Goal: Communication & Community: Answer question/provide support

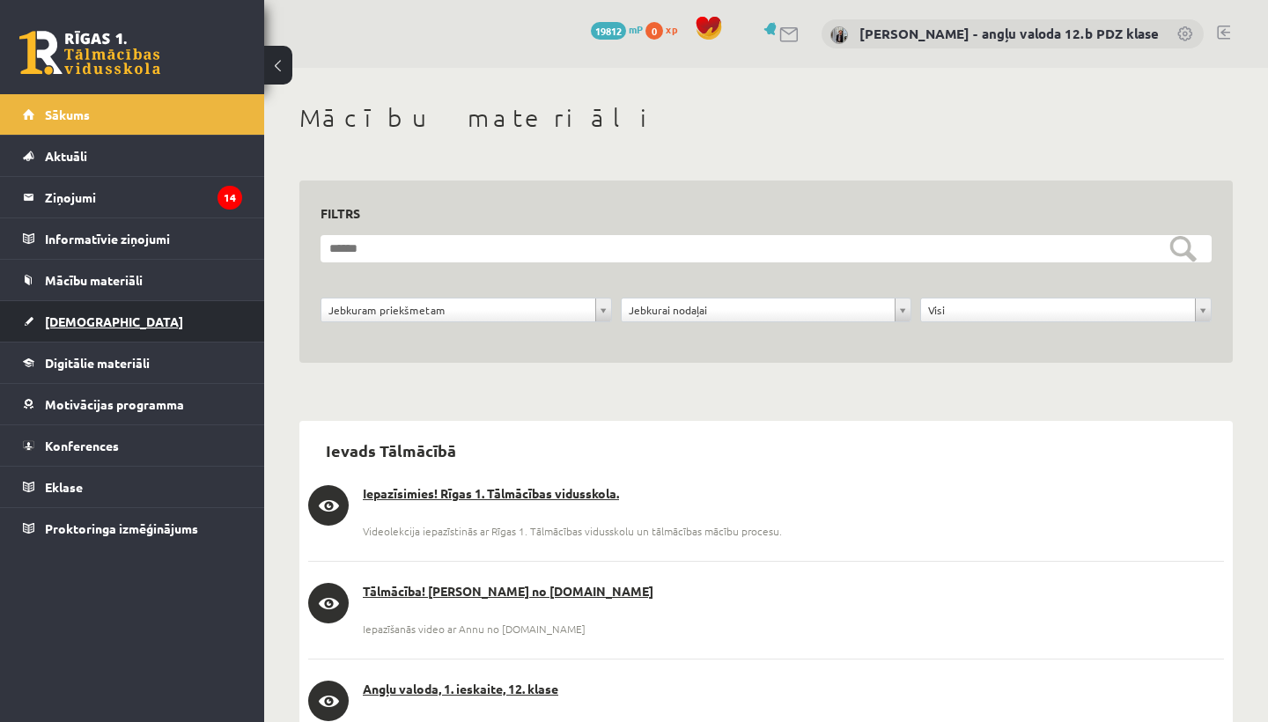
click at [77, 332] on link "[DEMOGRAPHIC_DATA]" at bounding box center [132, 321] width 219 height 41
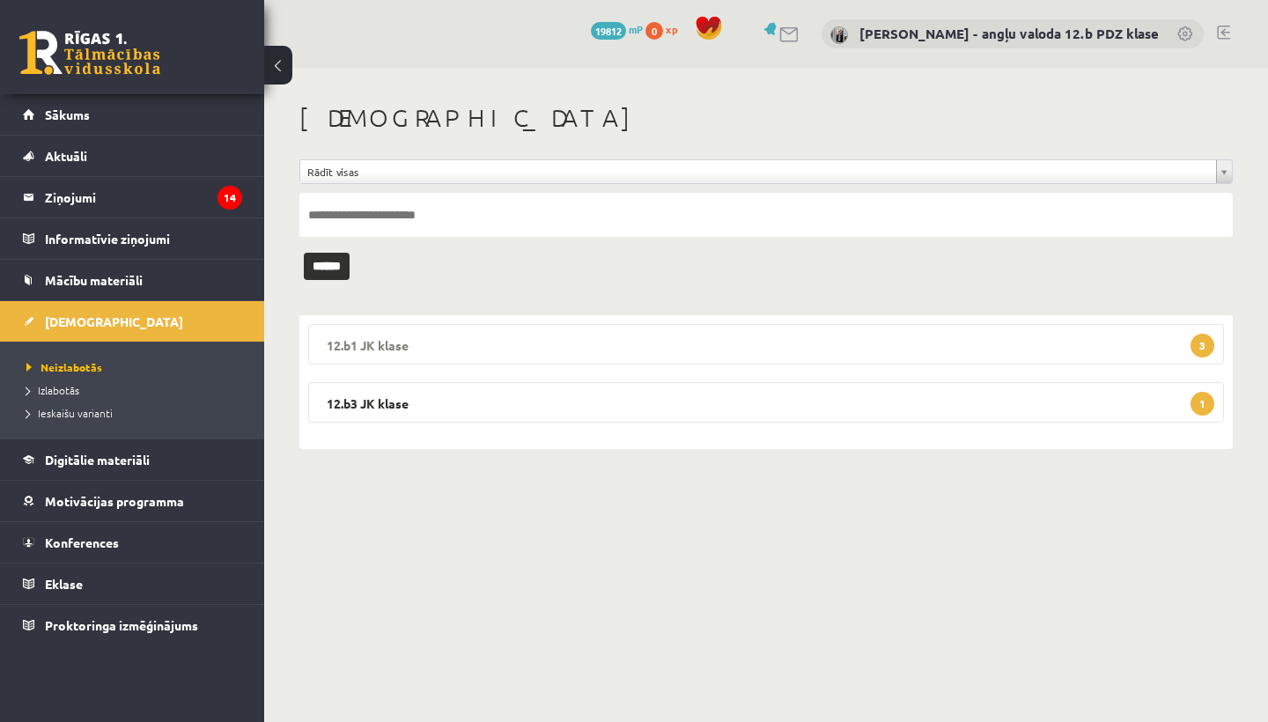
click at [484, 352] on legend "12.b1 JK klase 3" at bounding box center [766, 344] width 916 height 41
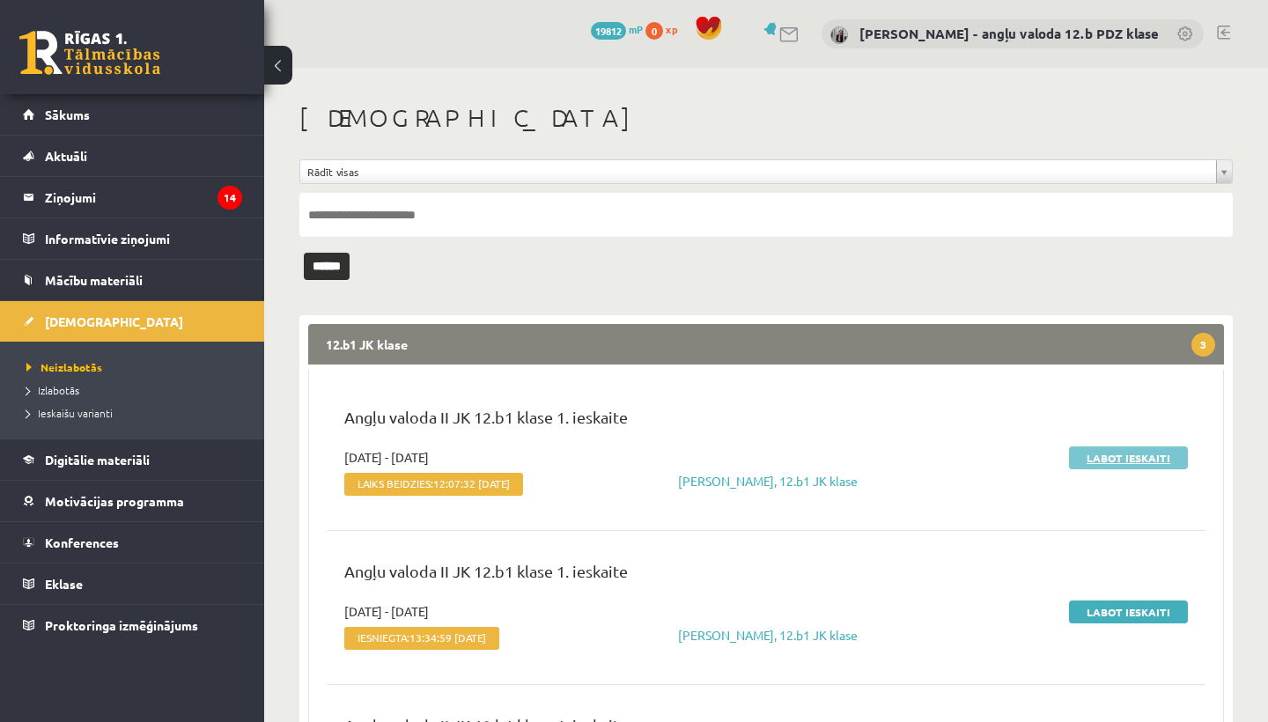
click at [1124, 453] on link "Labot ieskaiti" at bounding box center [1128, 457] width 119 height 23
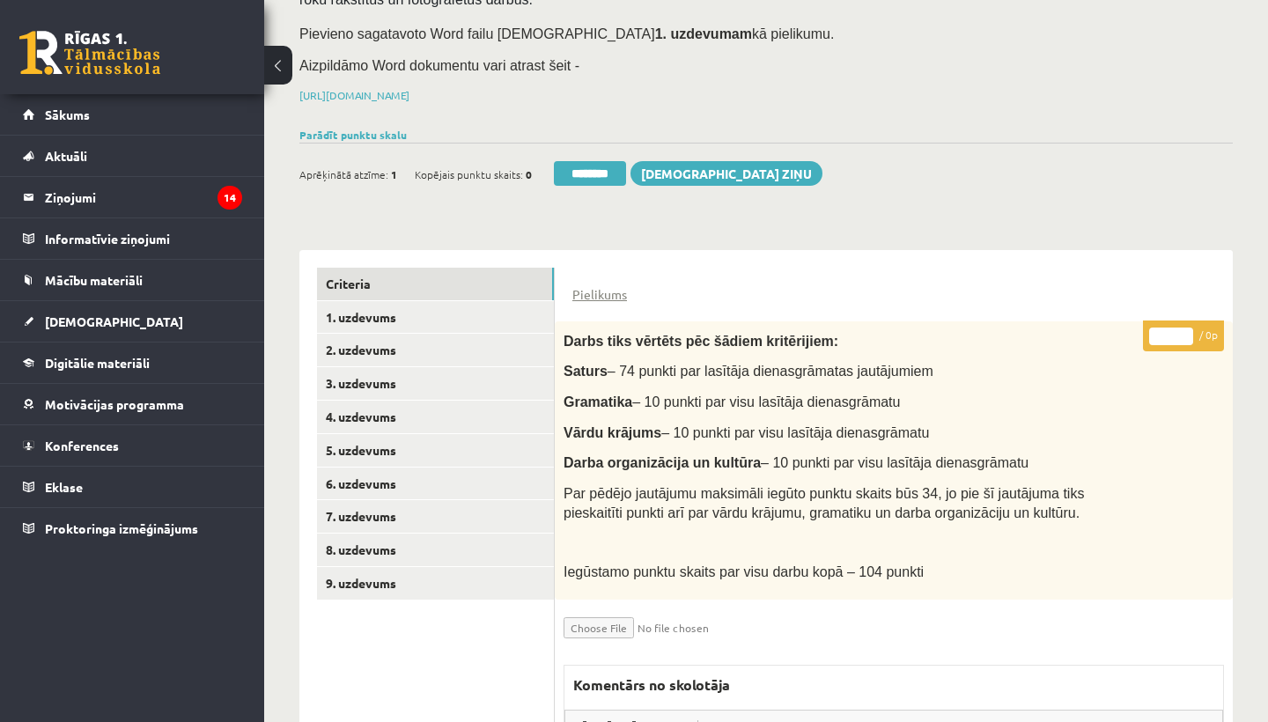
scroll to position [187, 0]
click at [400, 317] on link "1. uzdevums" at bounding box center [435, 317] width 237 height 33
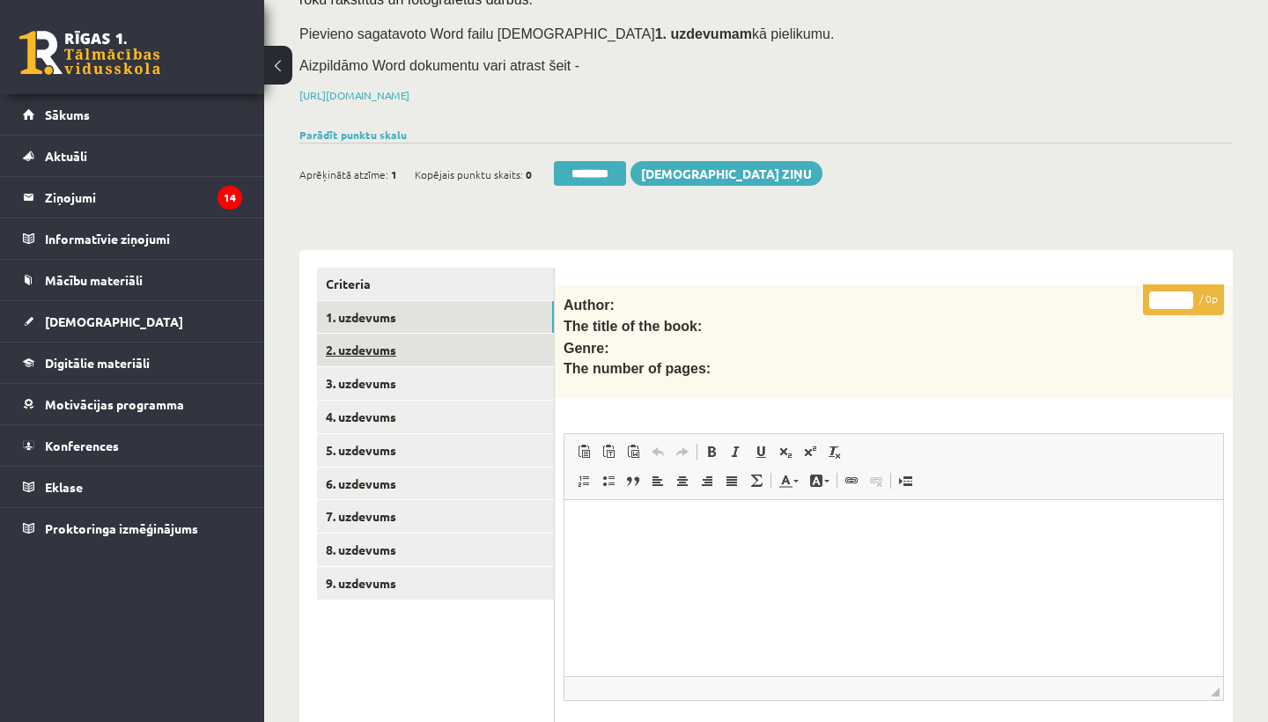
scroll to position [0, 0]
click at [379, 342] on link "2. uzdevums" at bounding box center [435, 350] width 237 height 33
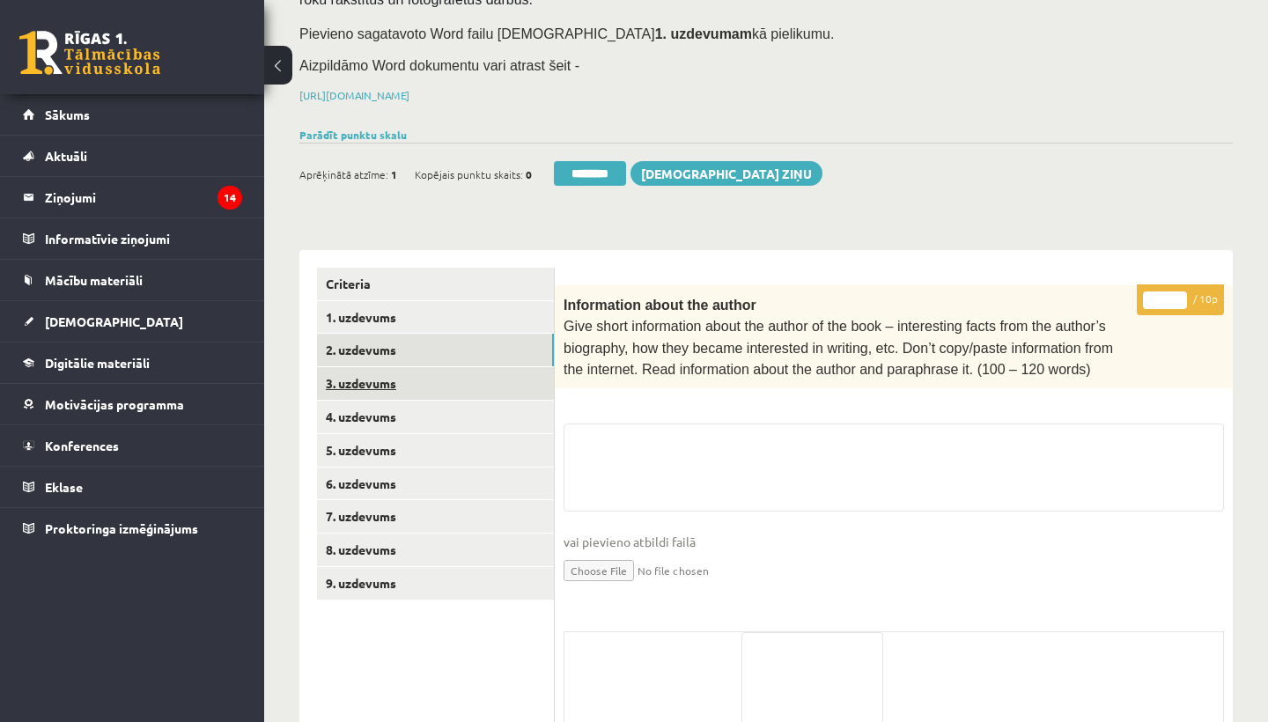
click at [360, 371] on link "3. uzdevums" at bounding box center [435, 383] width 237 height 33
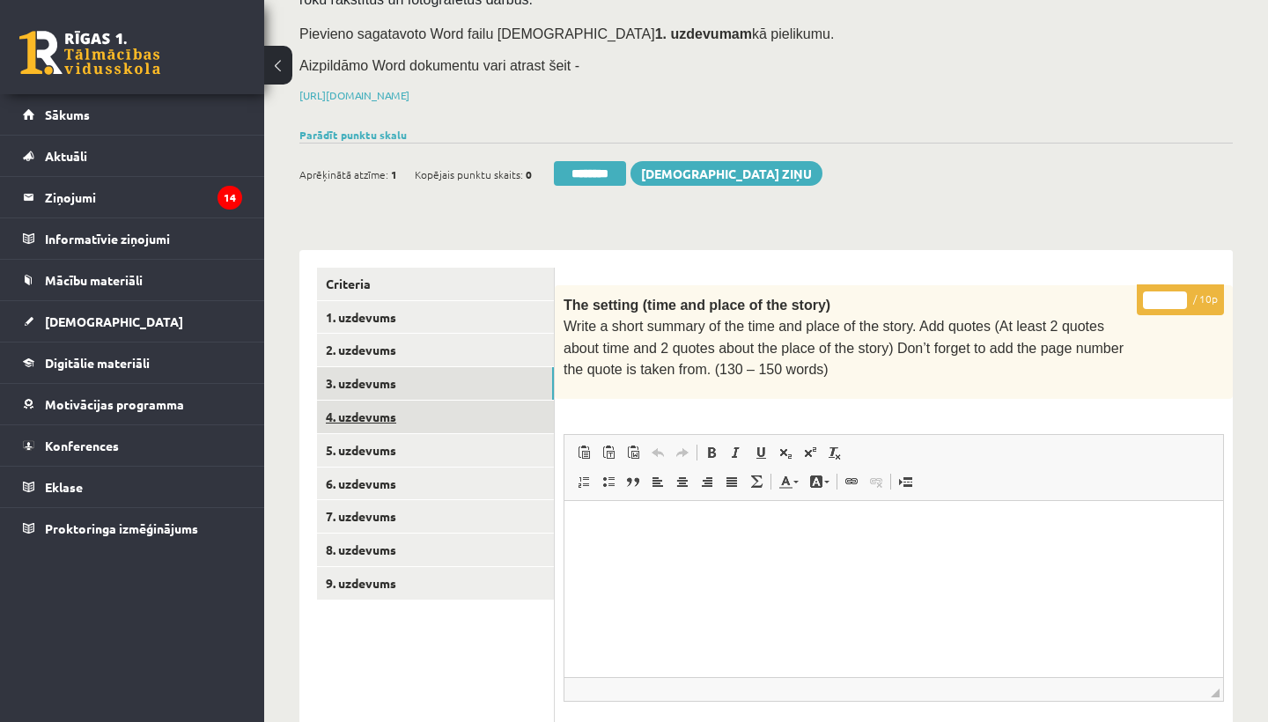
click at [361, 409] on link "4. uzdevums" at bounding box center [435, 417] width 237 height 33
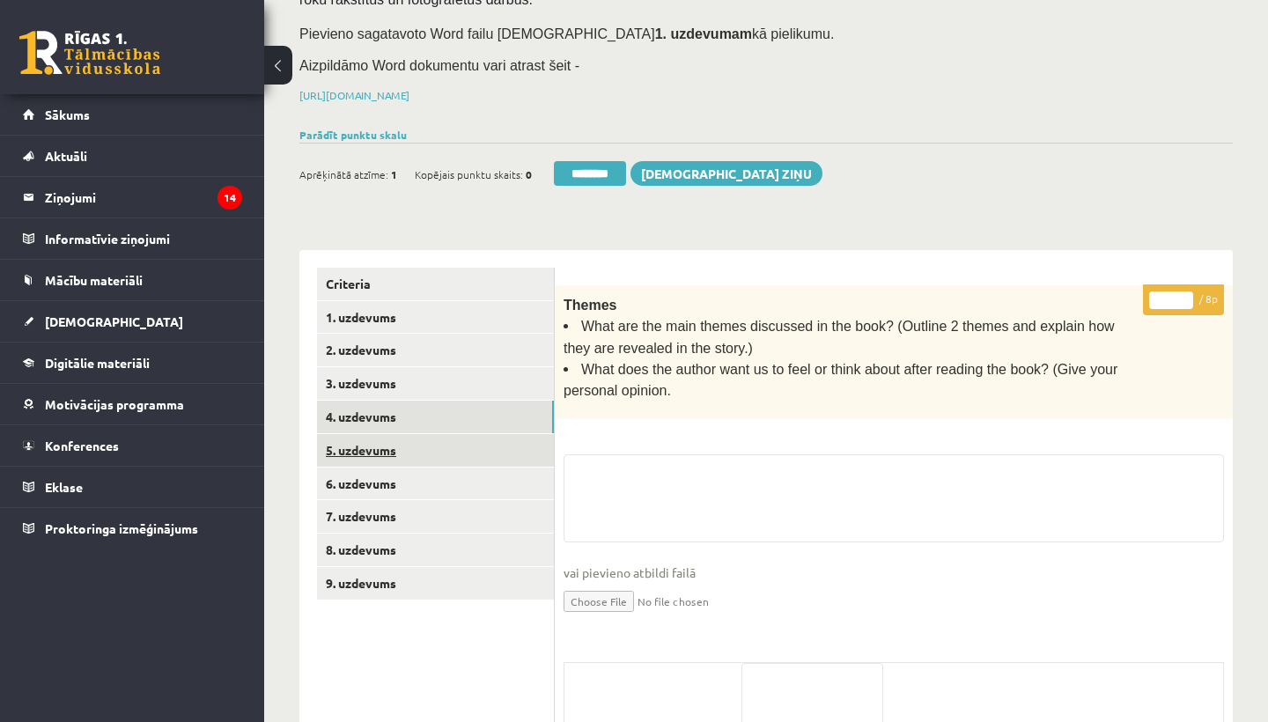
click at [363, 438] on link "5. uzdevums" at bounding box center [435, 450] width 237 height 33
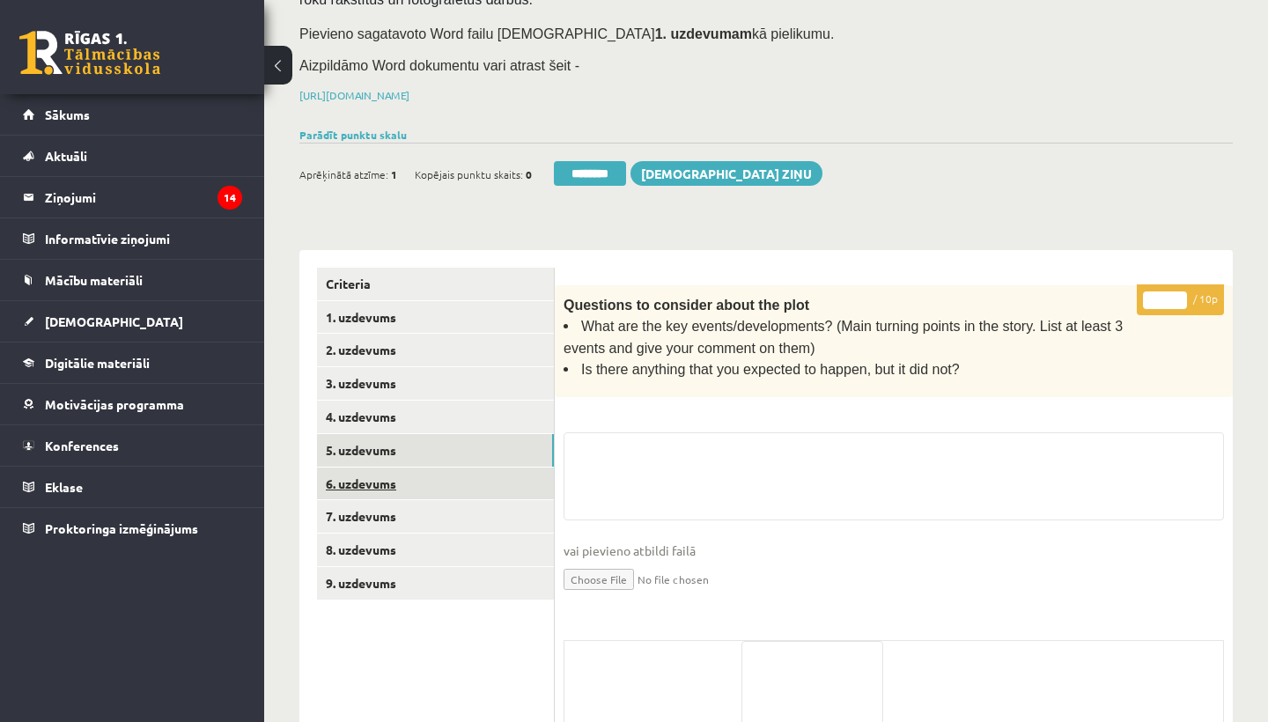
click at [364, 475] on link "6. uzdevums" at bounding box center [435, 484] width 237 height 33
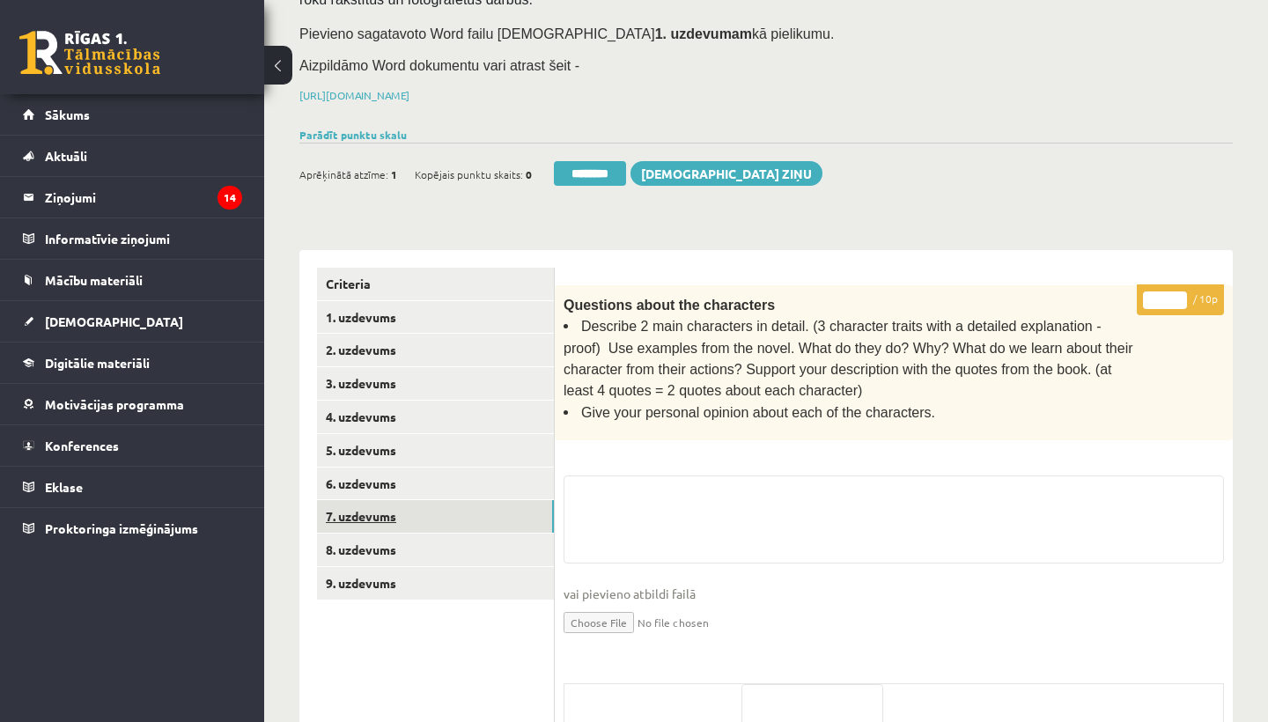
click at [371, 506] on link "7. uzdevums" at bounding box center [435, 516] width 237 height 33
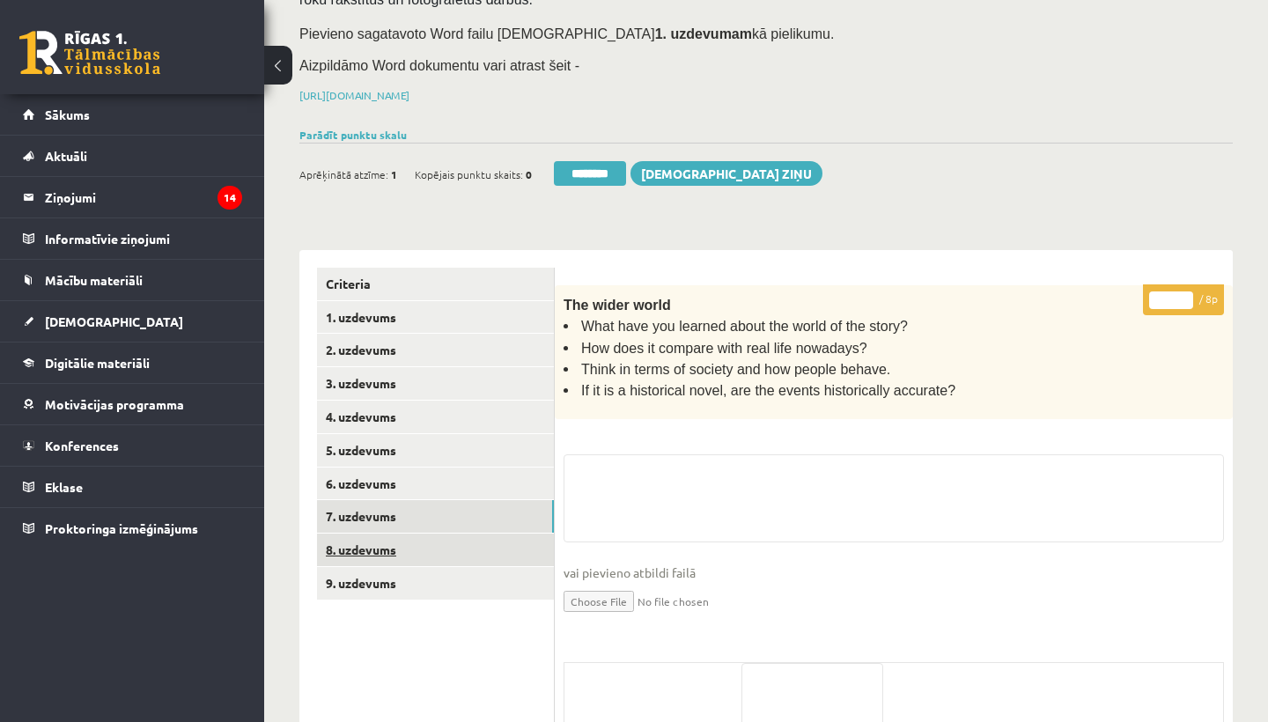
click at [365, 542] on link "8. uzdevums" at bounding box center [435, 550] width 237 height 33
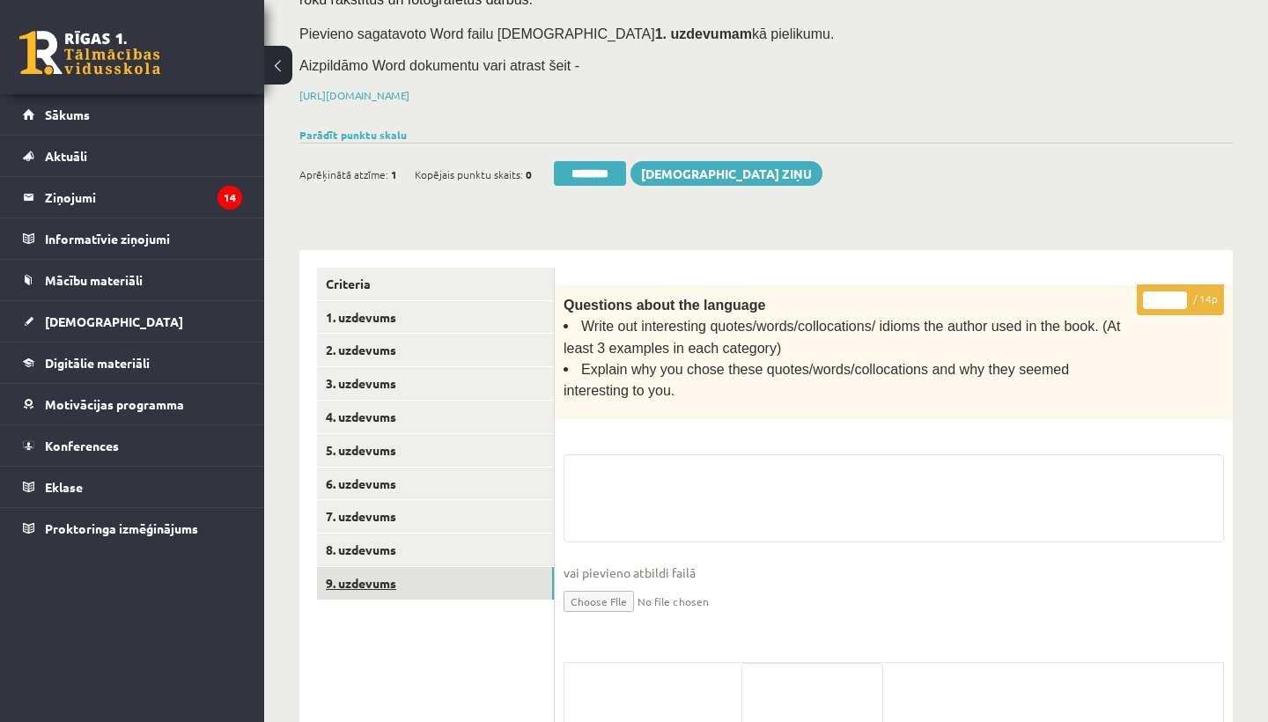
click at [369, 578] on link "9. uzdevums" at bounding box center [435, 583] width 237 height 33
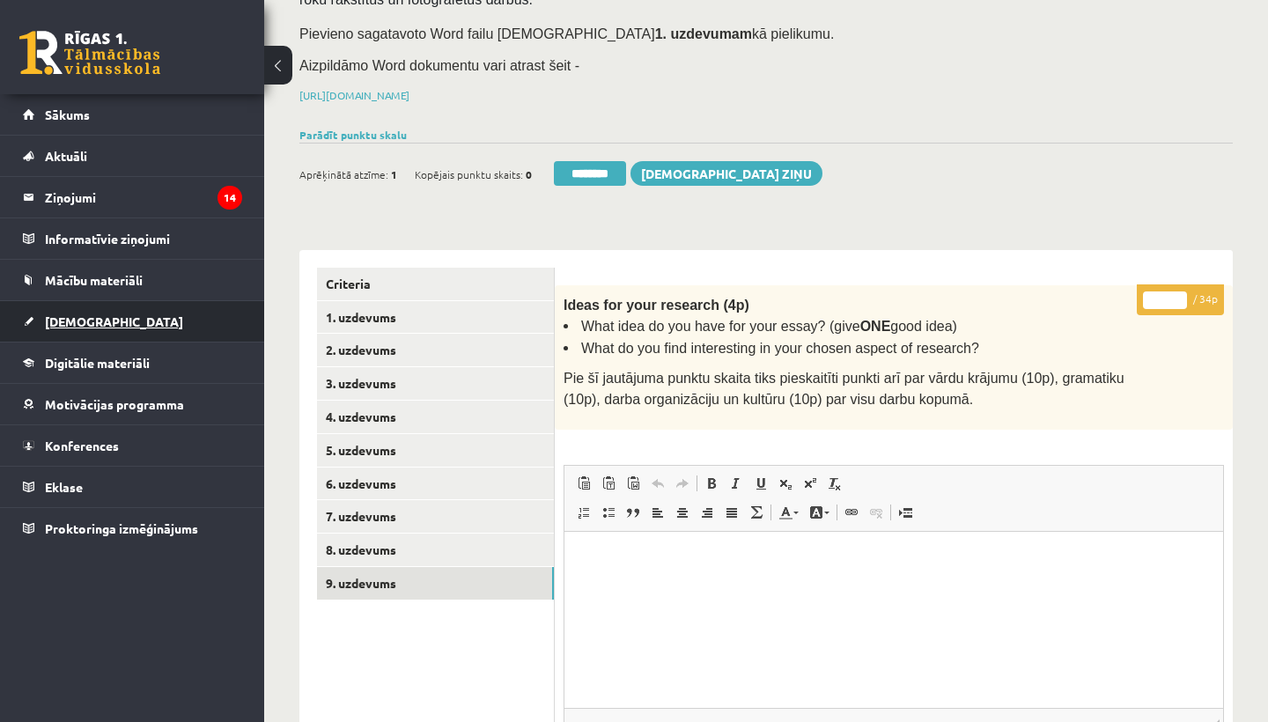
click at [89, 318] on span "[DEMOGRAPHIC_DATA]" at bounding box center [114, 321] width 138 height 16
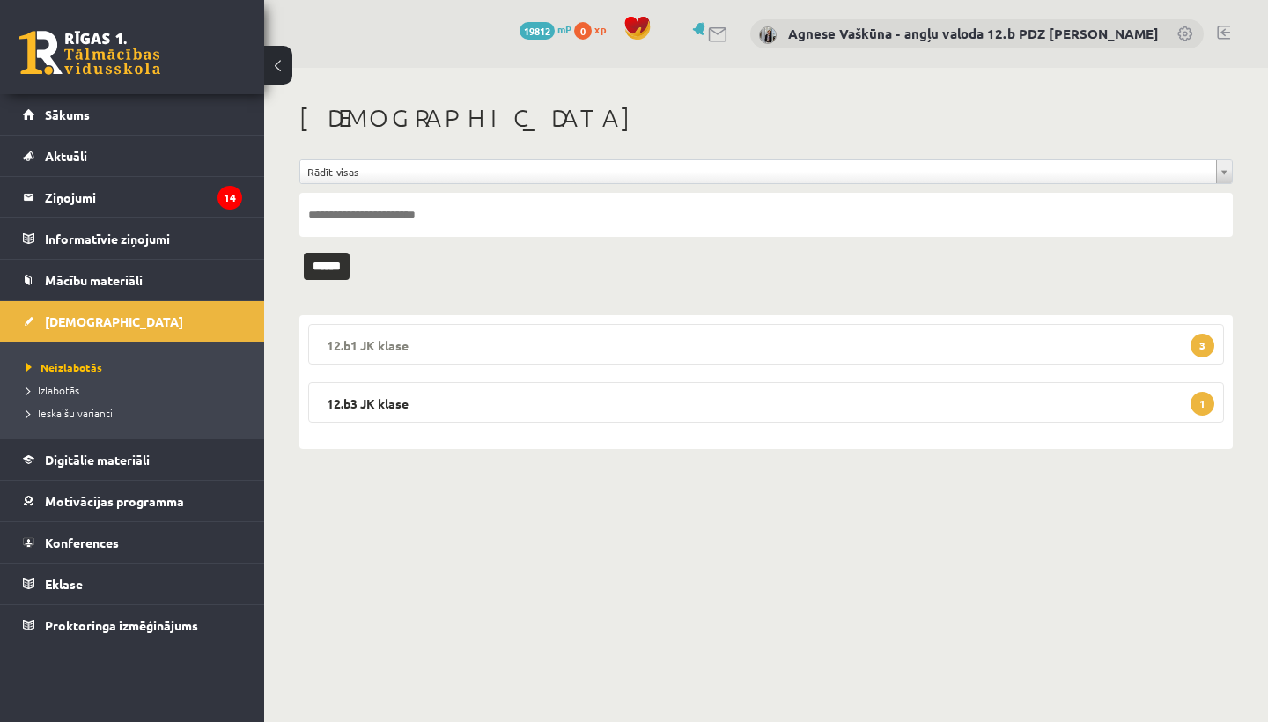
click at [427, 334] on legend "12.b1 JK klase 3" at bounding box center [766, 344] width 916 height 41
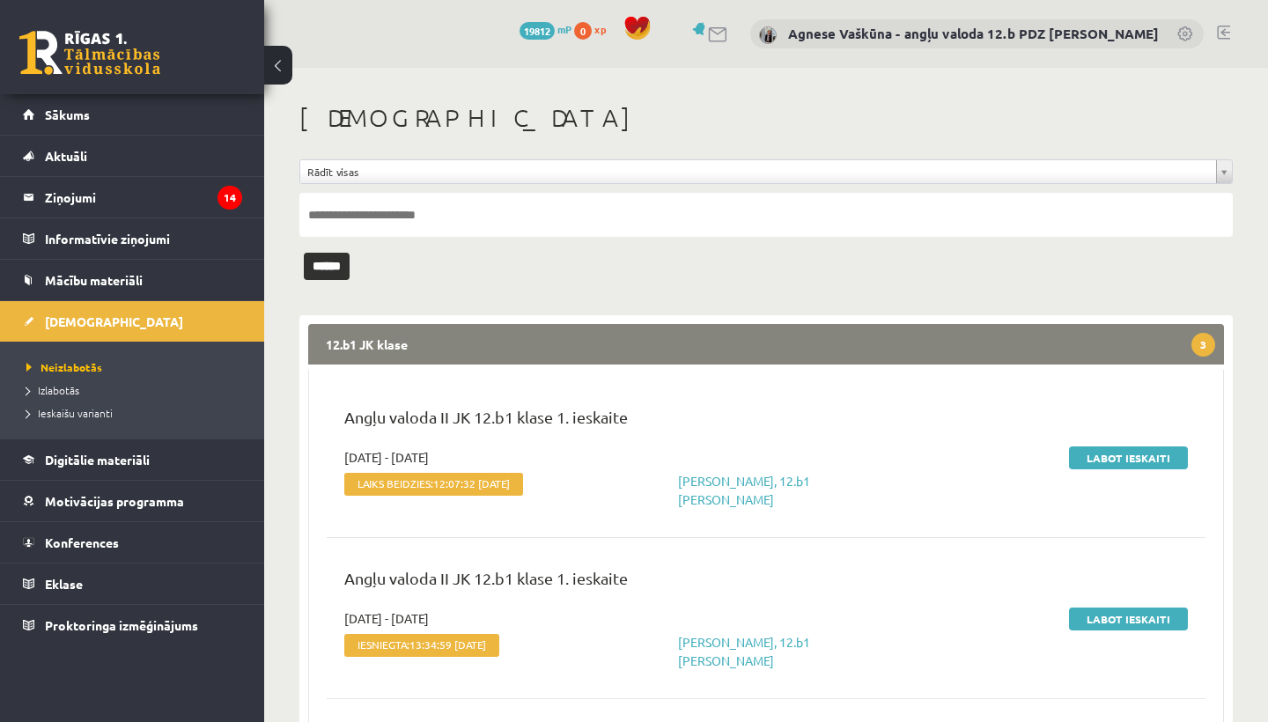
scroll to position [70, 0]
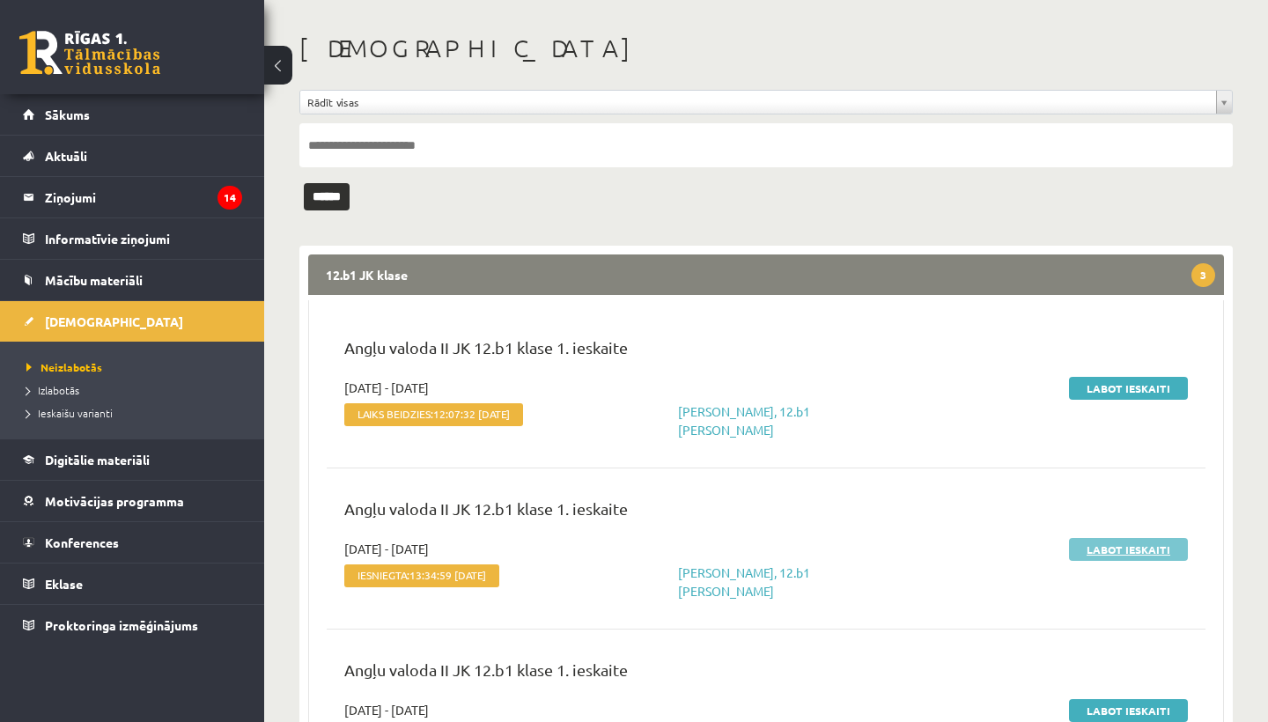
click at [1103, 549] on link "Labot ieskaiti" at bounding box center [1128, 549] width 119 height 23
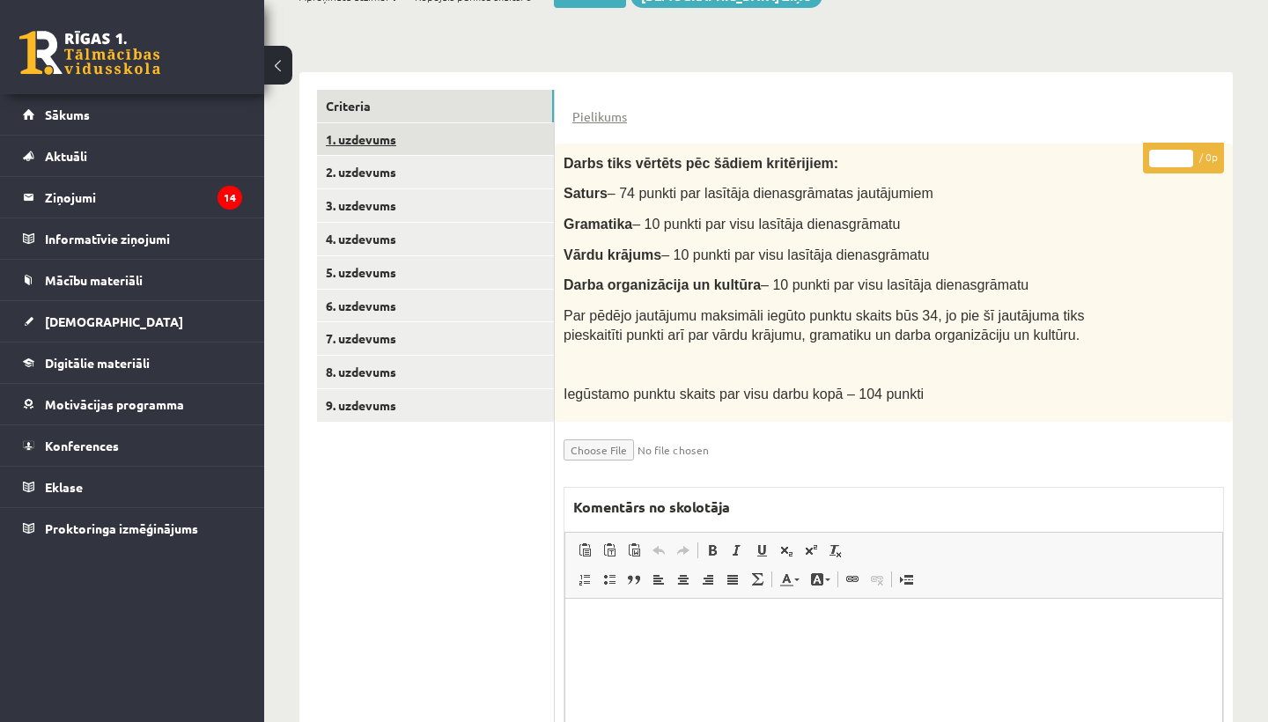
click at [394, 141] on link "1. uzdevums" at bounding box center [435, 139] width 237 height 33
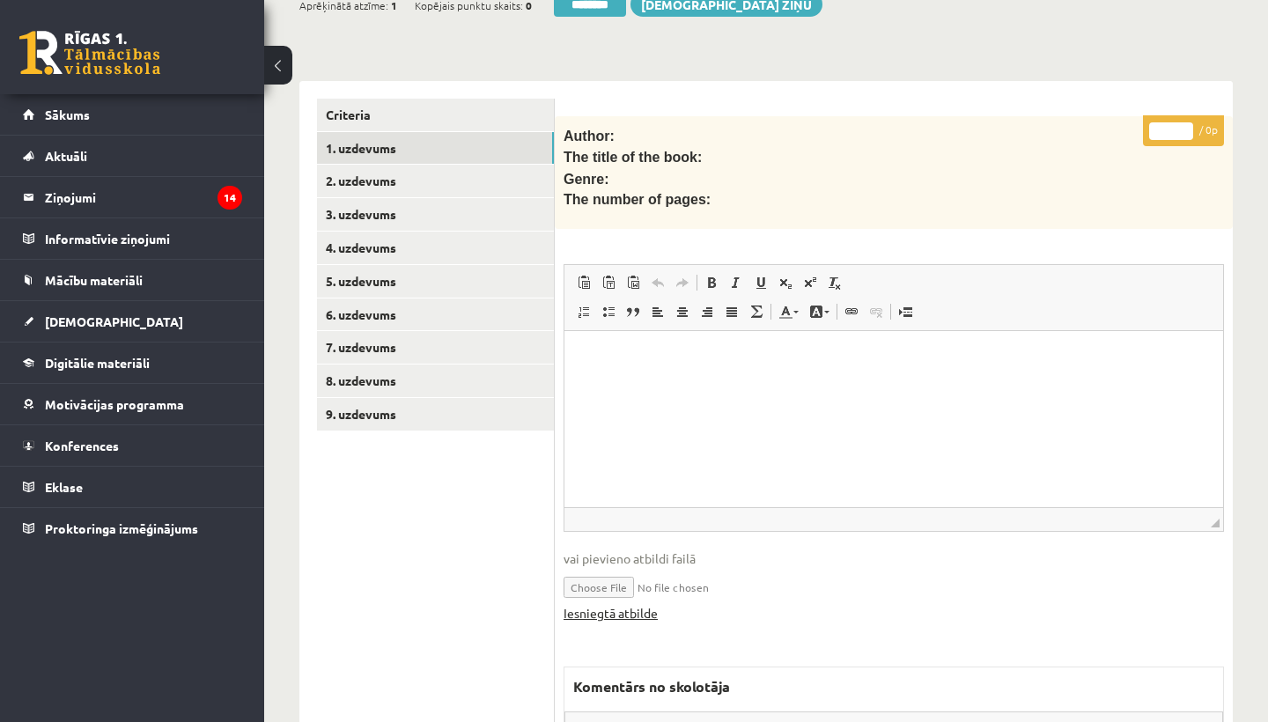
click at [619, 604] on link "Iesniegtā atbilde" at bounding box center [611, 613] width 94 height 18
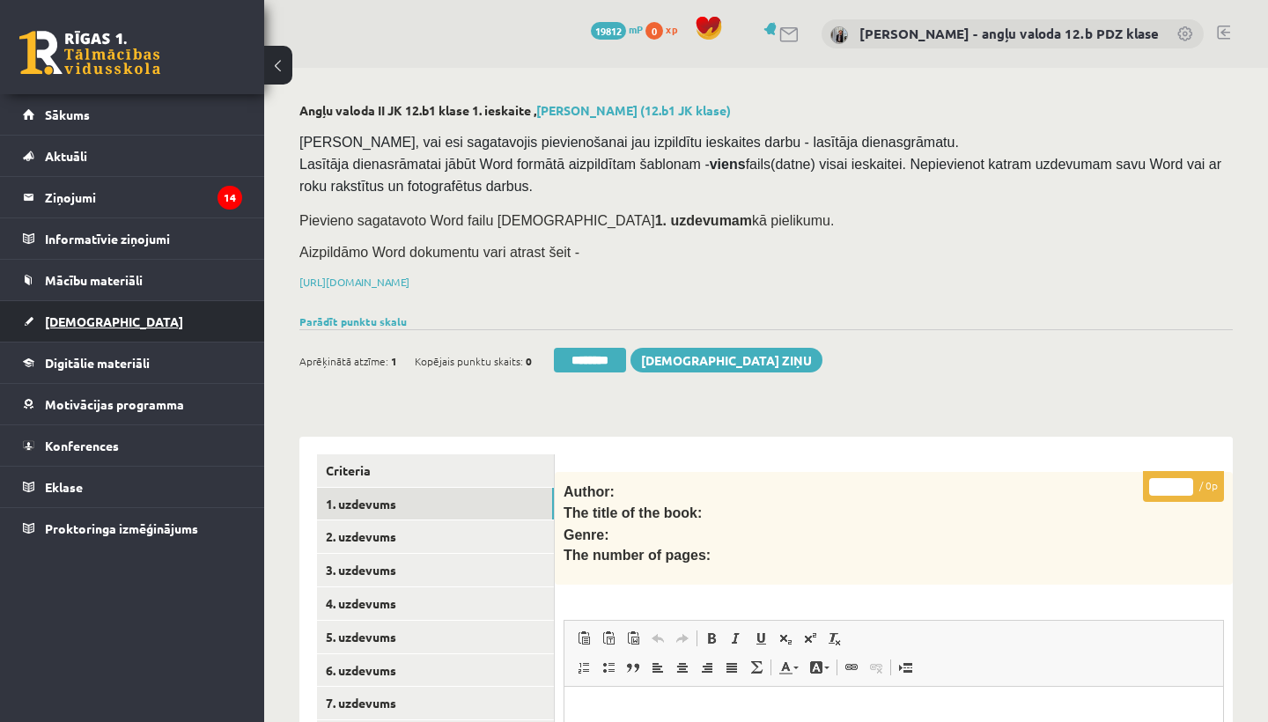
click at [88, 328] on link "[DEMOGRAPHIC_DATA]" at bounding box center [132, 321] width 219 height 41
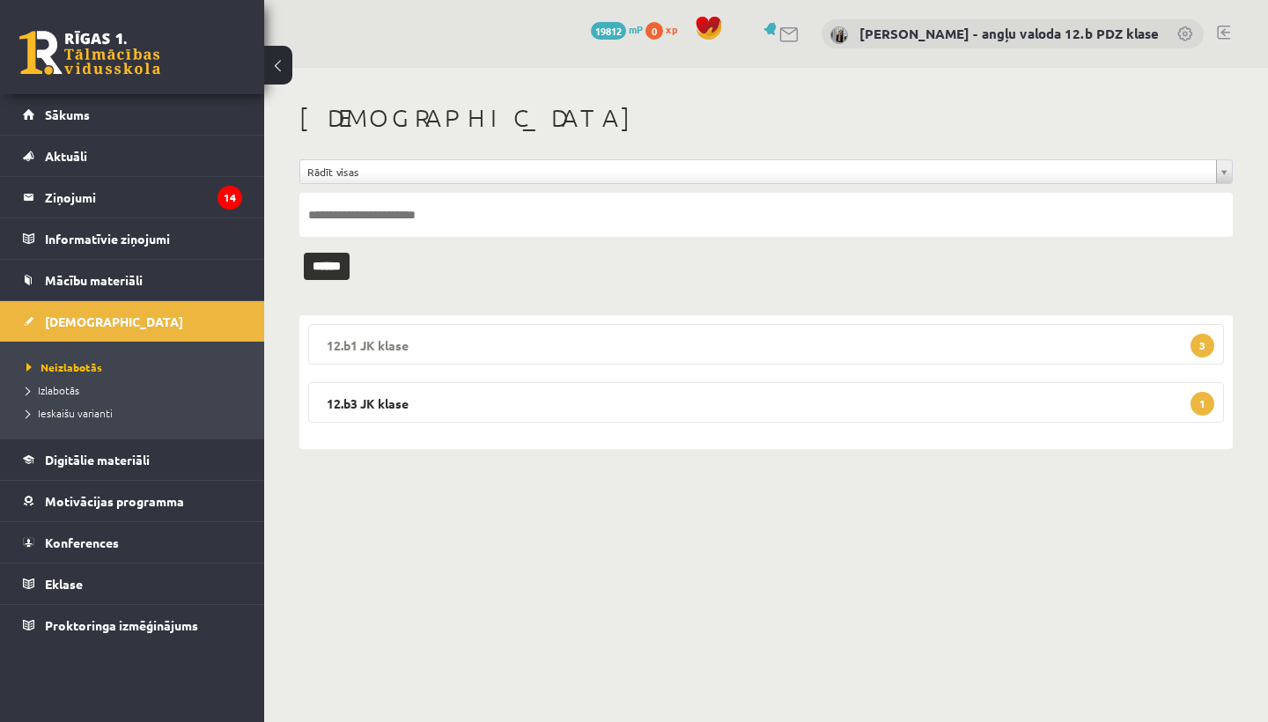
click at [459, 353] on legend "12.b1 JK klase 3" at bounding box center [766, 344] width 916 height 41
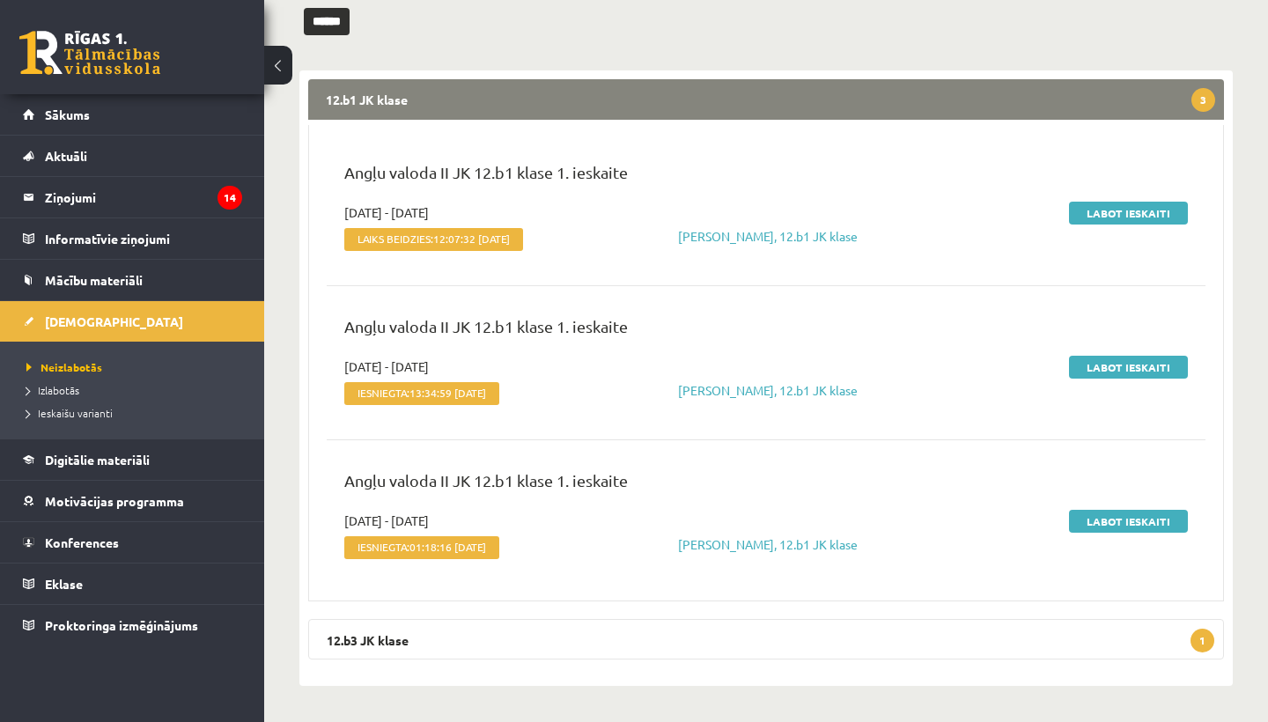
scroll to position [258, 0]
click at [1102, 512] on link "Labot ieskaiti" at bounding box center [1128, 521] width 119 height 23
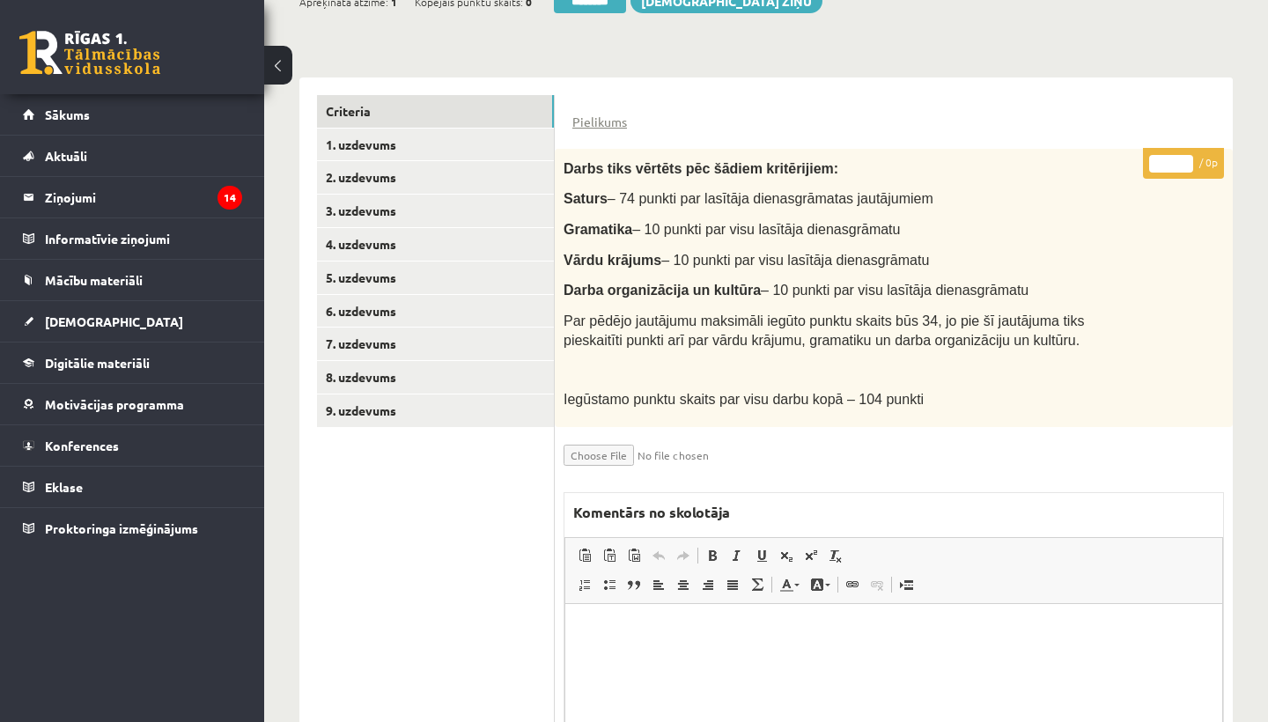
scroll to position [358, 0]
click at [386, 151] on link "1. uzdevums" at bounding box center [435, 145] width 237 height 33
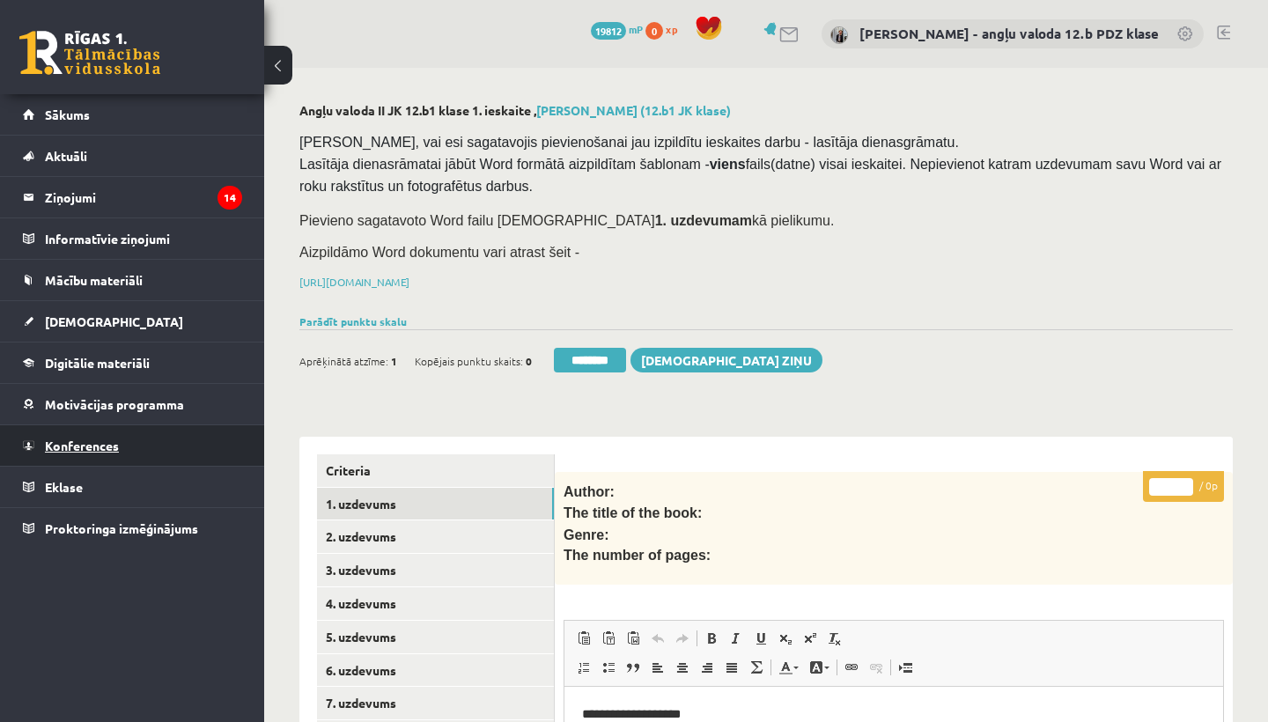
scroll to position [0, 0]
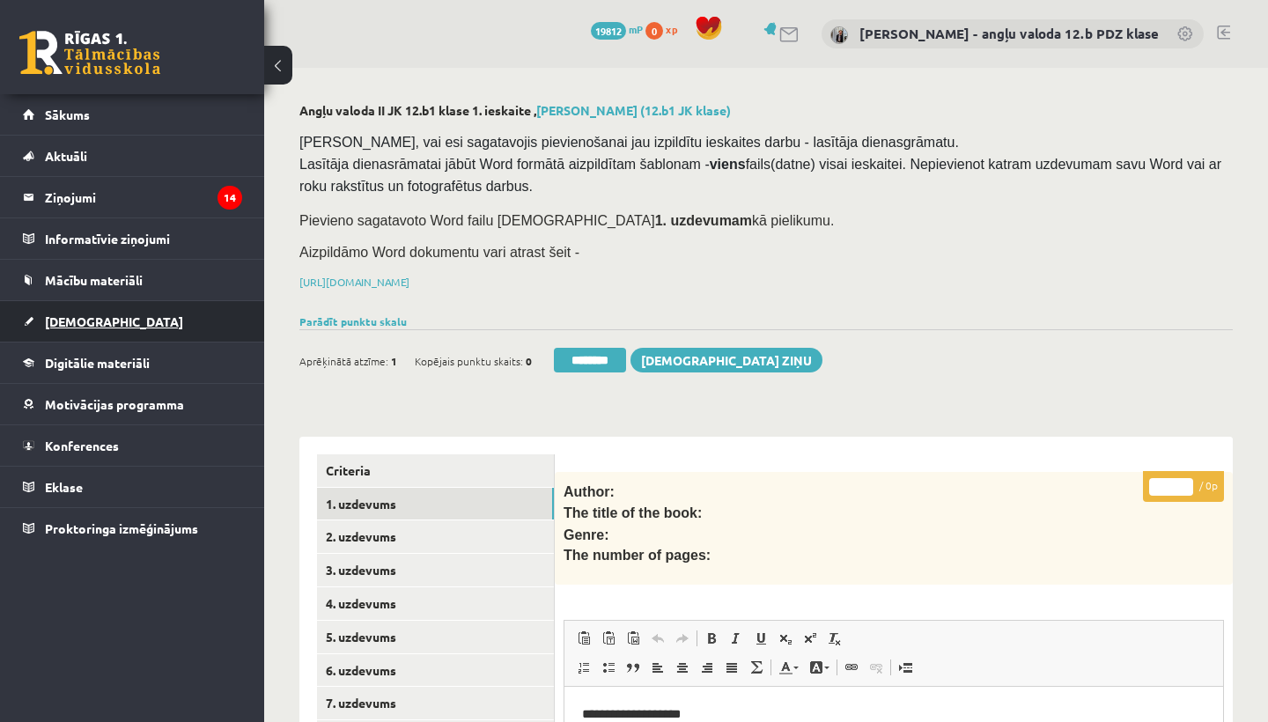
click at [77, 317] on span "[DEMOGRAPHIC_DATA]" at bounding box center [114, 321] width 138 height 16
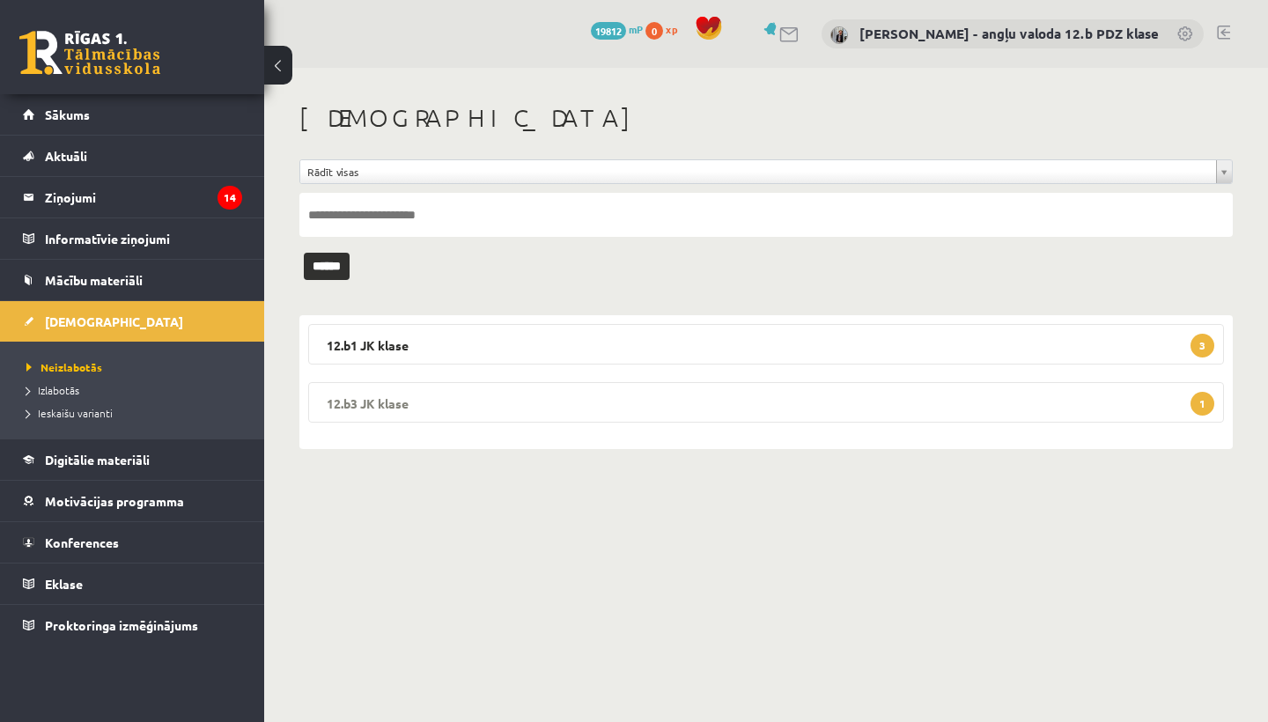
click at [392, 407] on legend "12.b3 JK klase 1" at bounding box center [766, 402] width 916 height 41
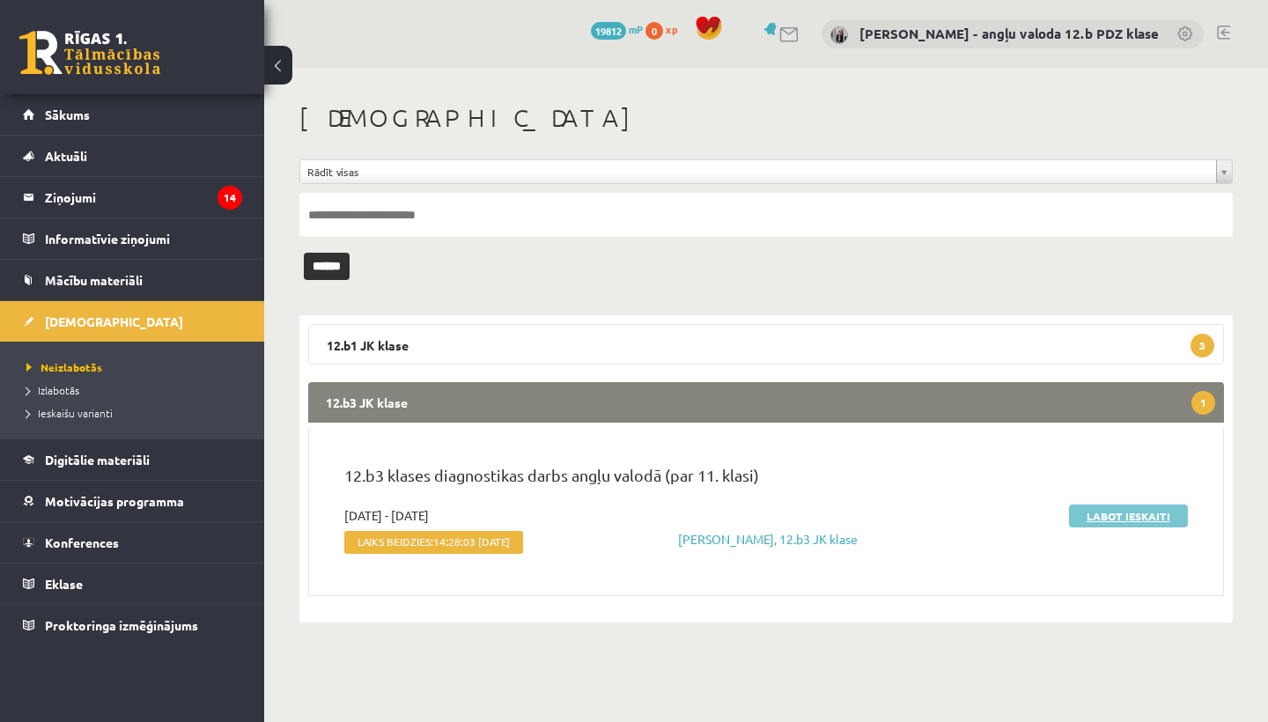
click at [1115, 511] on link "Labot ieskaiti" at bounding box center [1128, 516] width 119 height 23
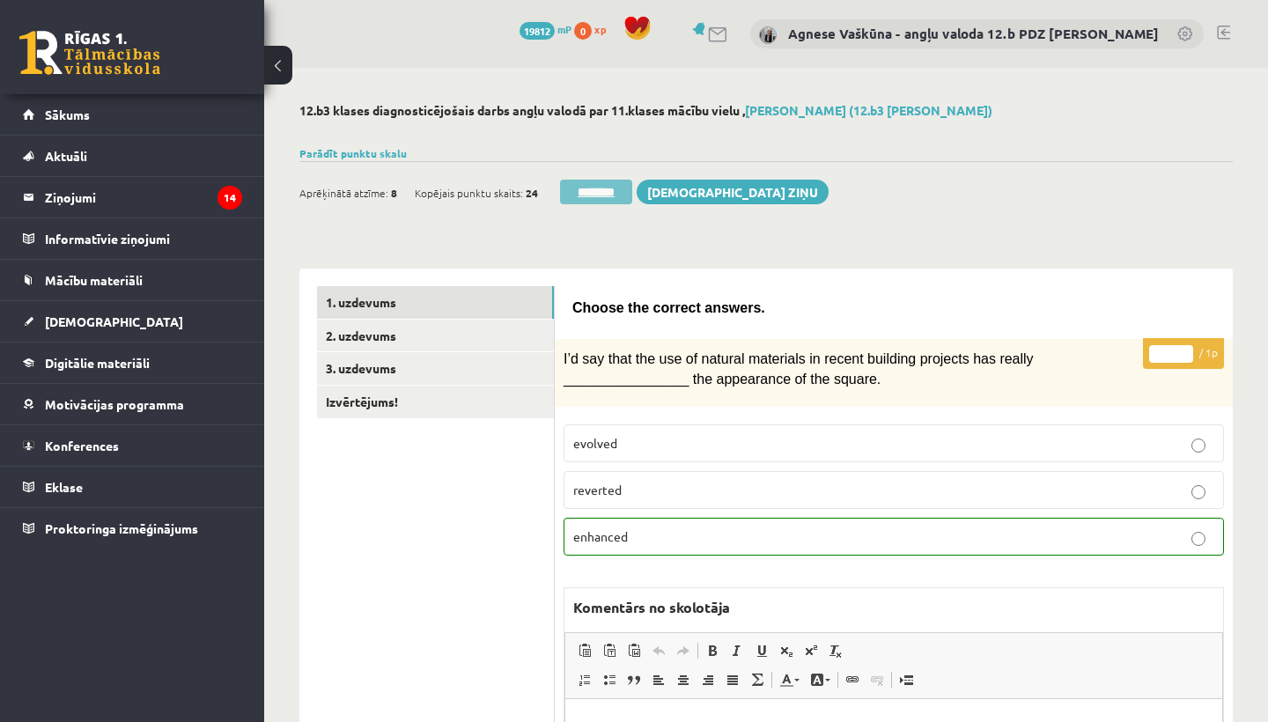
click at [609, 189] on input "********" at bounding box center [596, 192] width 72 height 25
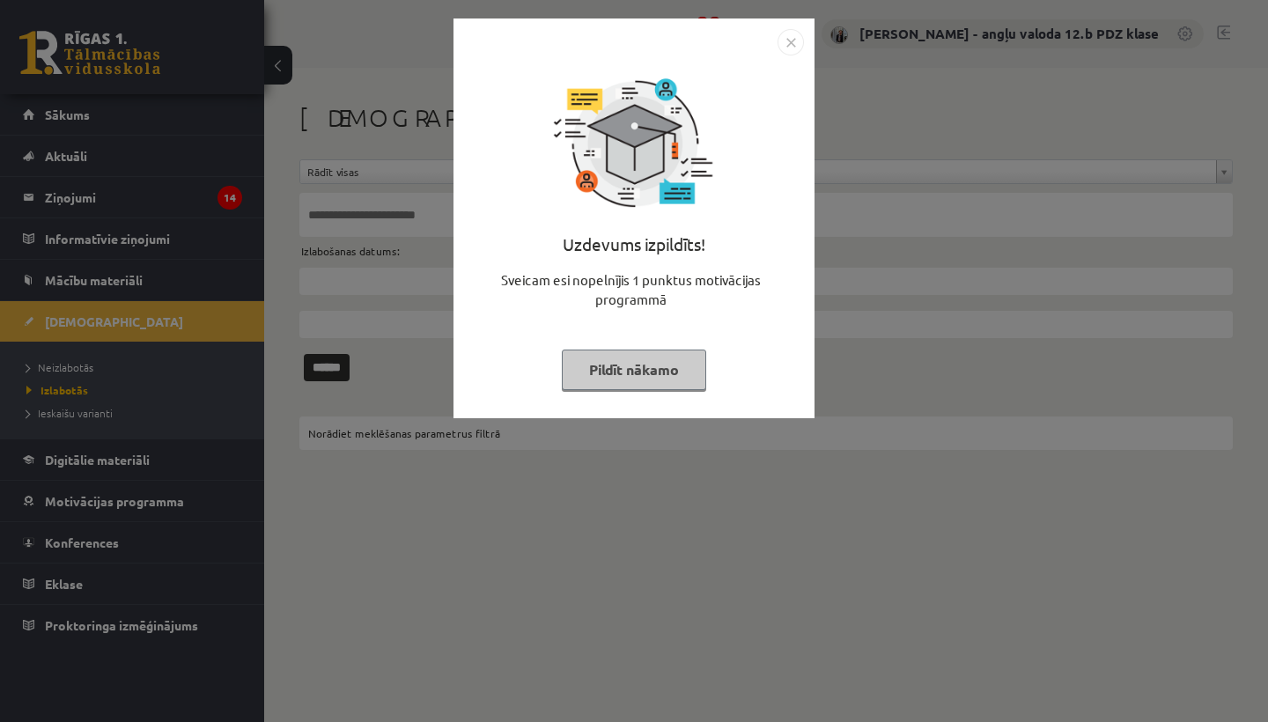
click at [793, 40] on img "Close" at bounding box center [791, 42] width 26 height 26
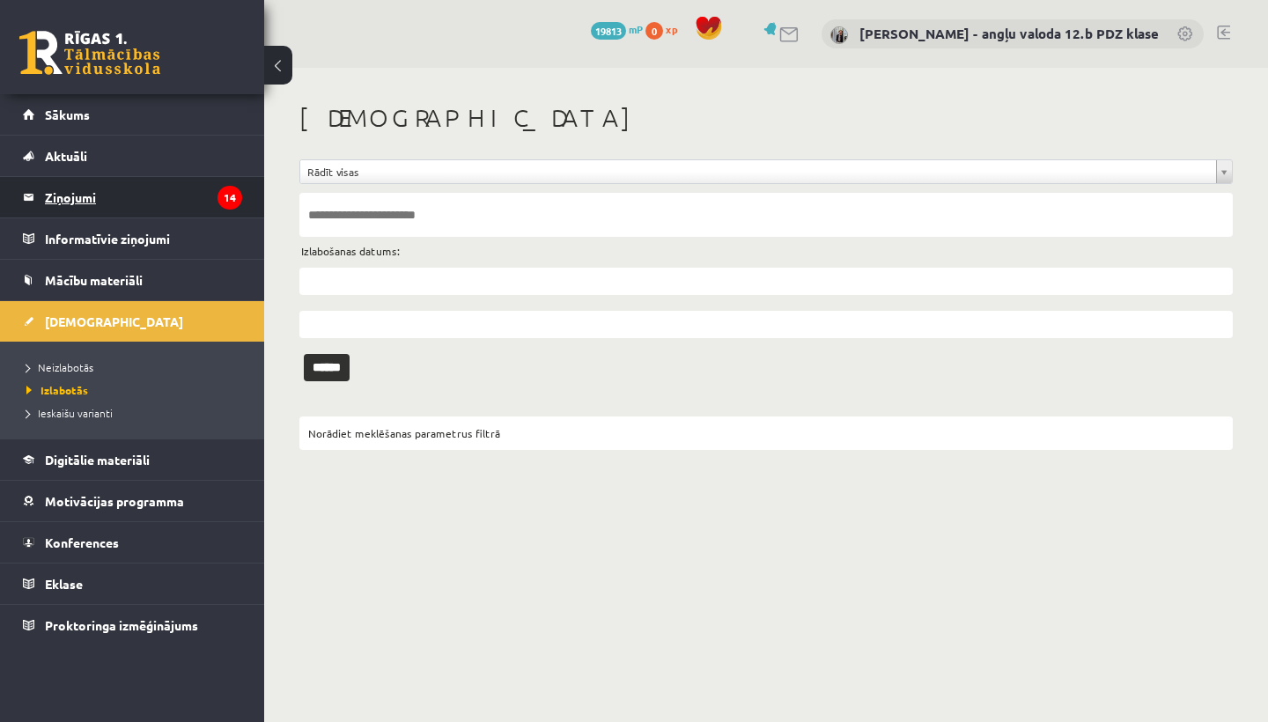
click at [98, 195] on legend "Ziņojumi 14" at bounding box center [143, 197] width 197 height 41
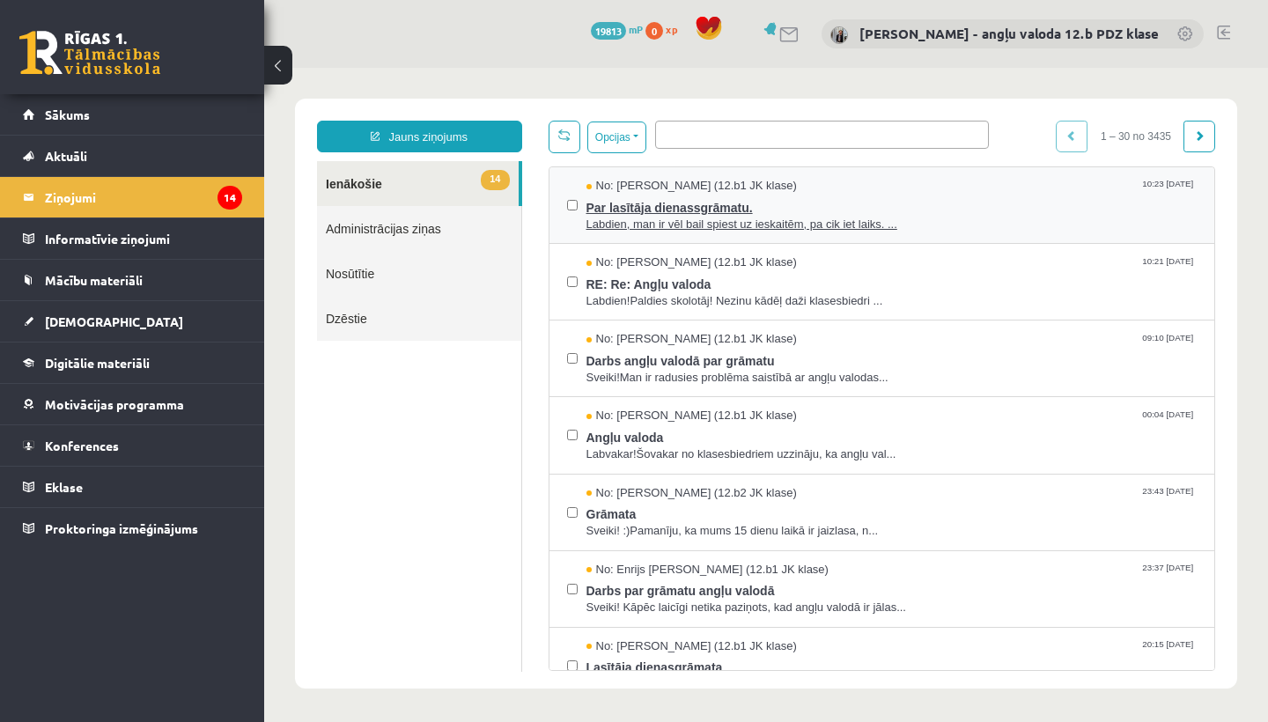
click at [740, 201] on span "Par lasītāja dienassgrāmatu." at bounding box center [891, 206] width 611 height 22
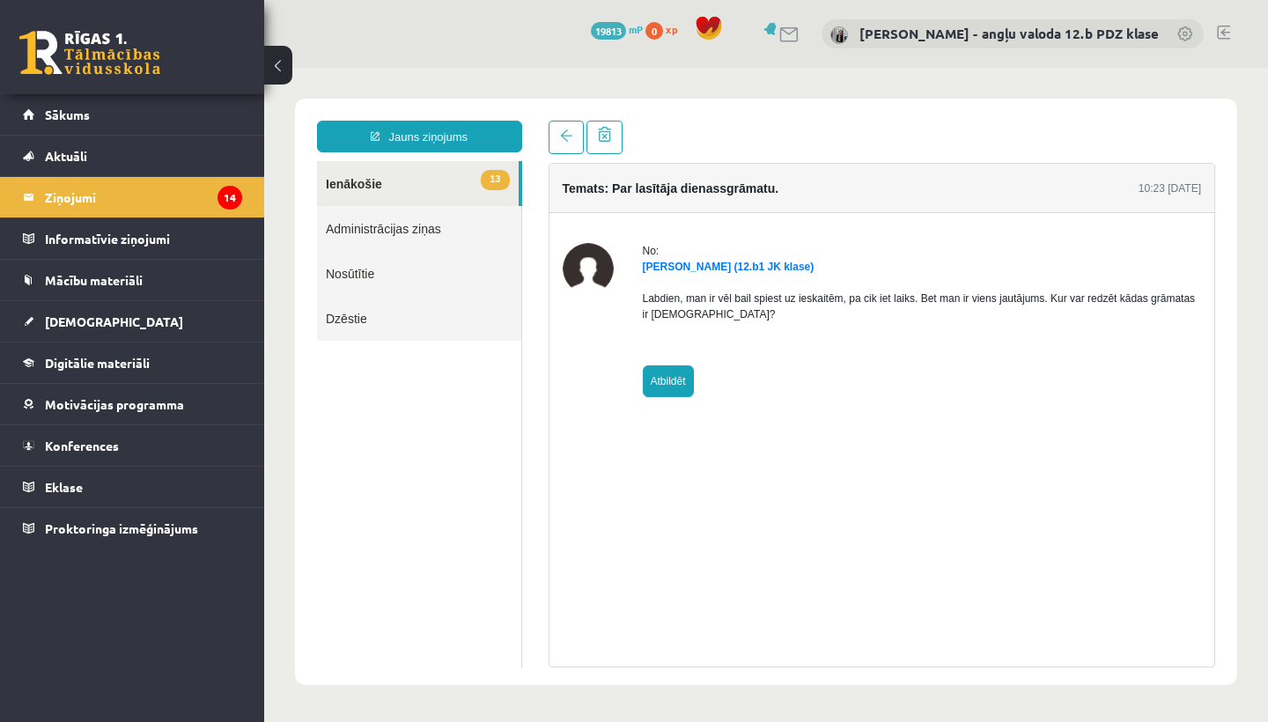
click at [663, 383] on link "Atbildēt" at bounding box center [668, 381] width 51 height 32
type input "**********"
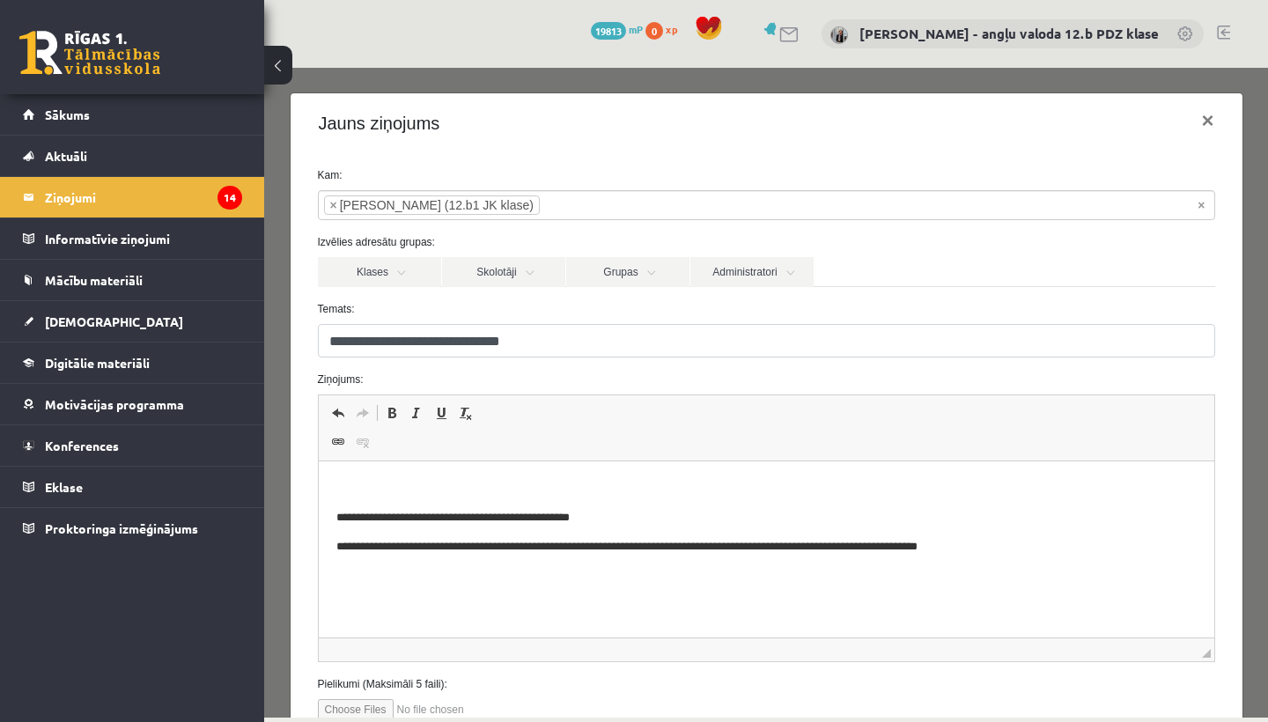
click at [368, 477] on html "**********" at bounding box center [766, 517] width 896 height 112
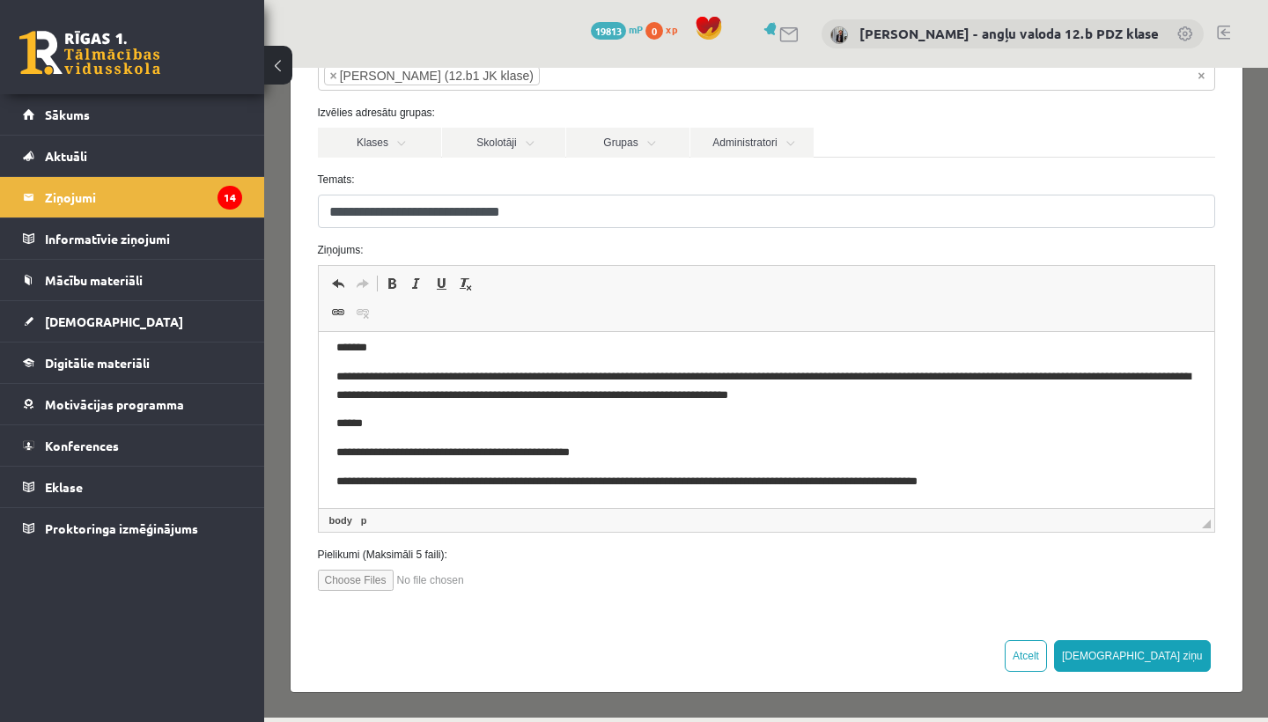
scroll to position [129, 0]
click at [1179, 650] on button "Sūtīt ziņu" at bounding box center [1132, 657] width 157 height 32
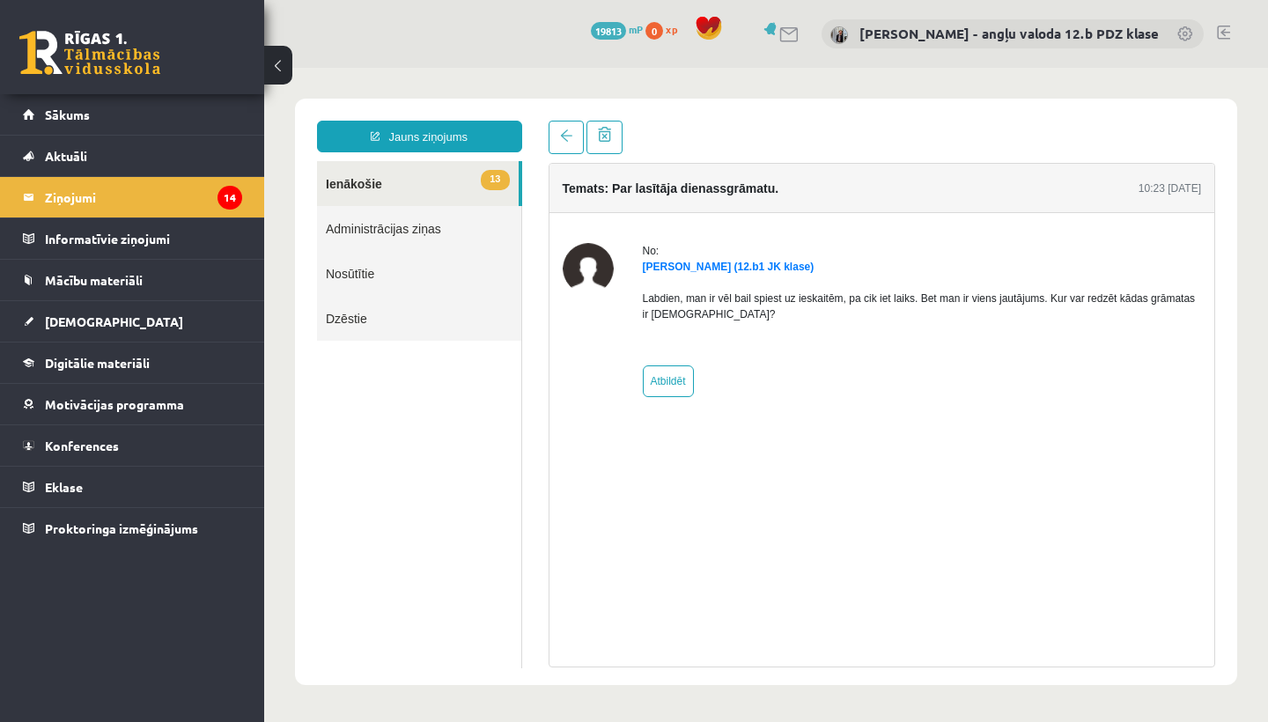
scroll to position [0, 0]
click at [57, 197] on legend "Ziņojumi 14" at bounding box center [143, 197] width 197 height 41
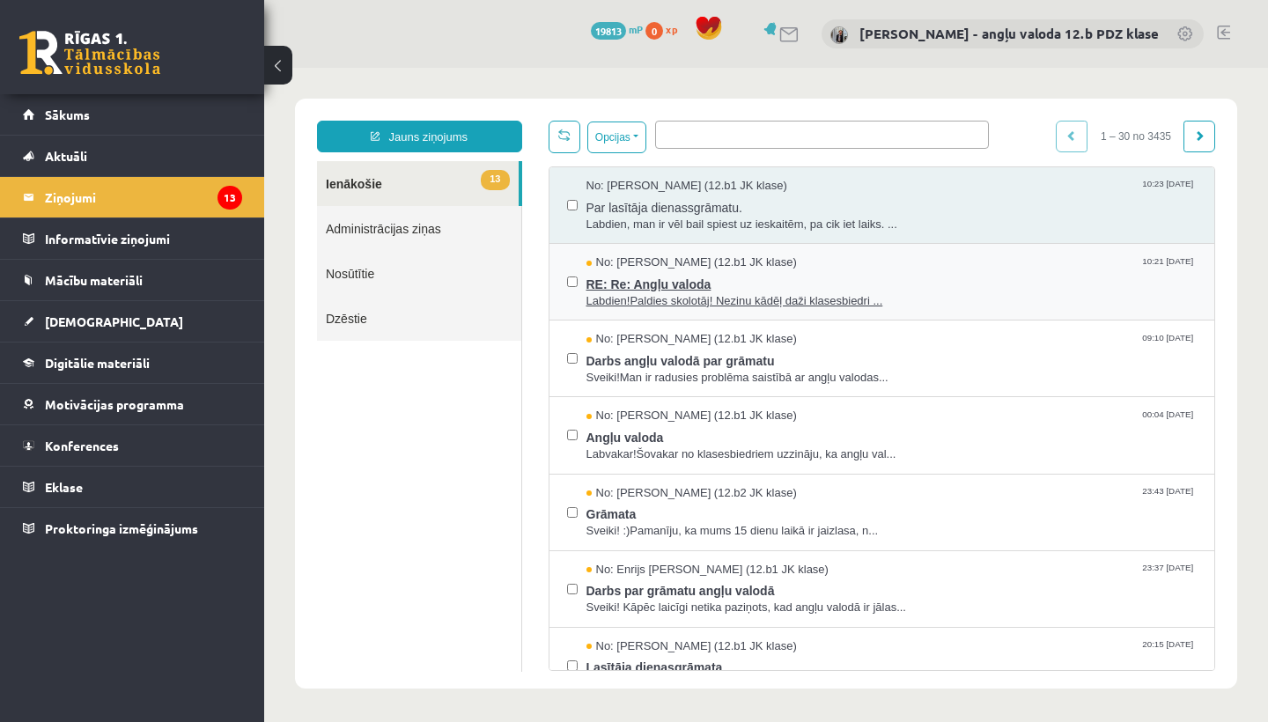
click at [652, 288] on span "RE: Re: Angļu valoda" at bounding box center [891, 282] width 611 height 22
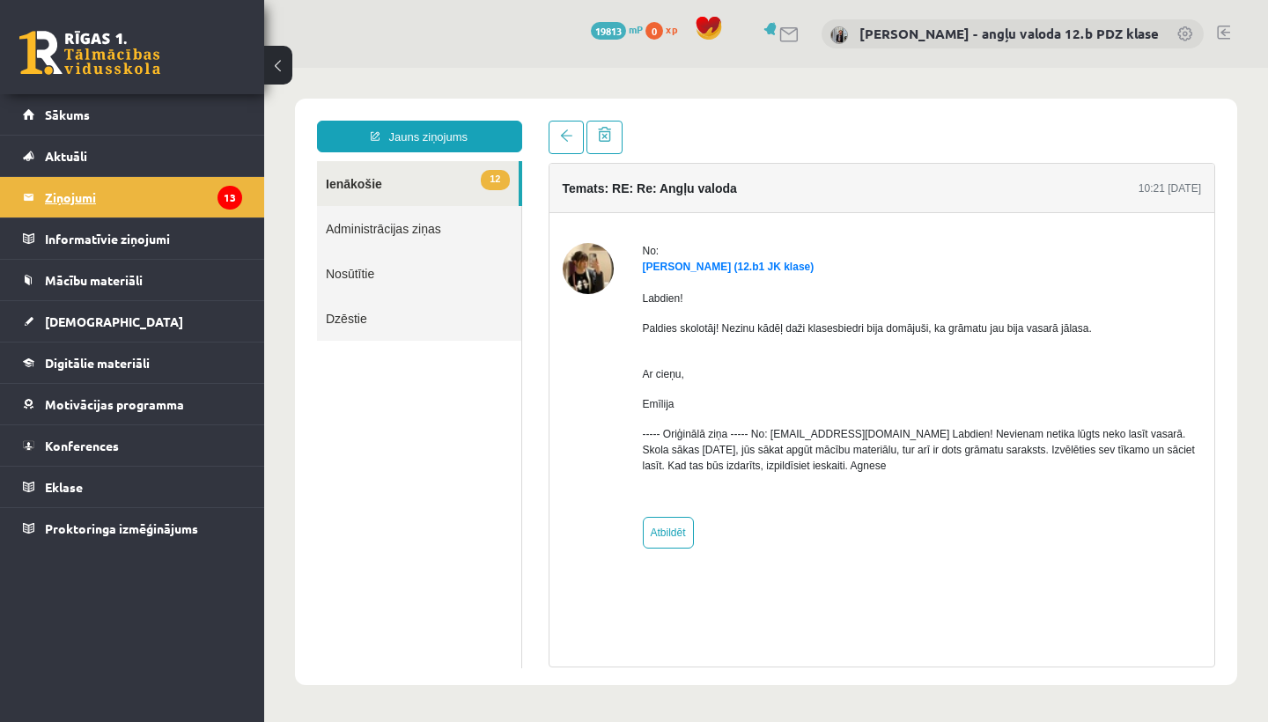
click at [63, 199] on legend "Ziņojumi 13" at bounding box center [143, 197] width 197 height 41
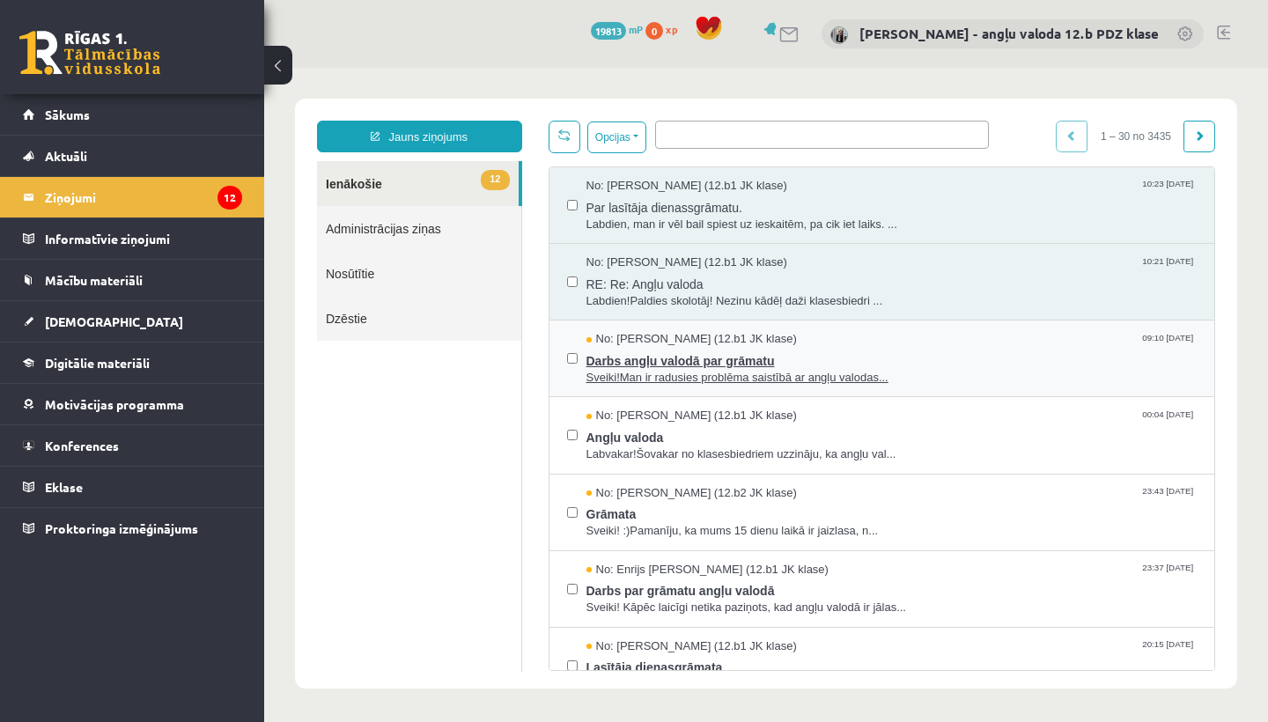
click at [720, 362] on span "Darbs angļu valodā par grāmatu" at bounding box center [891, 359] width 611 height 22
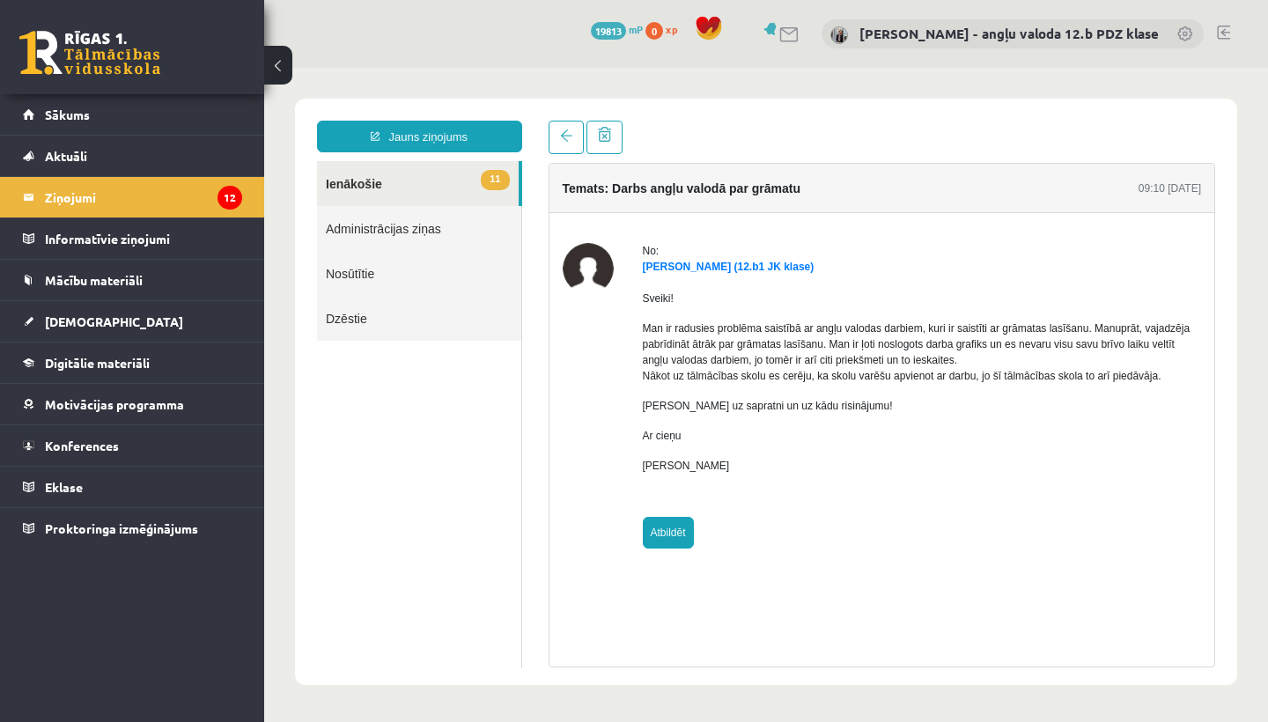
click at [664, 530] on link "Atbildēt" at bounding box center [668, 533] width 51 height 32
type input "**********"
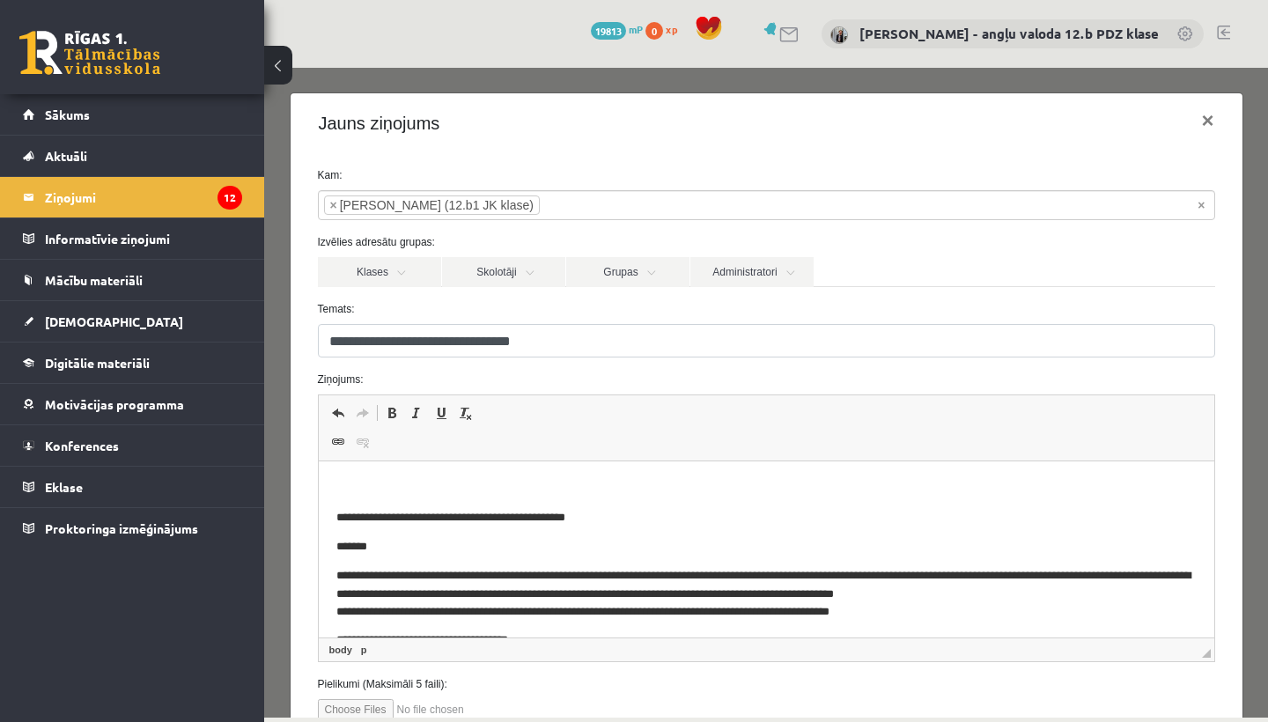
click at [374, 484] on p "Rich Text Editor, wiswyg-editor-47363748811080-1756902000-952" at bounding box center [765, 488] width 860 height 18
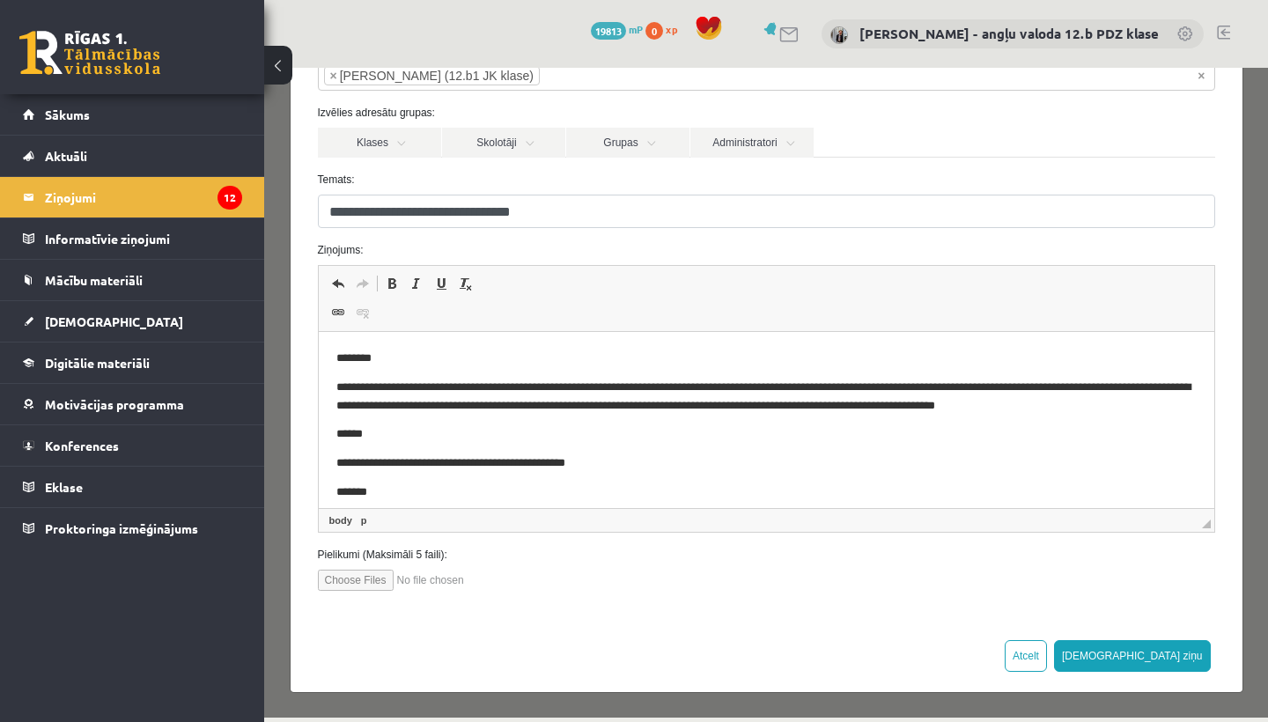
scroll to position [129, 0]
click at [1195, 652] on button "Sūtīt ziņu" at bounding box center [1132, 657] width 157 height 32
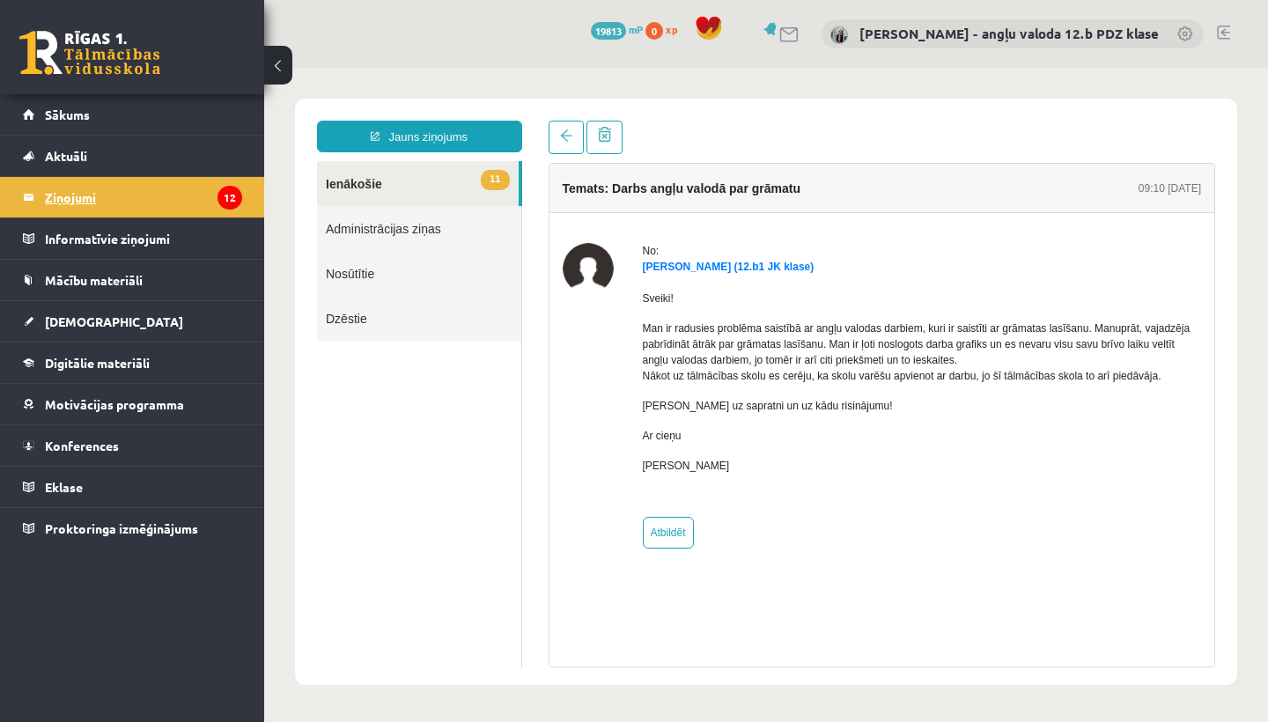
scroll to position [0, 0]
click at [88, 203] on legend "Ziņojumi 12" at bounding box center [143, 197] width 197 height 41
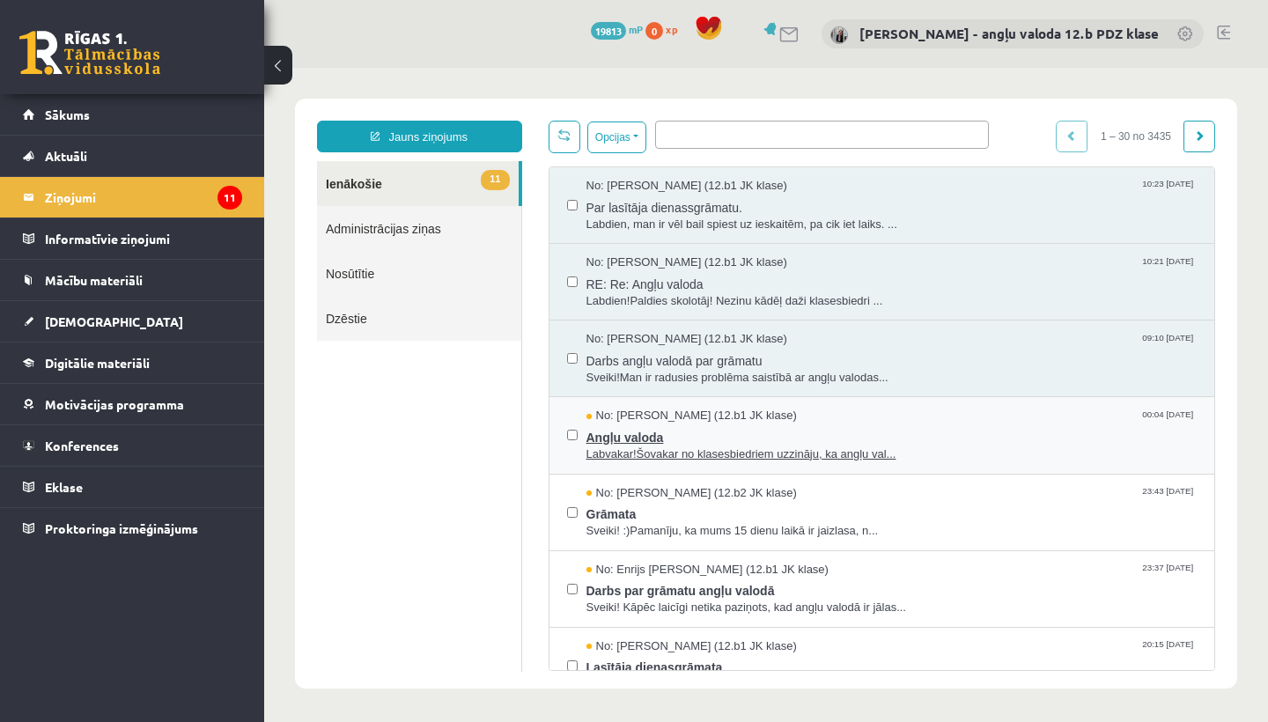
click at [640, 438] on span "Angļu valoda" at bounding box center [891, 435] width 611 height 22
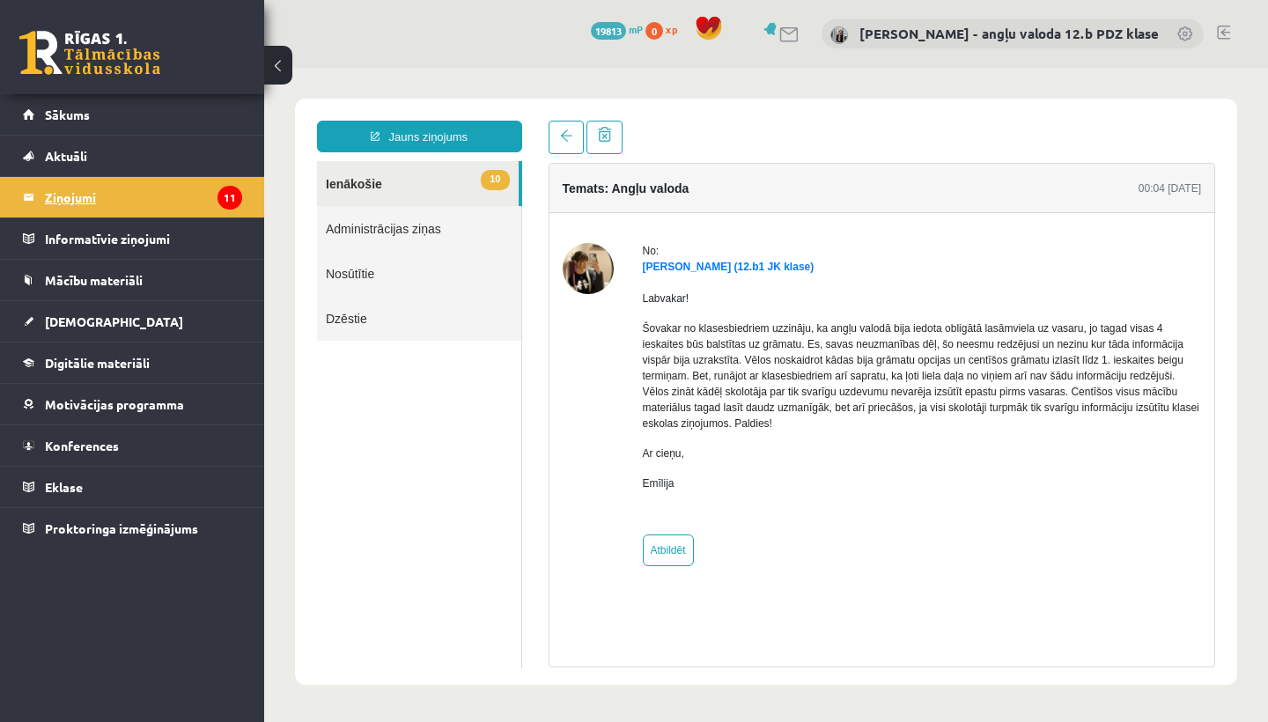
click at [63, 195] on legend "Ziņojumi 11" at bounding box center [143, 197] width 197 height 41
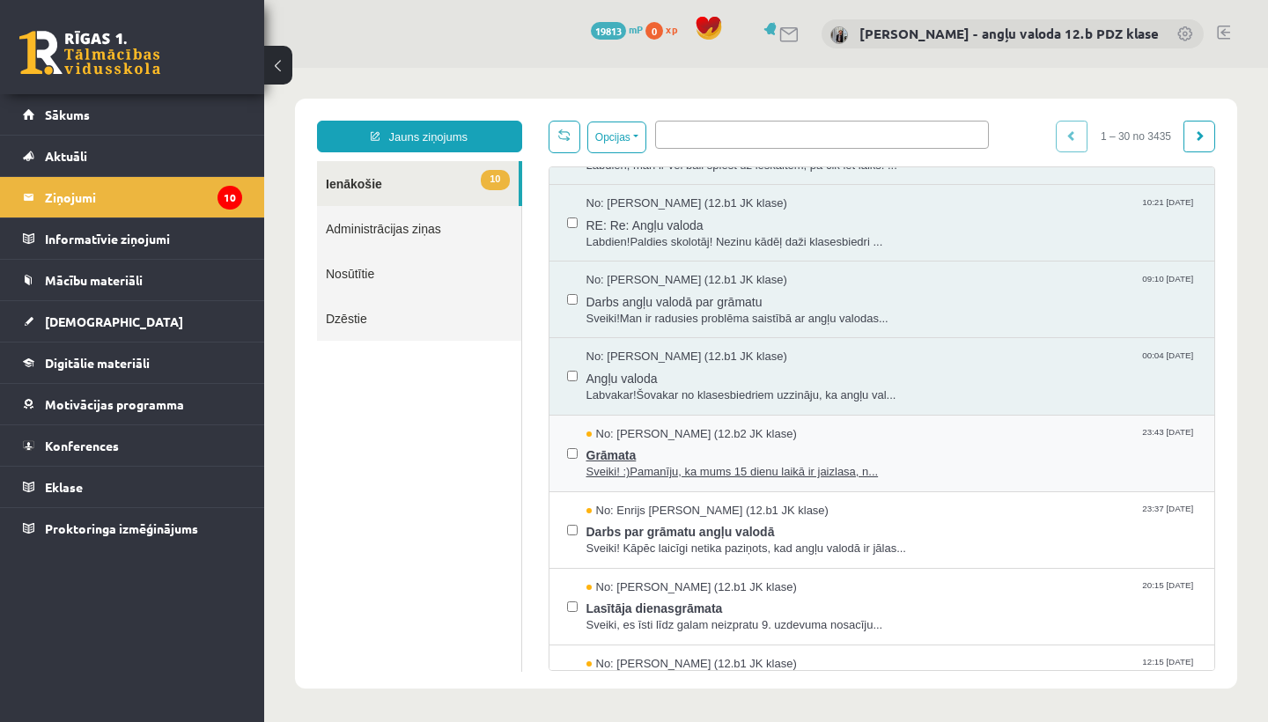
click at [686, 442] on span "Grāmata" at bounding box center [891, 453] width 611 height 22
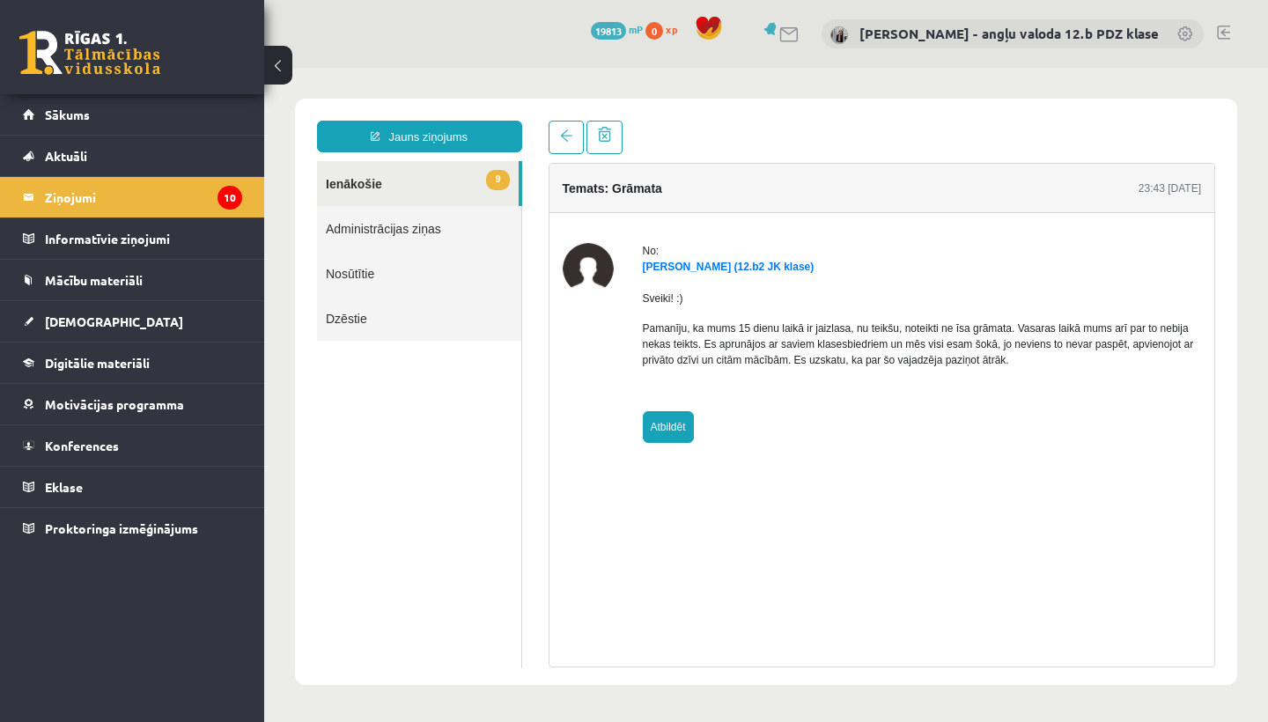
click at [670, 420] on link "Atbildēt" at bounding box center [668, 427] width 51 height 32
type input "**********"
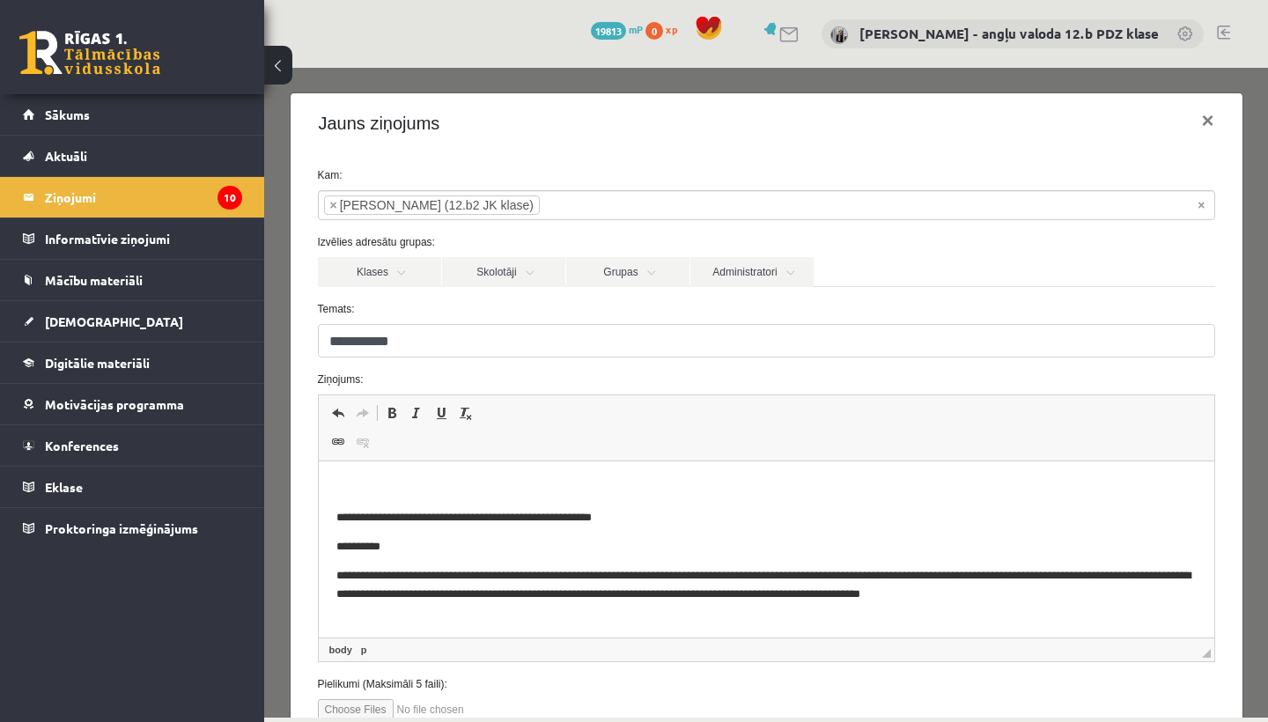
click at [431, 465] on html "**********" at bounding box center [766, 540] width 896 height 158
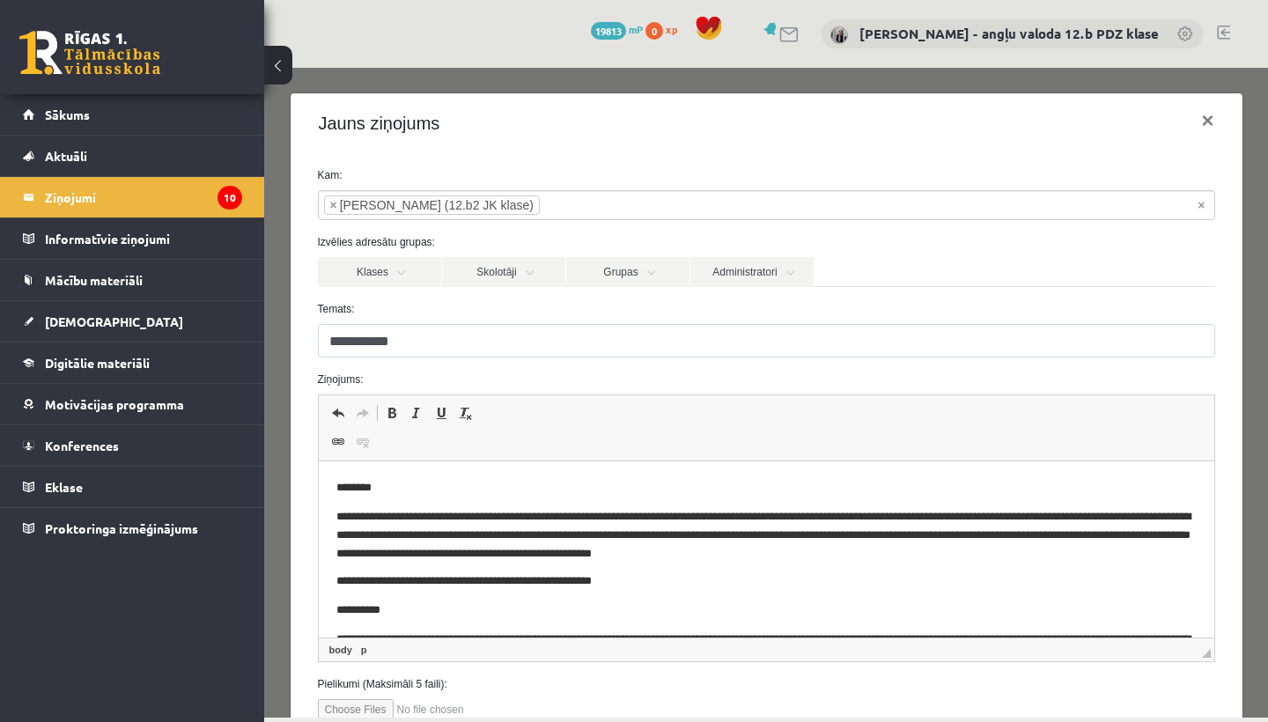
click at [818, 532] on p "**********" at bounding box center [765, 534] width 860 height 53
click at [882, 558] on p "**********" at bounding box center [765, 534] width 860 height 53
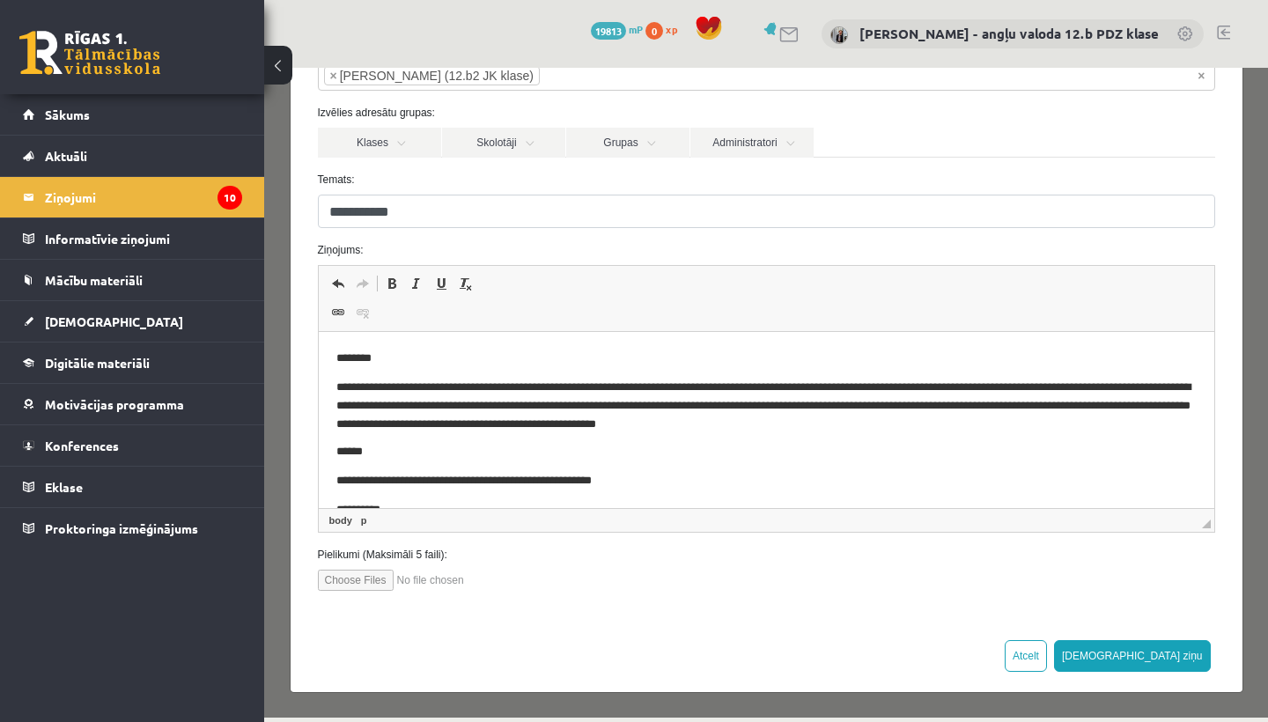
scroll to position [129, 0]
click at [1170, 656] on button "Sūtīt ziņu" at bounding box center [1132, 657] width 157 height 32
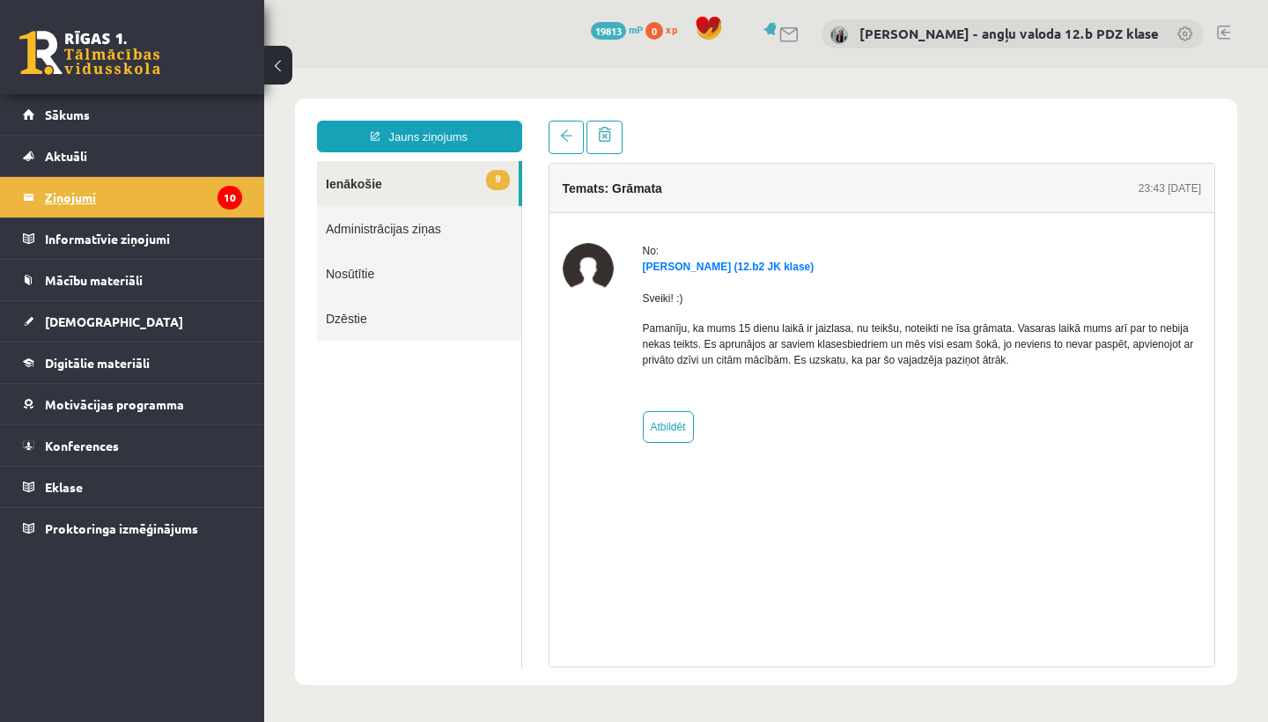
scroll to position [0, 0]
click at [88, 196] on legend "Ziņojumi 10" at bounding box center [143, 197] width 197 height 41
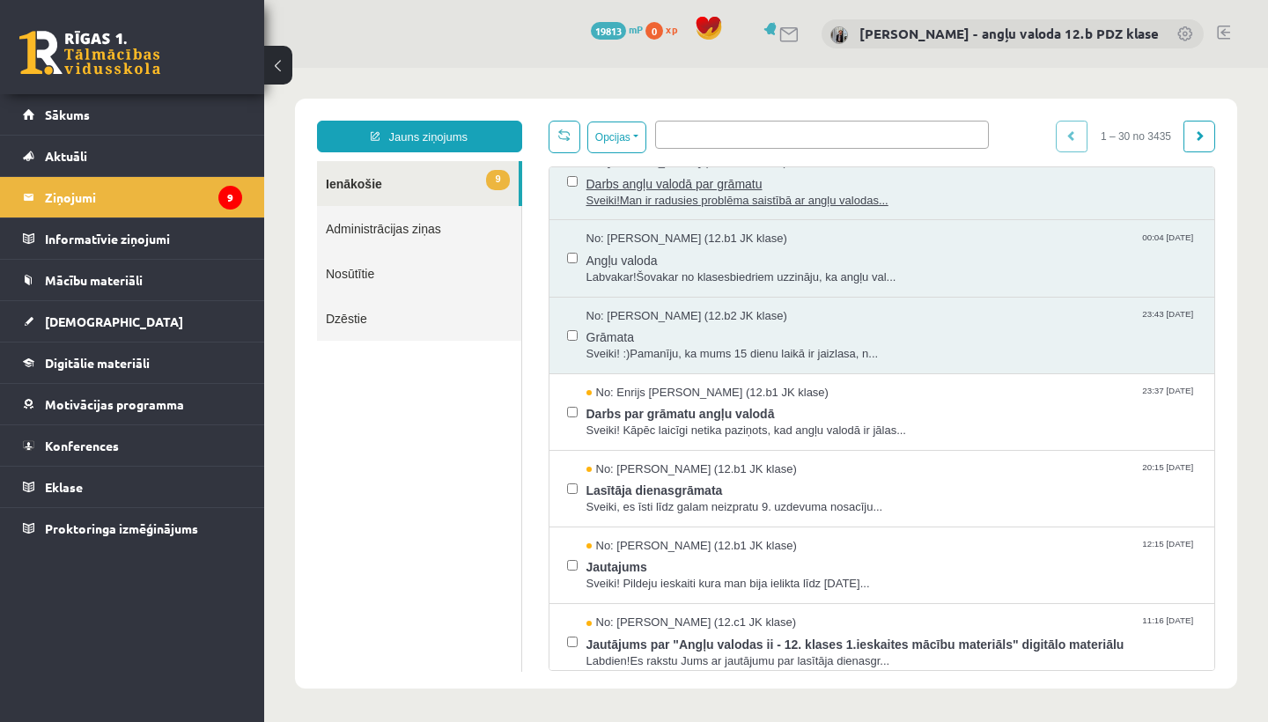
scroll to position [182, 0]
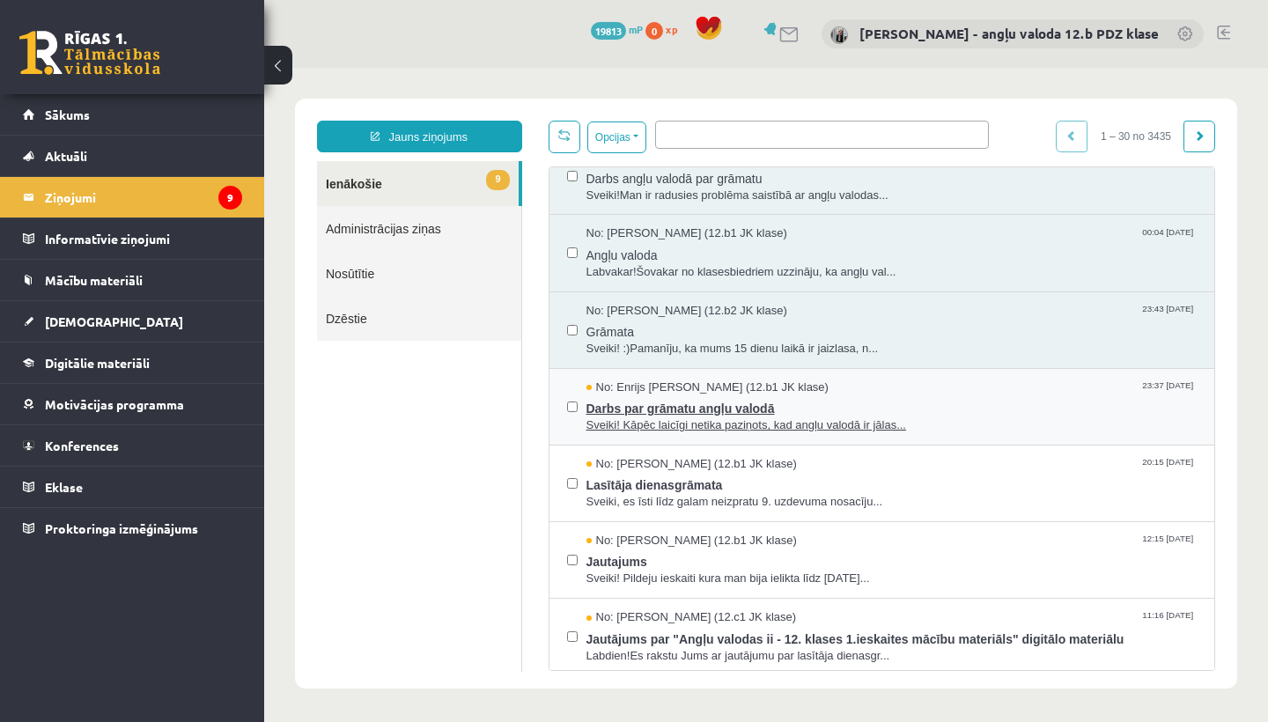
click at [732, 403] on span "Darbs par grāmatu angļu valodā" at bounding box center [891, 406] width 611 height 22
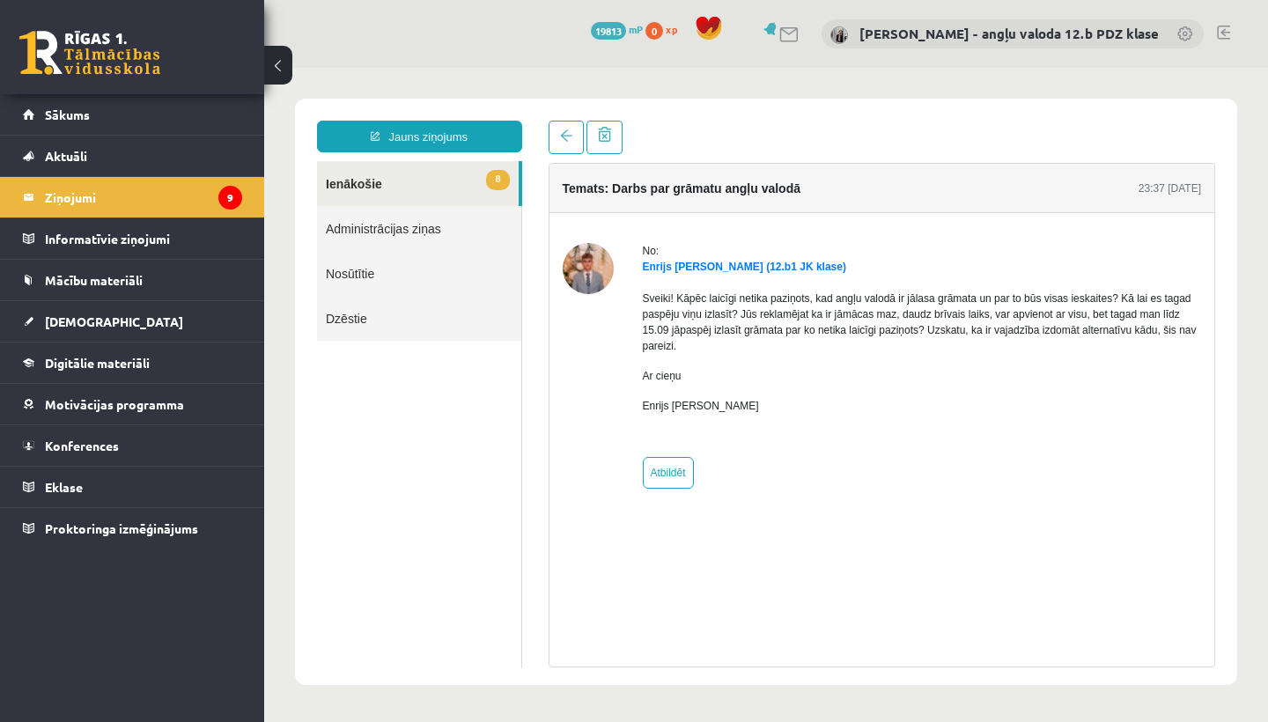
scroll to position [0, 0]
click at [681, 471] on link "Atbildēt" at bounding box center [668, 473] width 51 height 32
type input "**********"
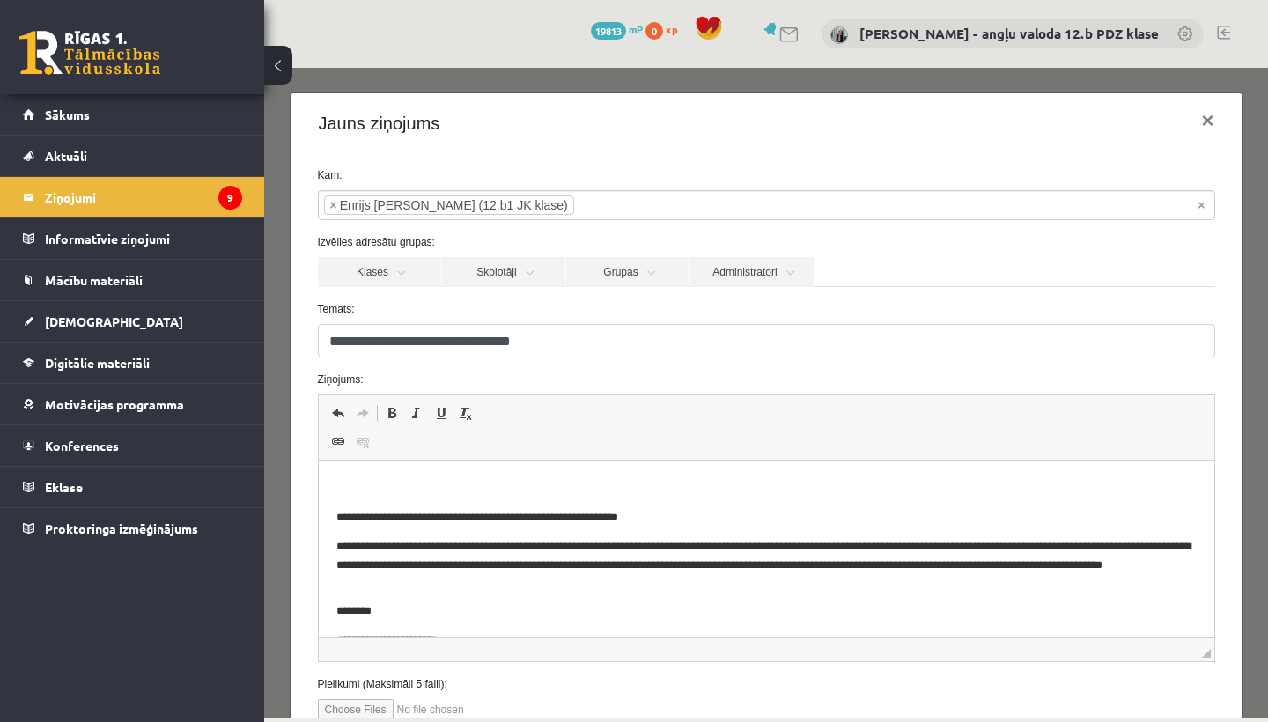
click at [359, 476] on html "**********" at bounding box center [766, 563] width 896 height 205
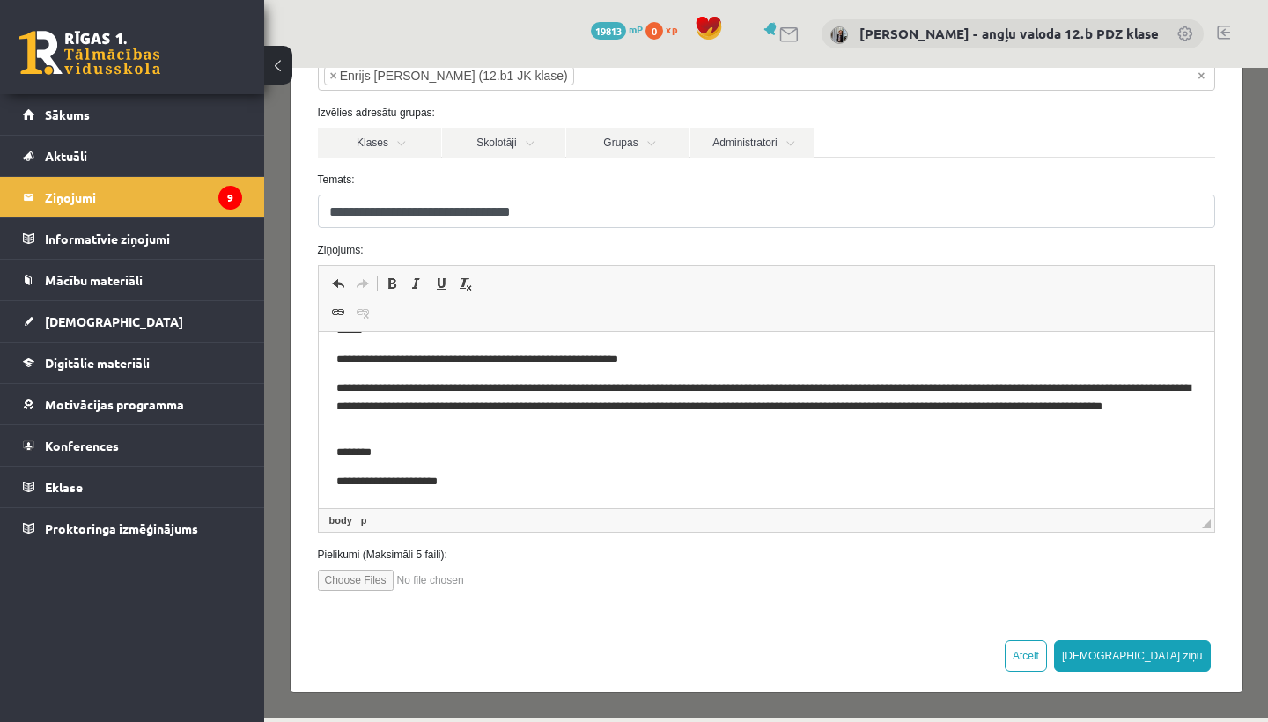
scroll to position [129, 0]
click at [1180, 653] on button "Sūtīt ziņu" at bounding box center [1132, 657] width 157 height 32
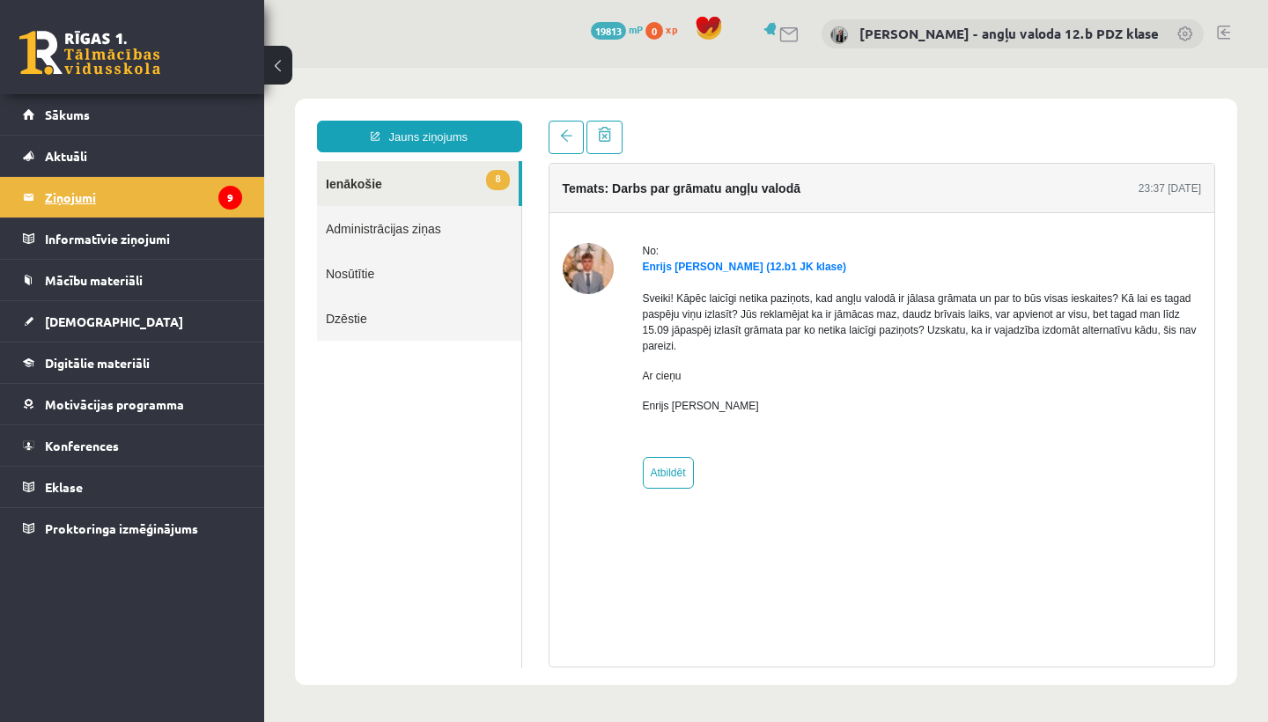
scroll to position [0, 0]
click at [89, 188] on legend "Ziņojumi 9" at bounding box center [143, 197] width 197 height 41
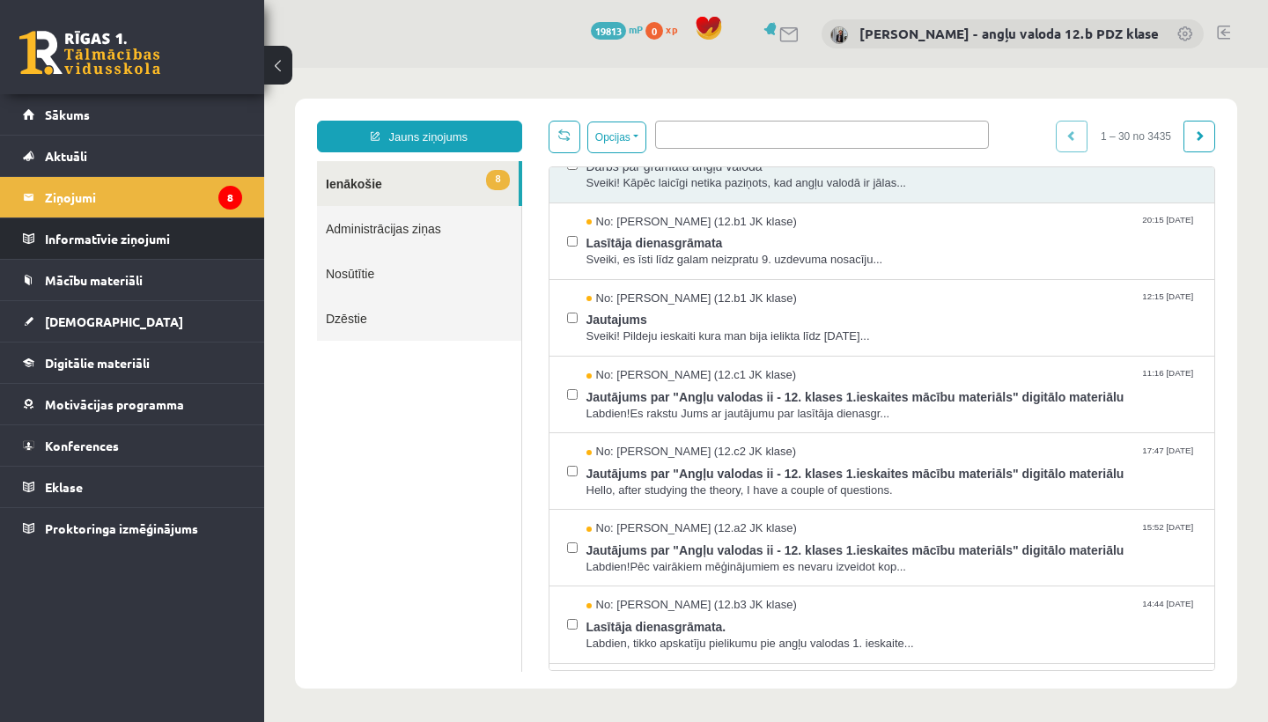
scroll to position [417, 0]
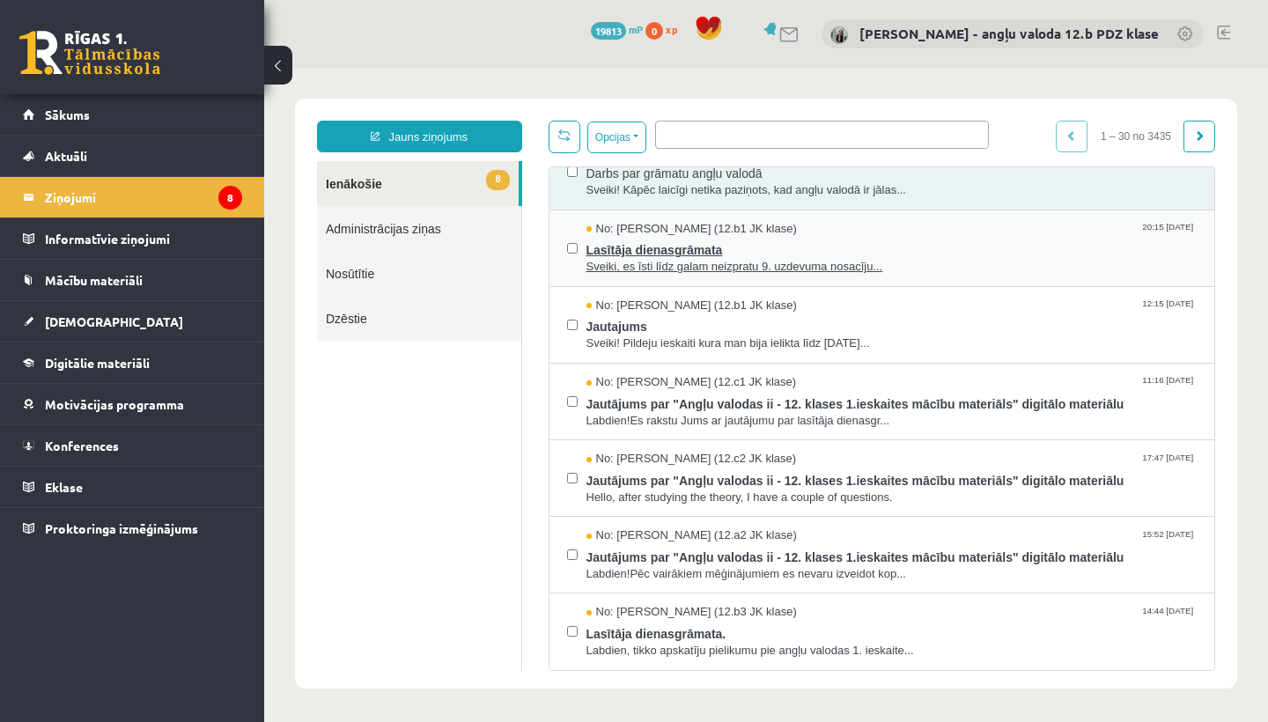
click at [741, 242] on span "Lasītāja dienasgrāmata" at bounding box center [891, 248] width 611 height 22
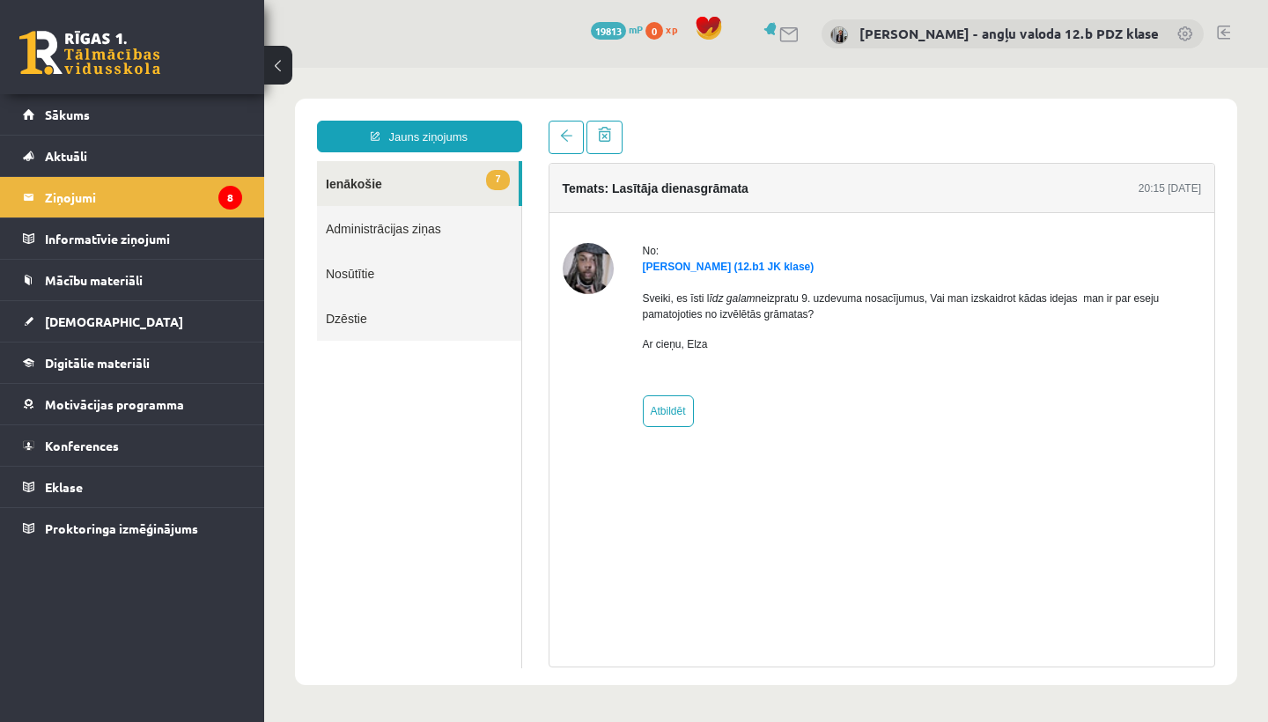
scroll to position [0, 0]
click at [668, 420] on link "Atbildēt" at bounding box center [668, 411] width 51 height 32
type input "**********"
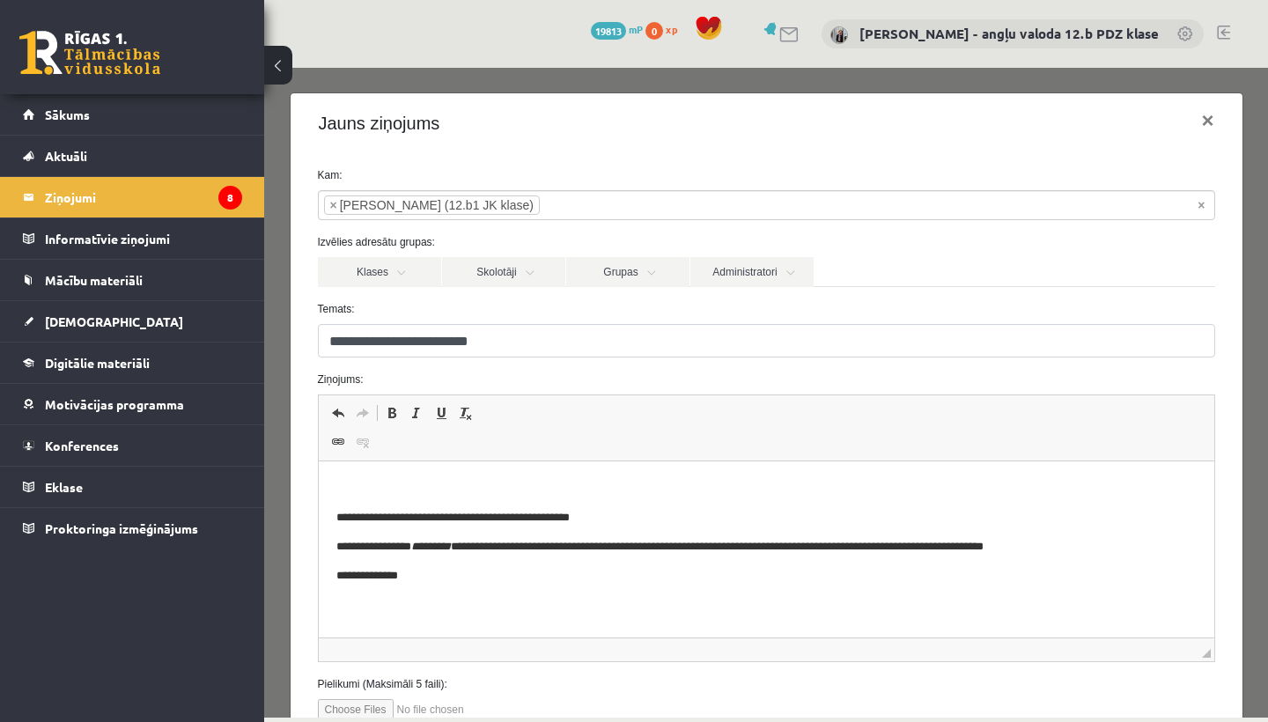
click at [357, 484] on p "Rich Text Editor, wiswyg-editor-47363905210220-1756904591-150" at bounding box center [765, 488] width 860 height 18
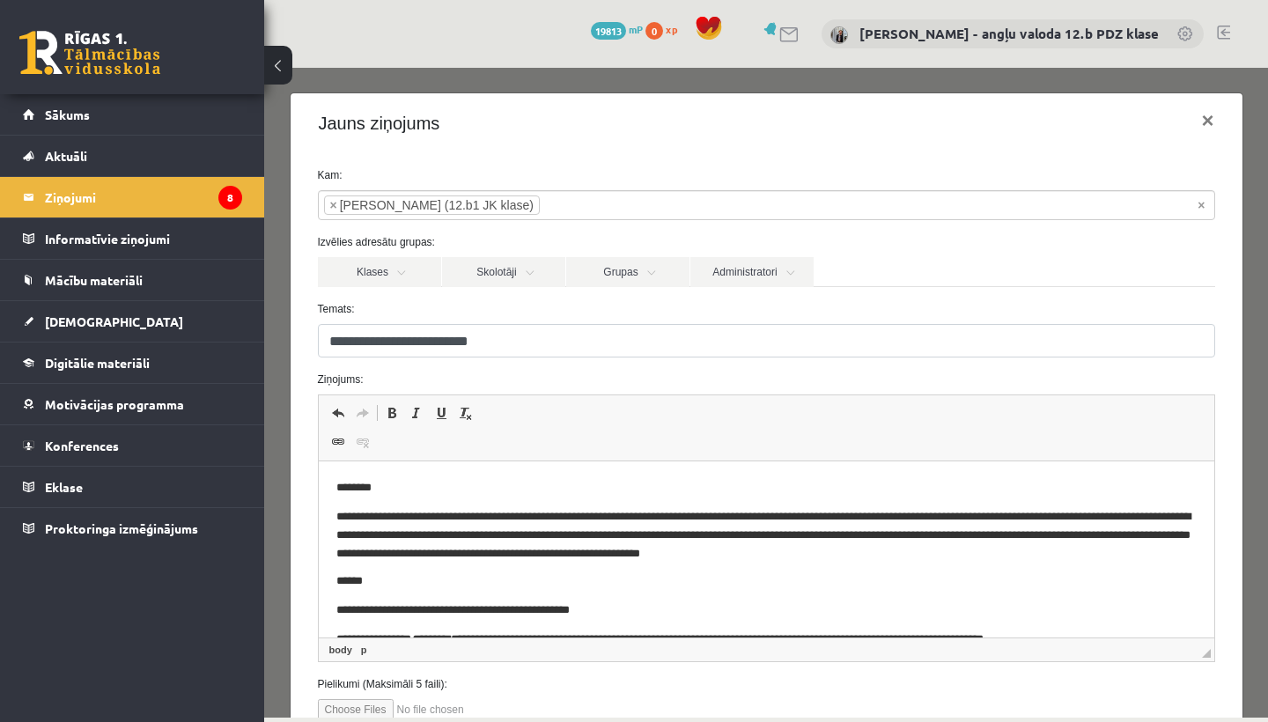
click at [1175, 534] on p "**********" at bounding box center [765, 534] width 860 height 53
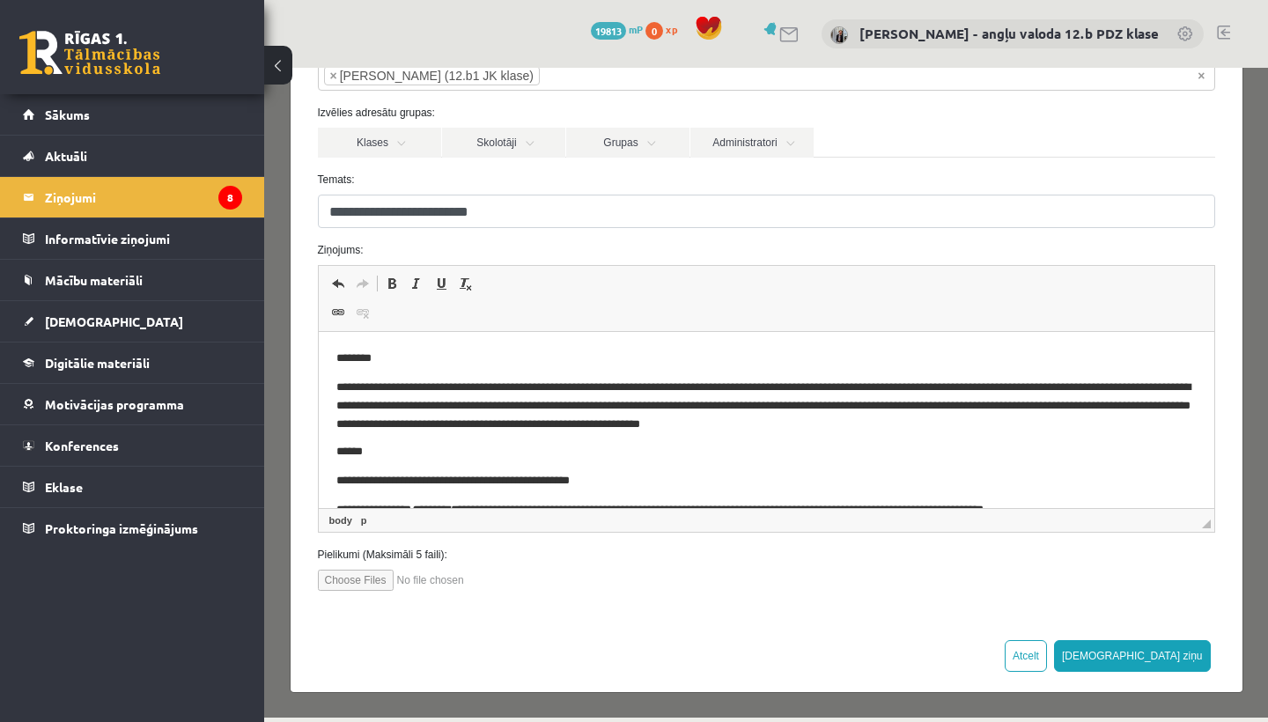
scroll to position [129, 0]
click at [1174, 649] on button "Sūtīt ziņu" at bounding box center [1132, 657] width 157 height 32
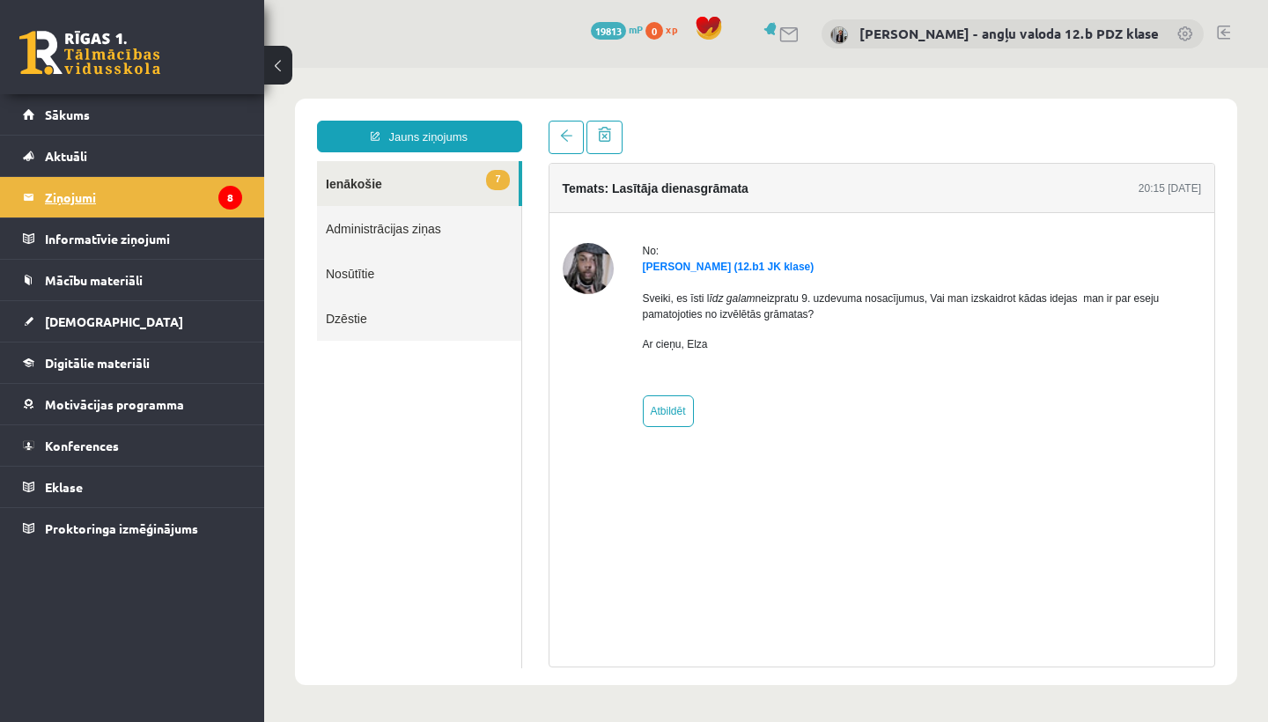
scroll to position [0, 0]
click at [108, 192] on legend "Ziņojumi 8" at bounding box center [143, 197] width 197 height 41
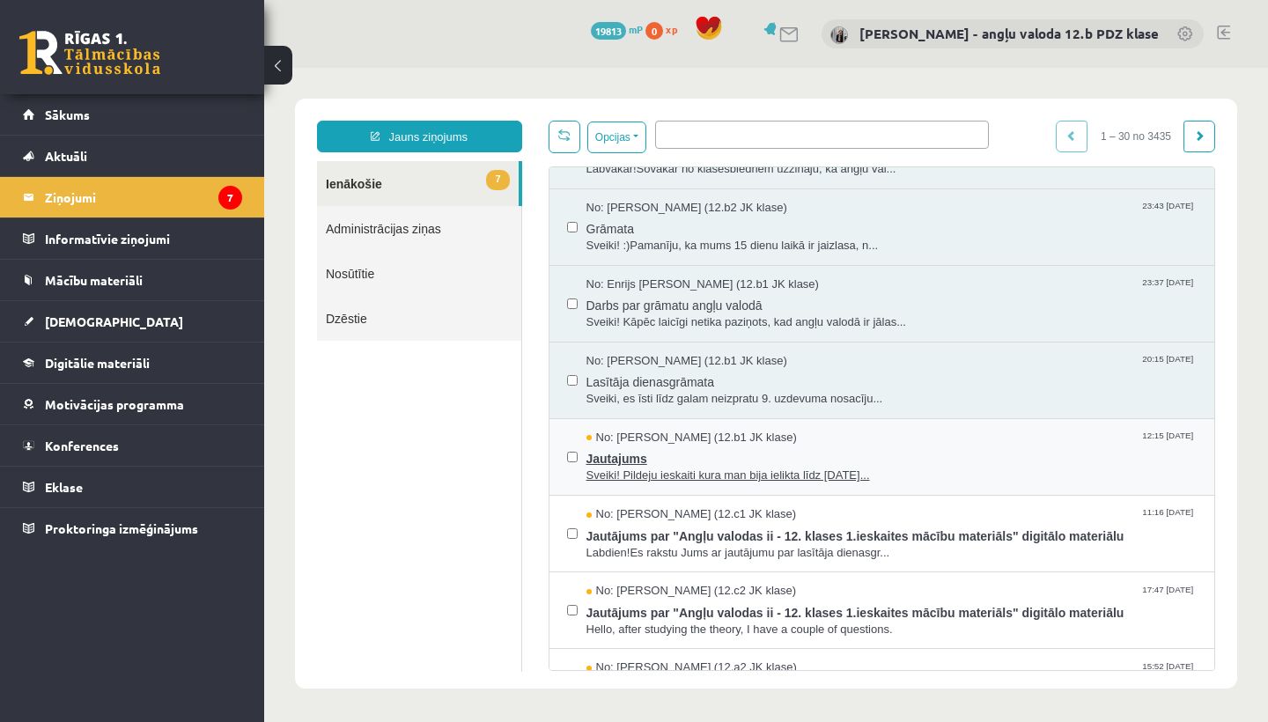
scroll to position [291, 0]
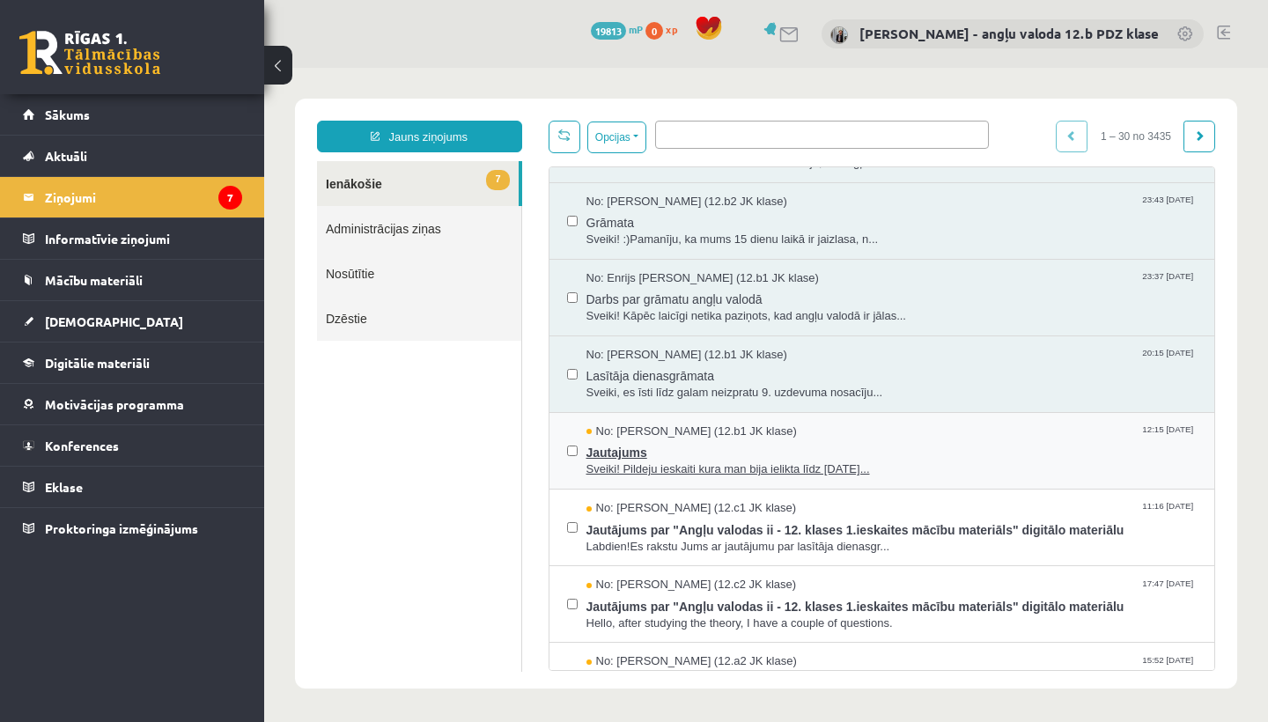
click at [699, 439] on span "Jautajums" at bounding box center [891, 450] width 611 height 22
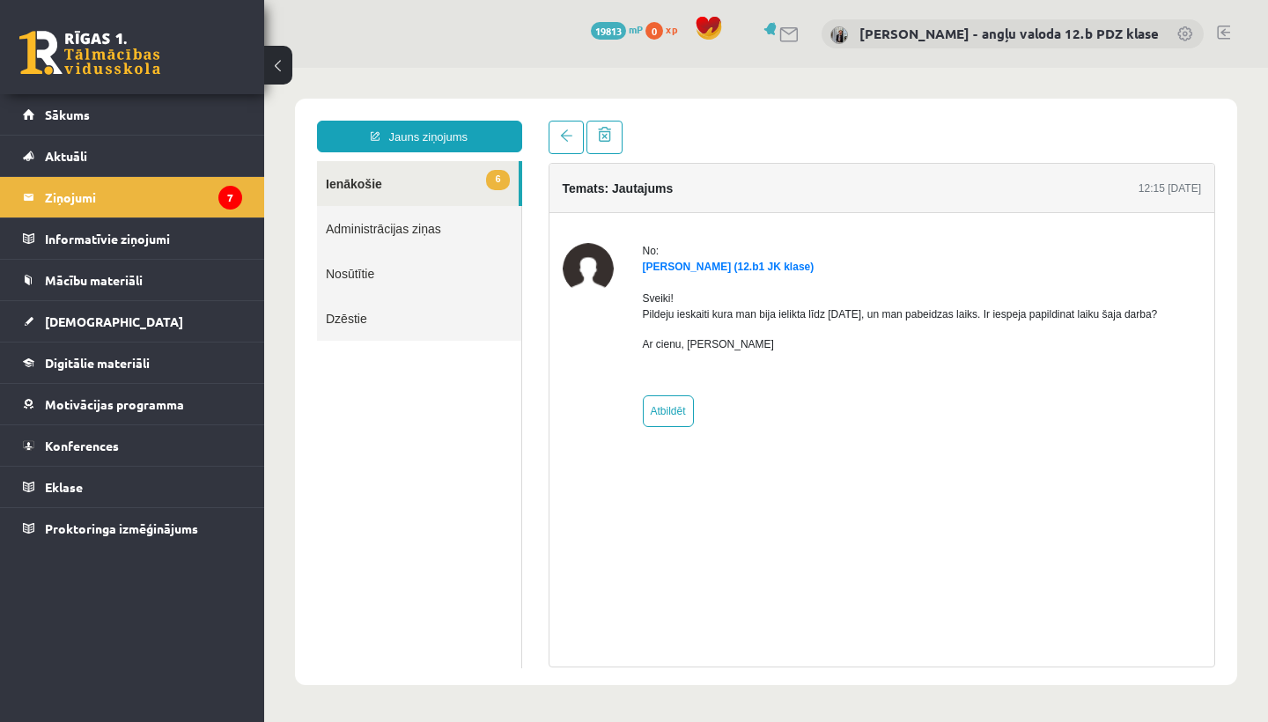
scroll to position [0, 0]
click at [674, 405] on link "Atbildēt" at bounding box center [668, 411] width 51 height 32
type input "**********"
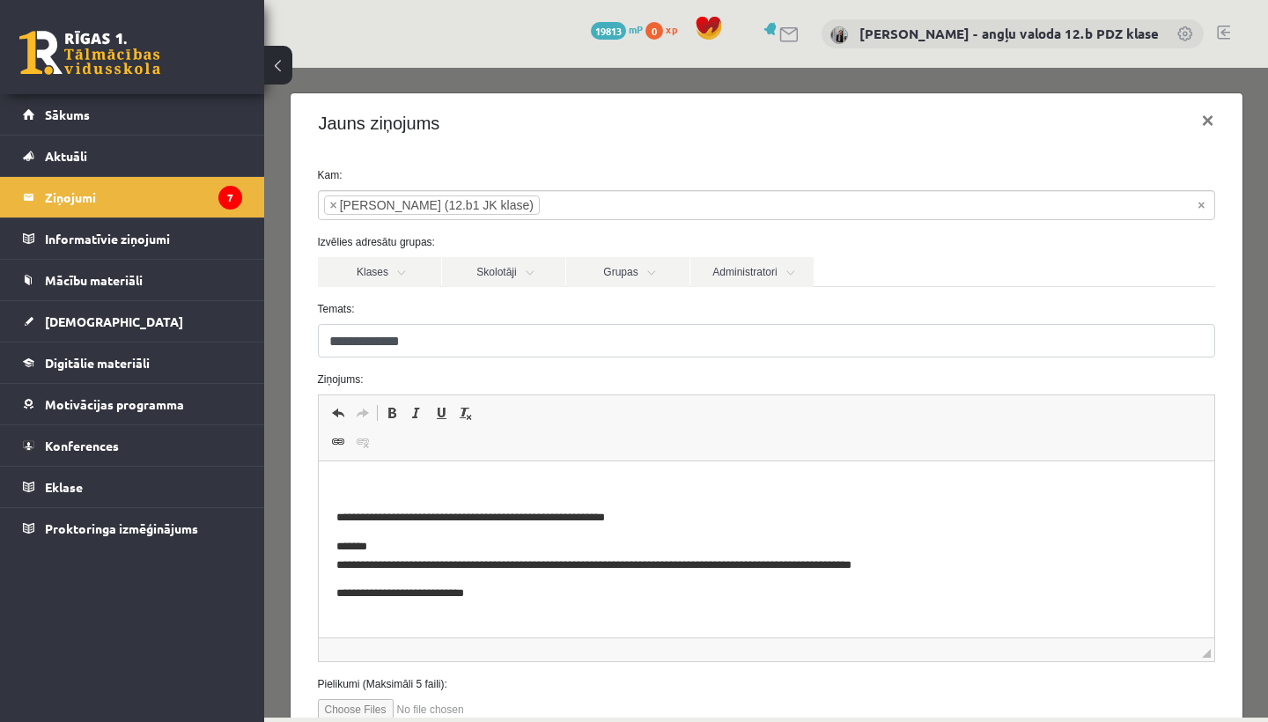
click at [404, 477] on html "**********" at bounding box center [766, 540] width 896 height 158
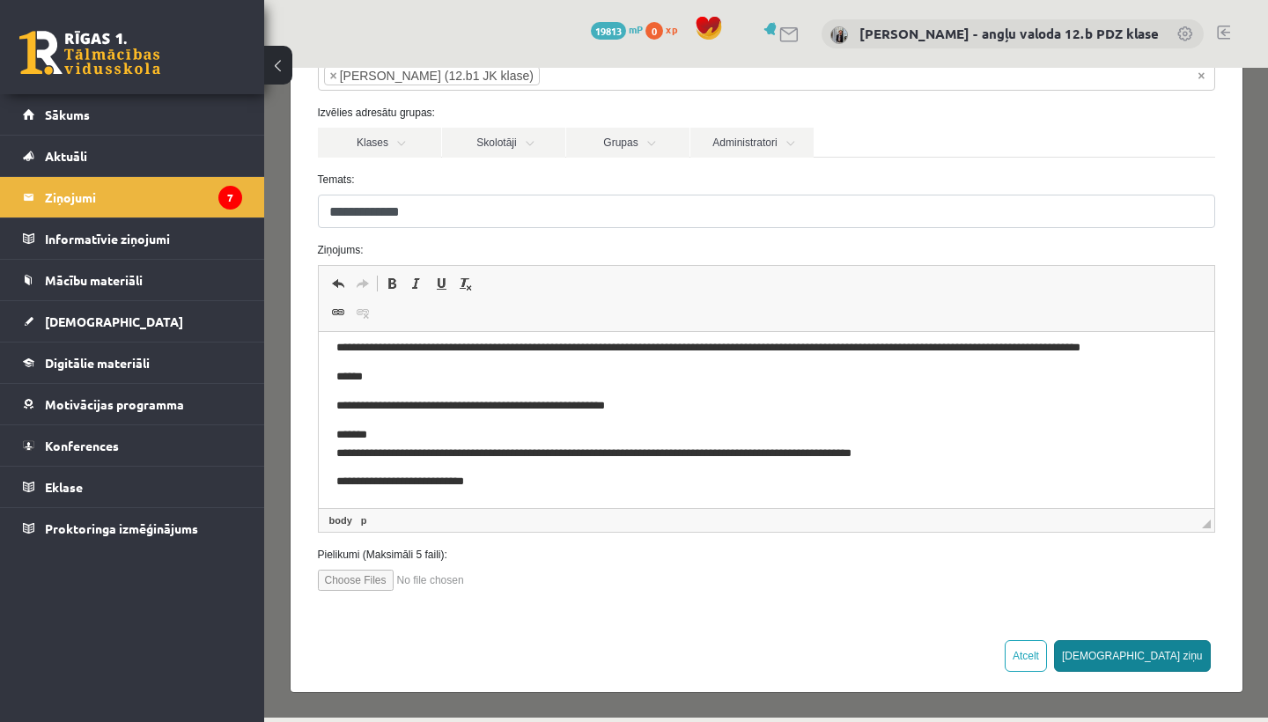
scroll to position [129, 0]
click at [1174, 660] on button "Sūtīt ziņu" at bounding box center [1132, 657] width 157 height 32
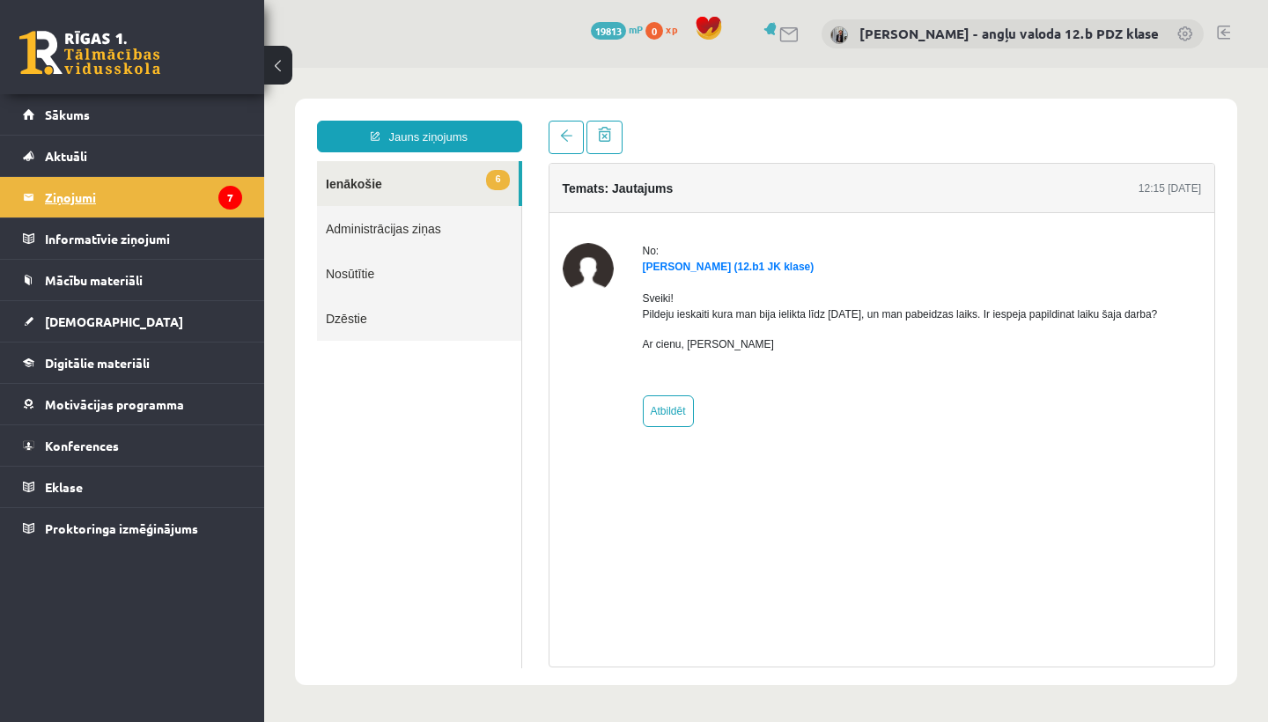
scroll to position [0, 0]
click at [62, 197] on legend "Ziņojumi 7" at bounding box center [143, 197] width 197 height 41
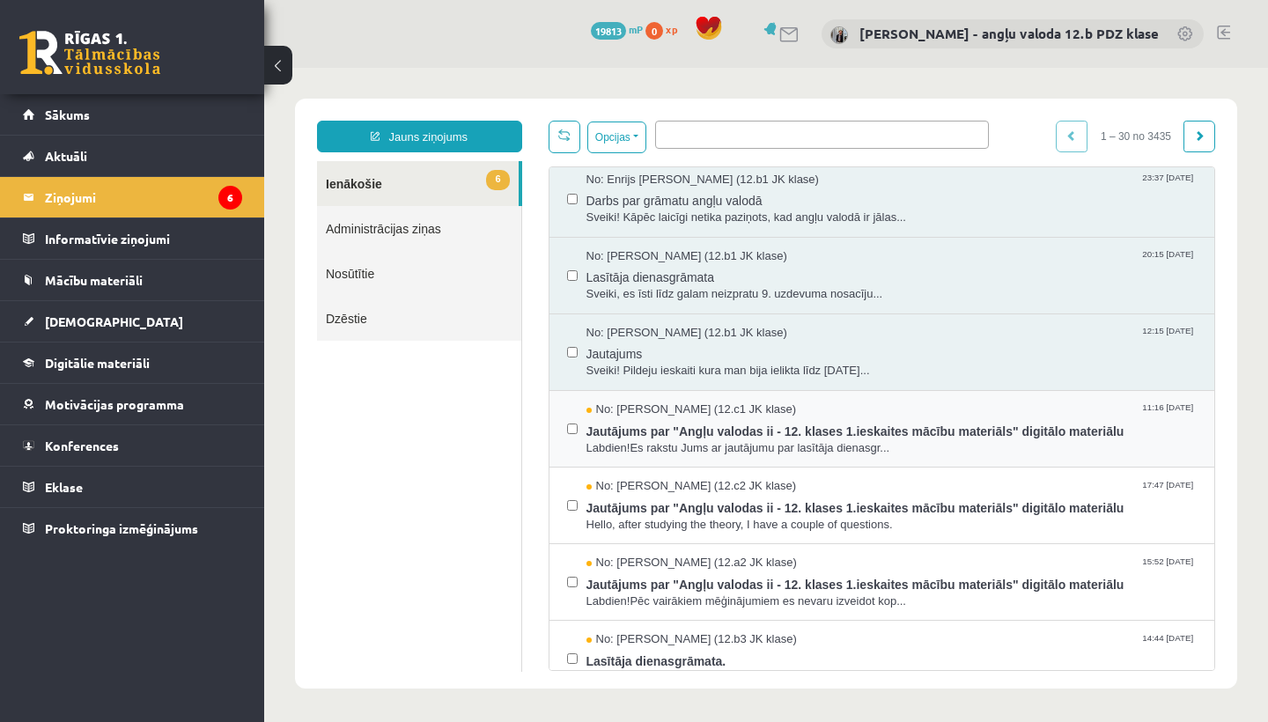
scroll to position [399, 0]
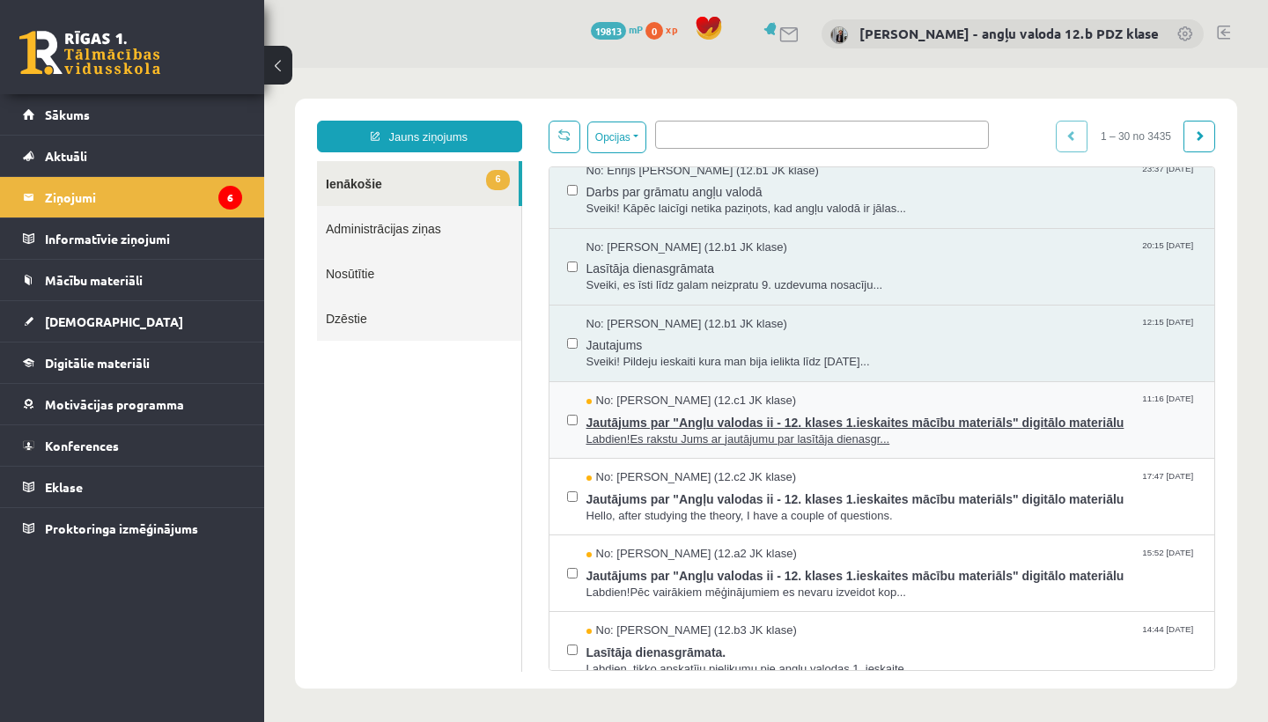
click at [847, 431] on span "Labdien!Es rakstu Jums ar jautājumu par lasītāja dienasgr..." at bounding box center [891, 439] width 611 height 17
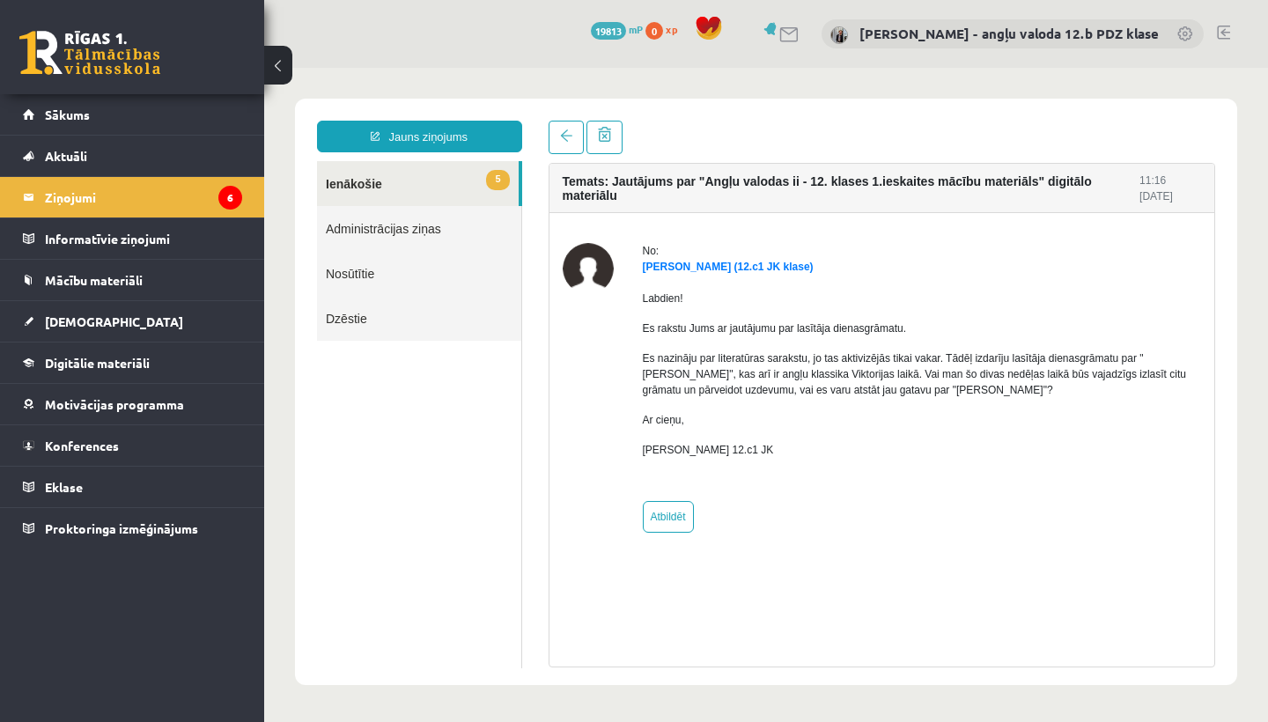
scroll to position [0, 0]
click at [668, 521] on link "Atbildēt" at bounding box center [668, 517] width 51 height 32
type input "**********"
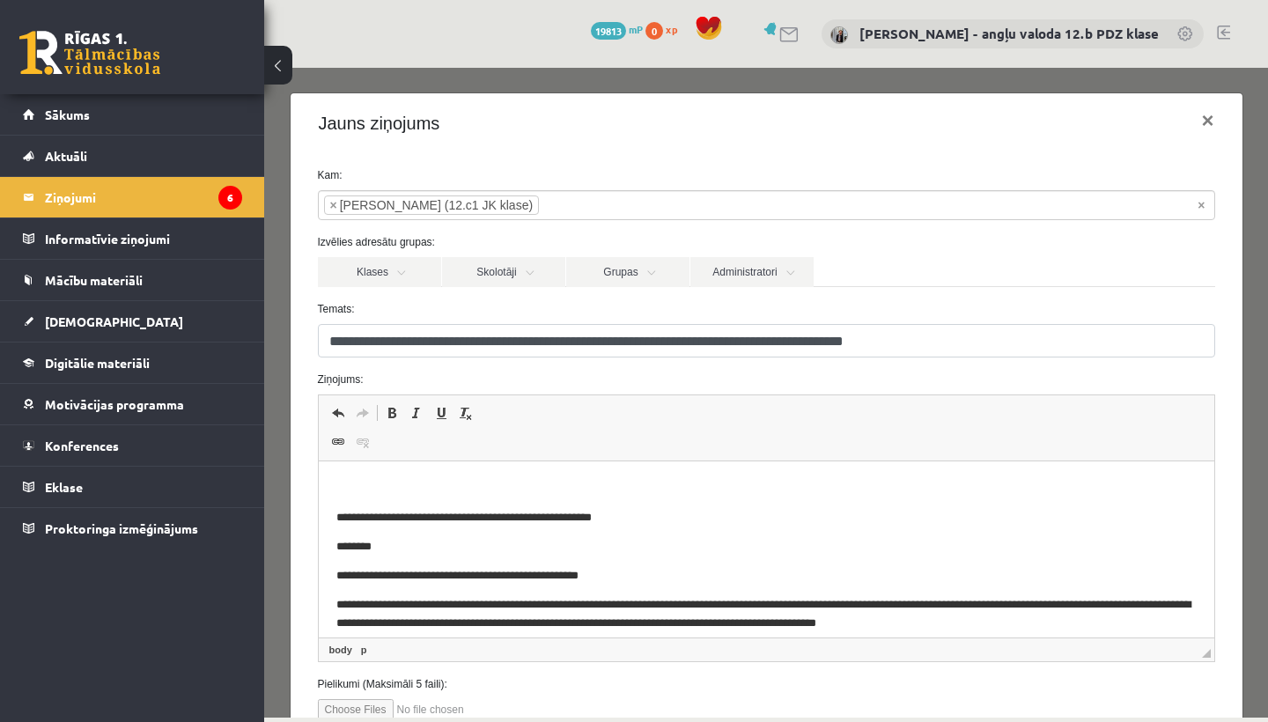
click at [370, 490] on p "Rich Text Editor, wiswyg-editor-47364037393160-1756904839-74" at bounding box center [765, 488] width 860 height 18
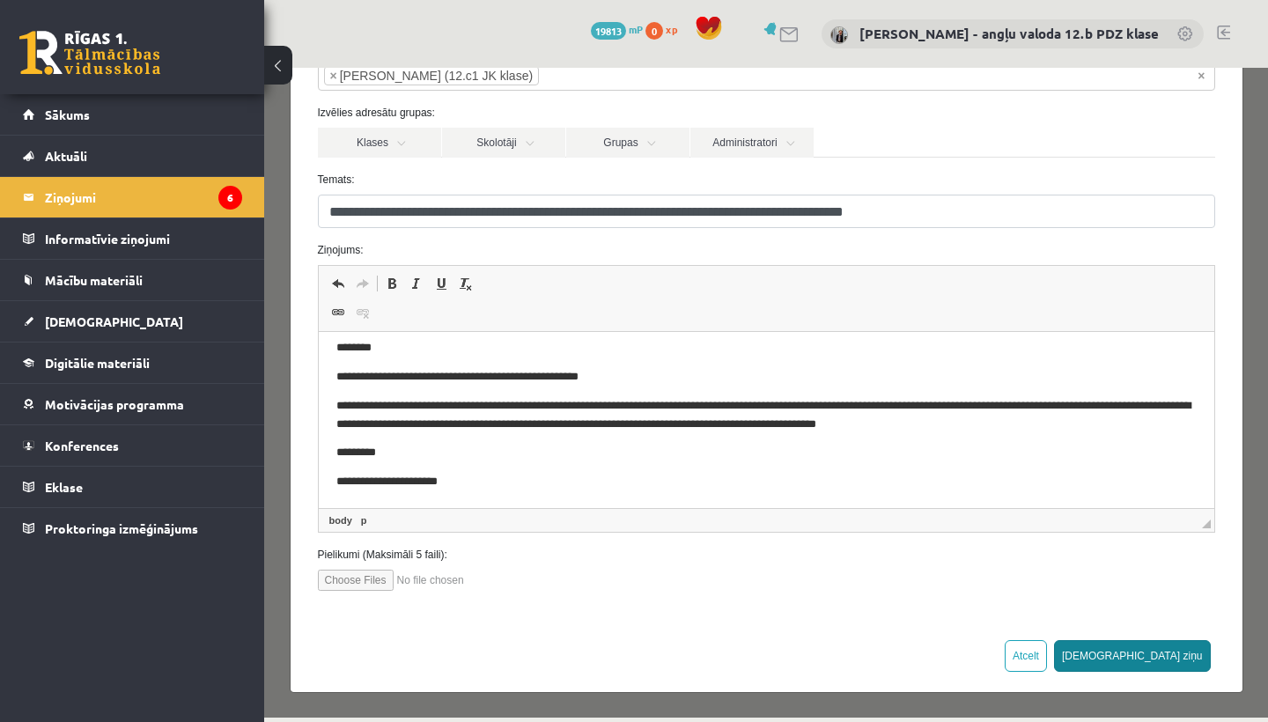
scroll to position [129, 0]
click at [1185, 663] on button "Sūtīt ziņu" at bounding box center [1132, 657] width 157 height 32
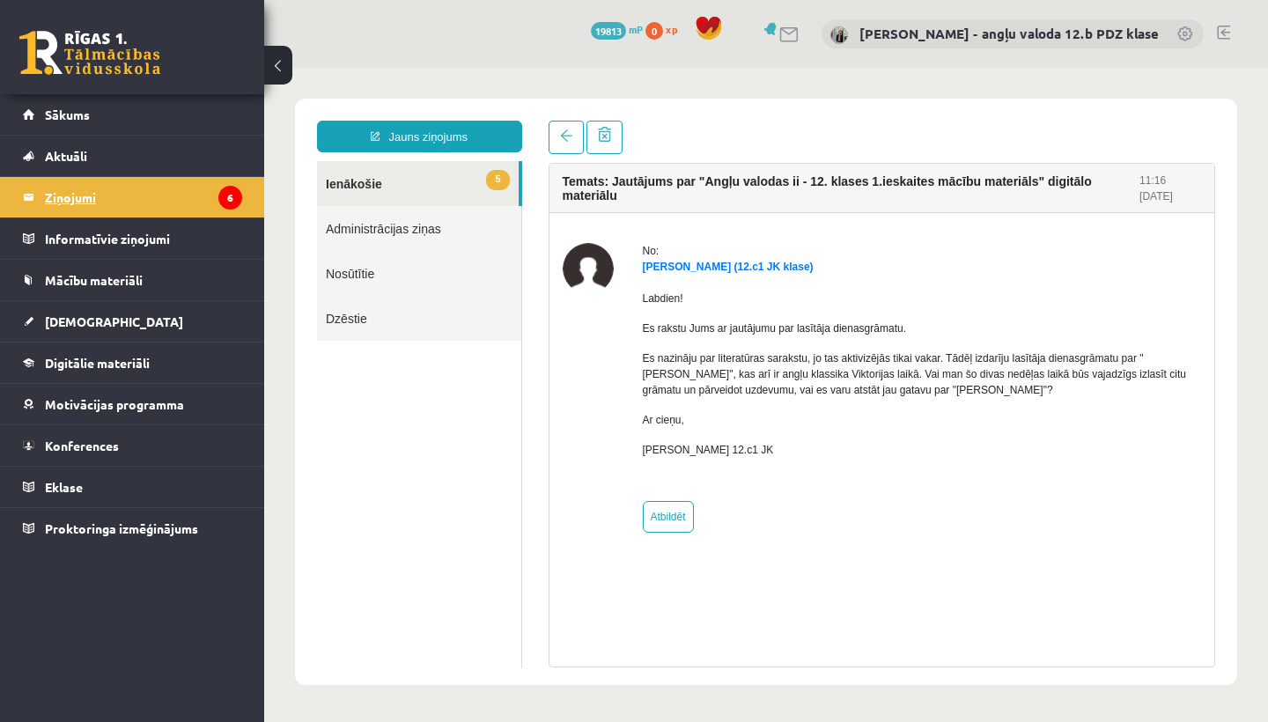
scroll to position [0, 0]
click at [53, 192] on legend "Ziņojumi 6" at bounding box center [143, 197] width 197 height 41
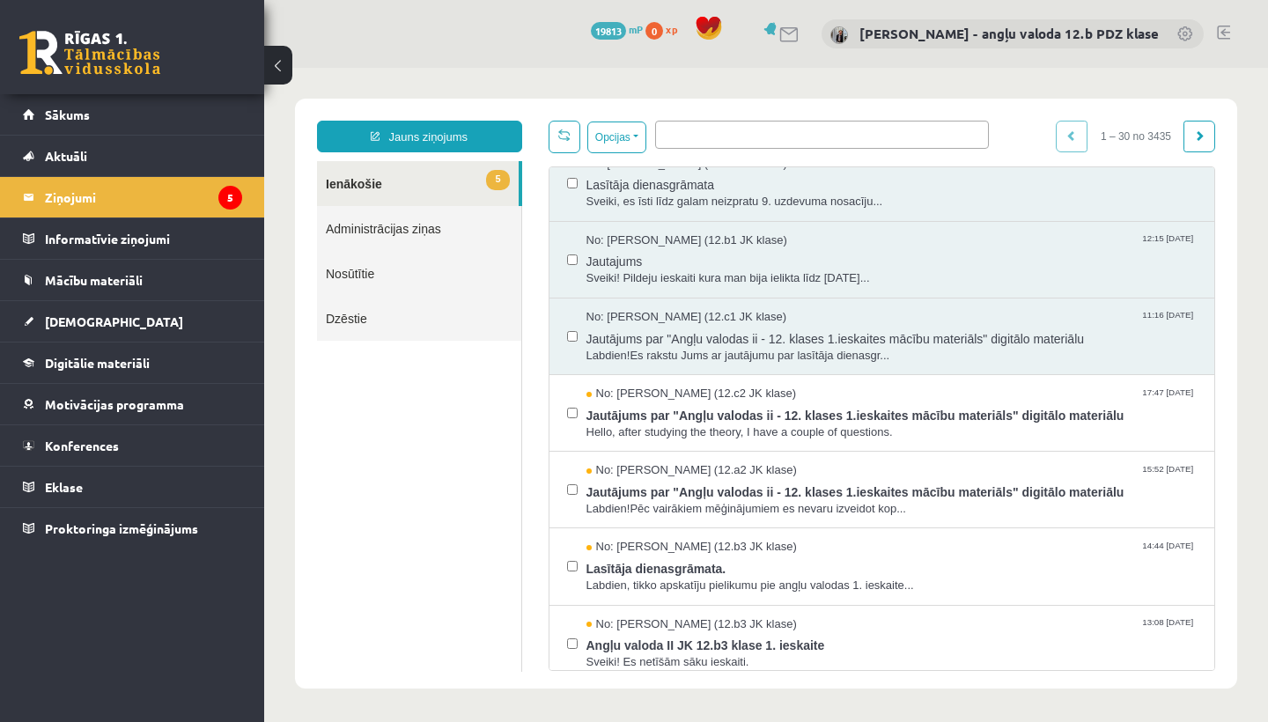
scroll to position [490, 0]
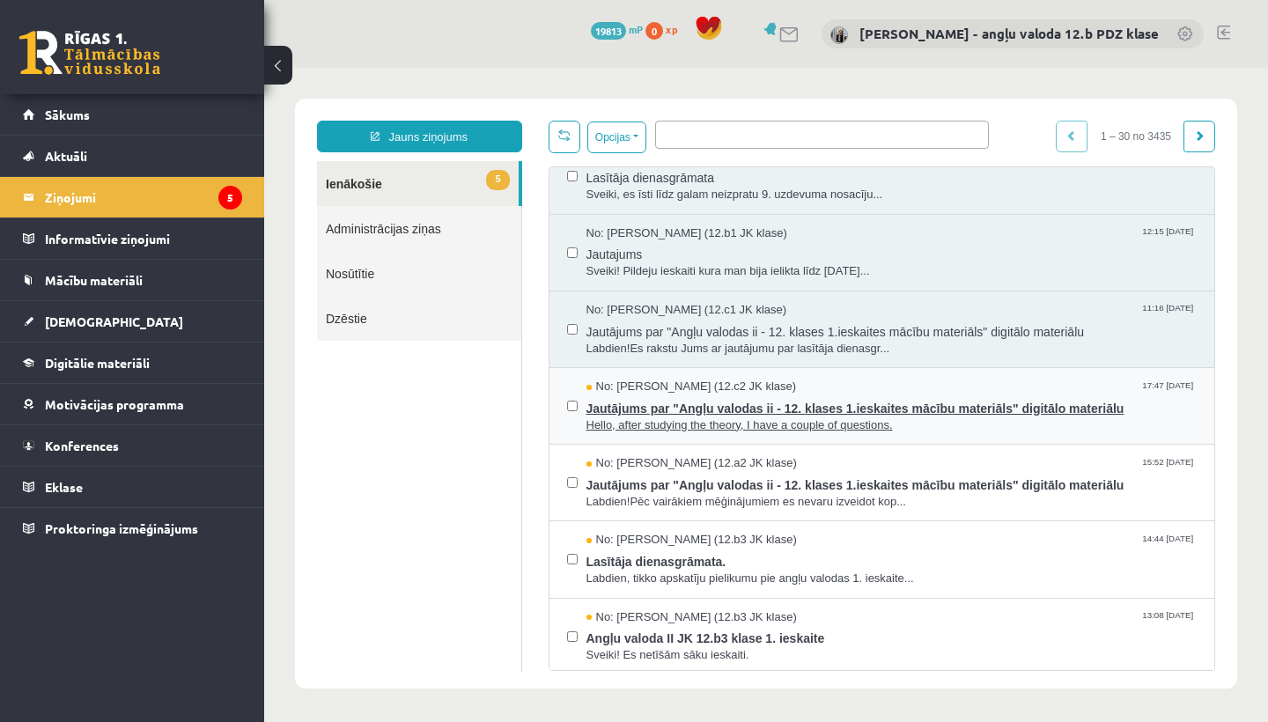
click at [759, 395] on span "Jautājums par "Angļu valodas ii - 12. klases 1.ieskaites mācību materiāls" digi…" at bounding box center [891, 406] width 611 height 22
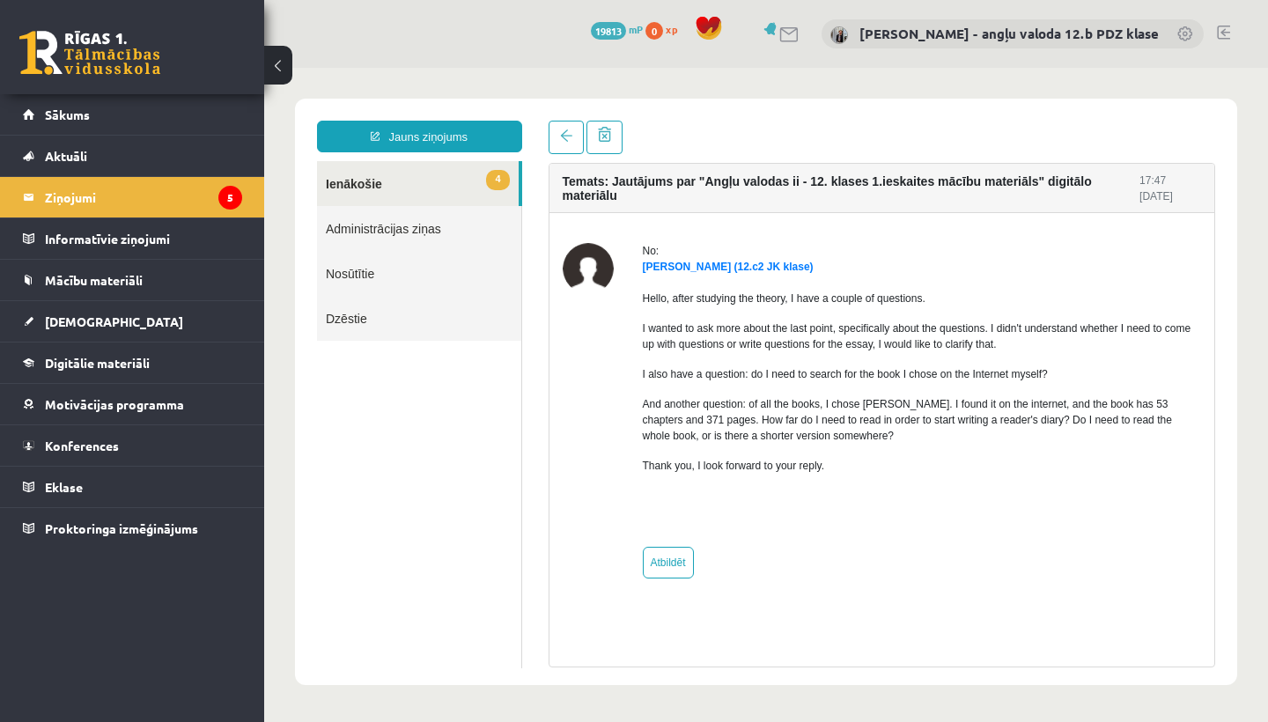
scroll to position [0, 0]
click at [665, 559] on link "Atbildēt" at bounding box center [668, 563] width 51 height 32
type input "**********"
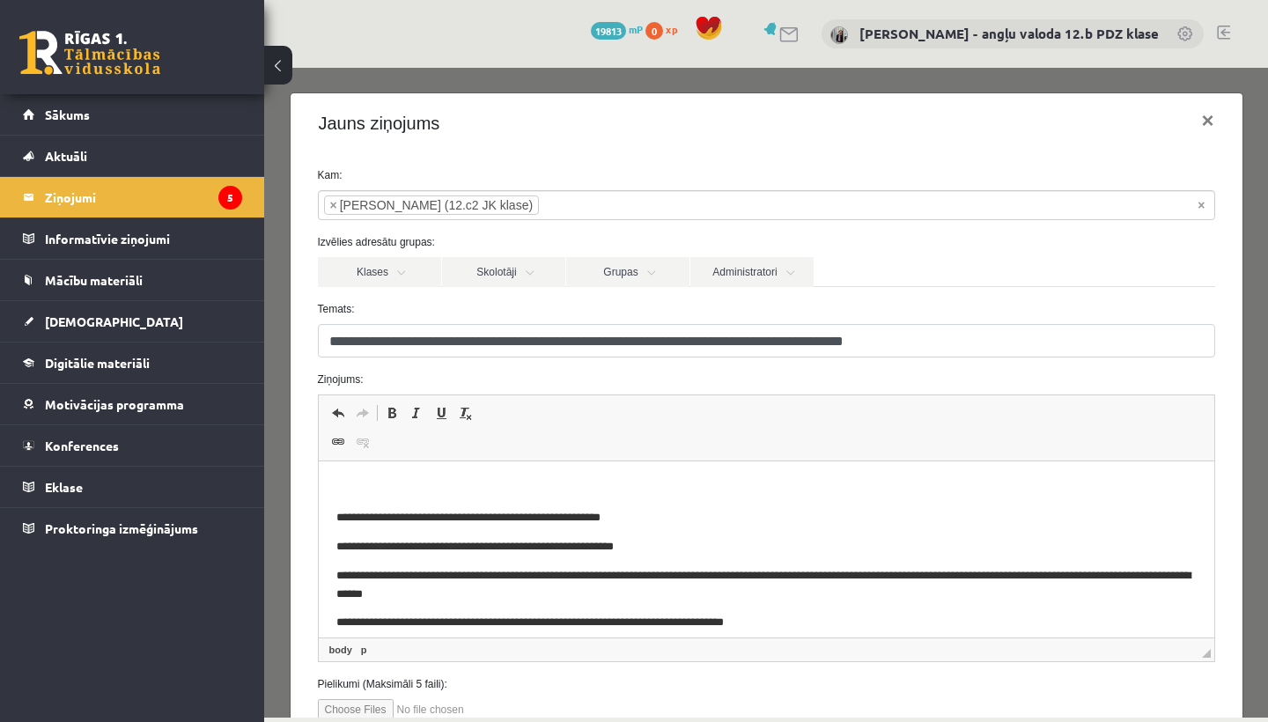
click at [356, 482] on p "Rich Text Editor, wiswyg-editor-47363748910340-1756904949-531" at bounding box center [765, 488] width 860 height 18
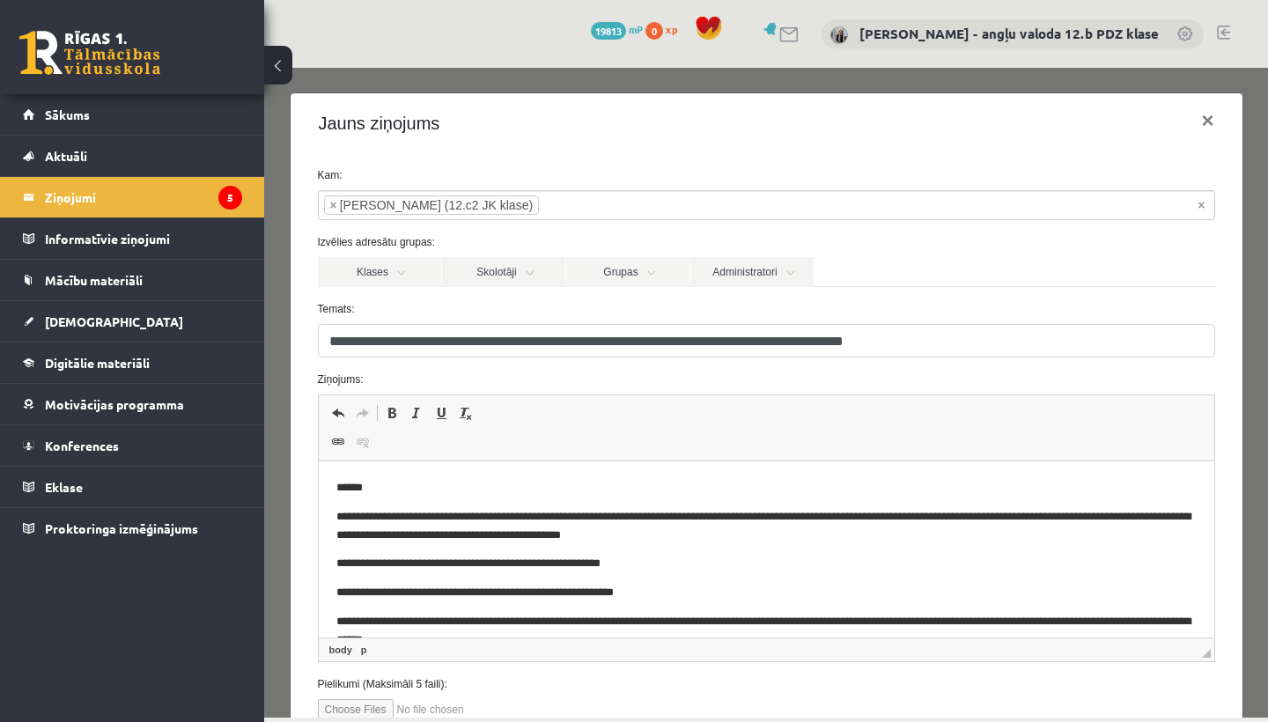
click at [453, 514] on p "**********" at bounding box center [765, 525] width 860 height 35
click at [643, 527] on p "**********" at bounding box center [765, 525] width 860 height 35
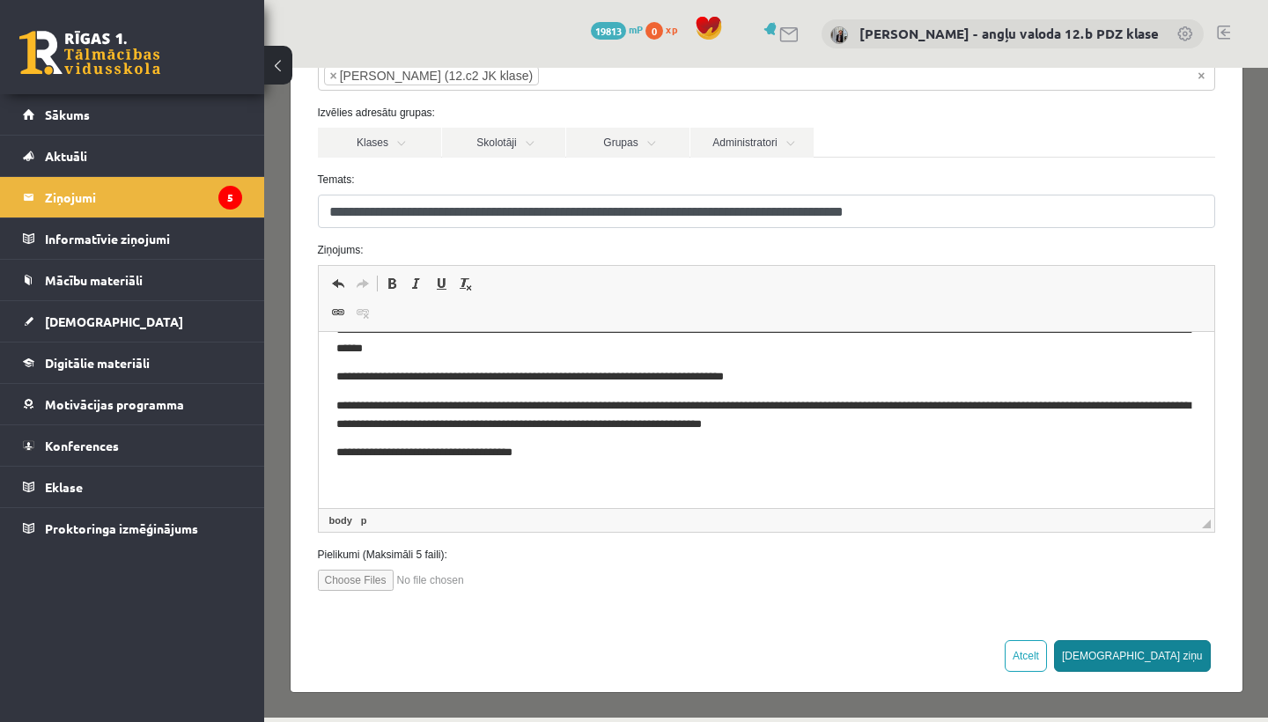
scroll to position [129, 0]
click at [1174, 653] on button "Sūtīt ziņu" at bounding box center [1132, 657] width 157 height 32
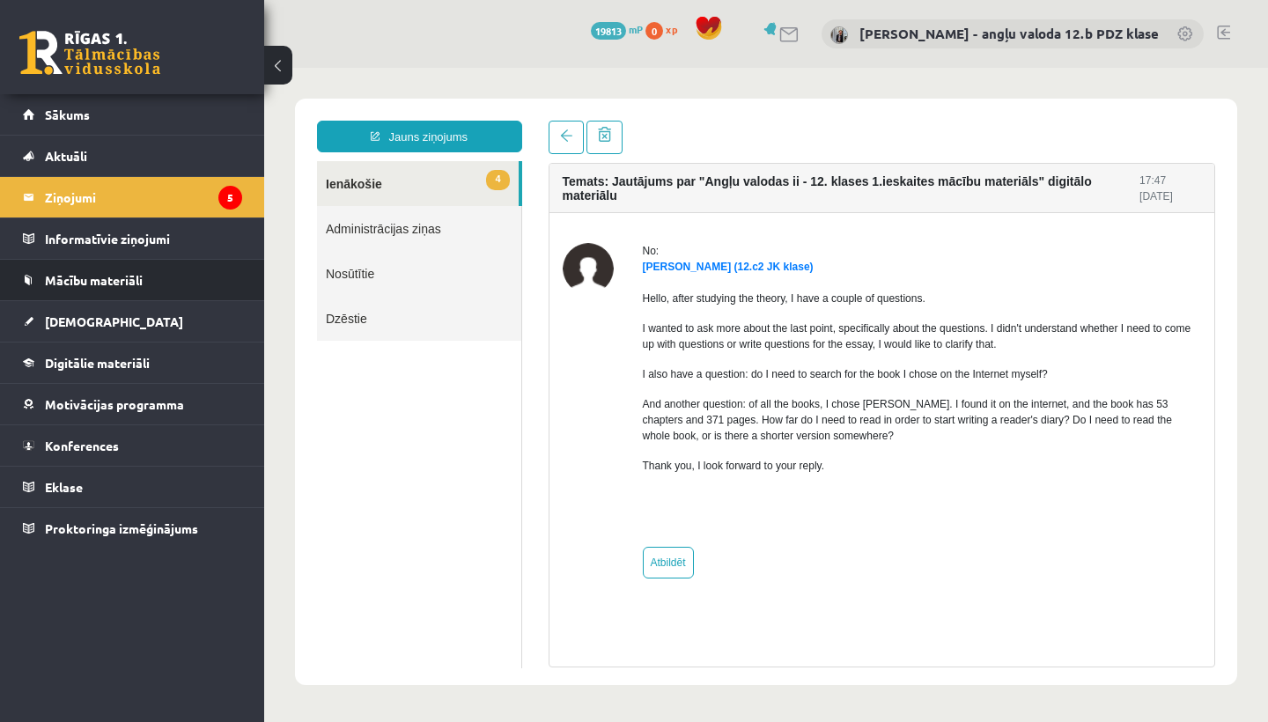
scroll to position [0, 0]
click at [85, 186] on legend "Ziņojumi 5" at bounding box center [143, 197] width 197 height 41
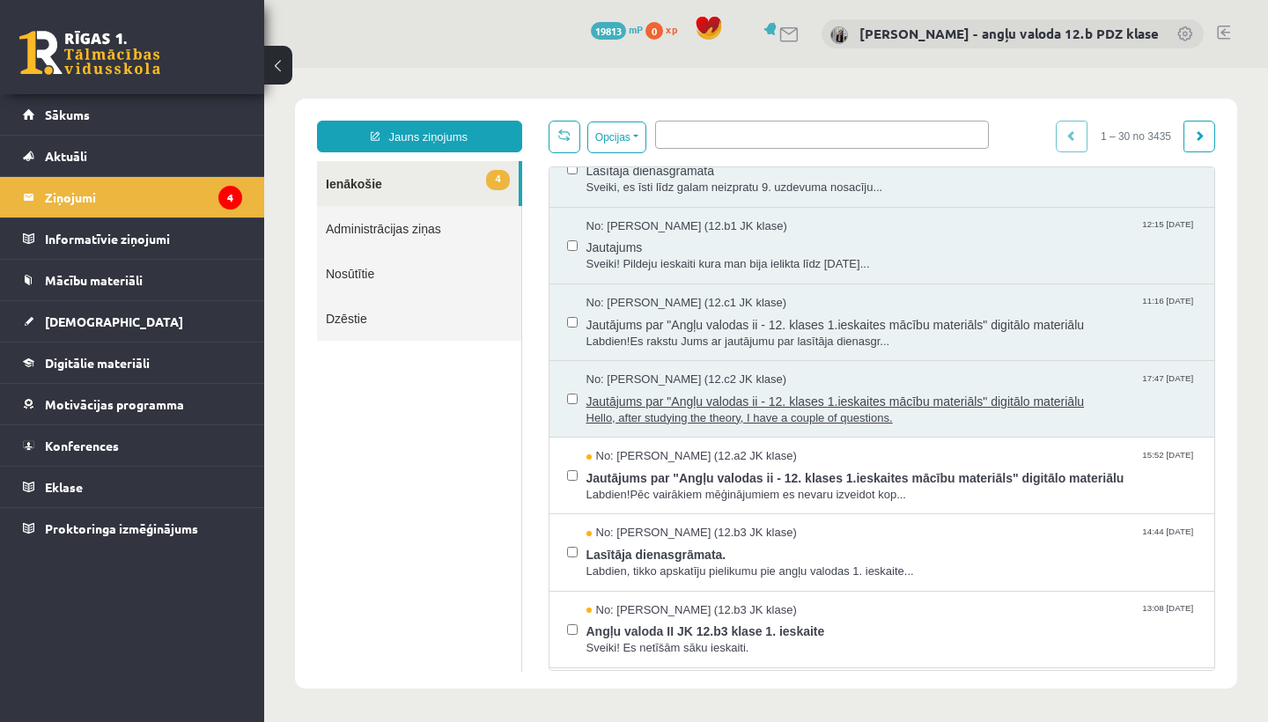
scroll to position [498, 0]
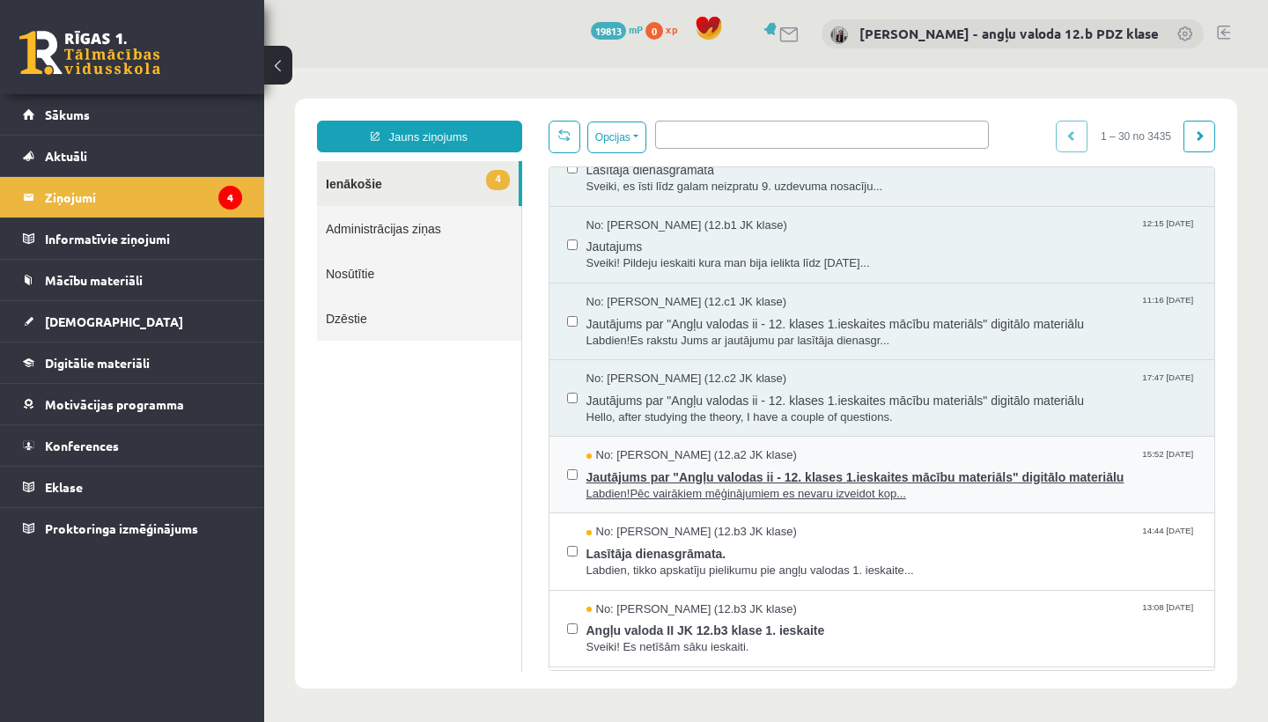
click at [757, 472] on span "Jautājums par "Angļu valodas ii - 12. klases 1.ieskaites mācību materiāls" digi…" at bounding box center [891, 475] width 611 height 22
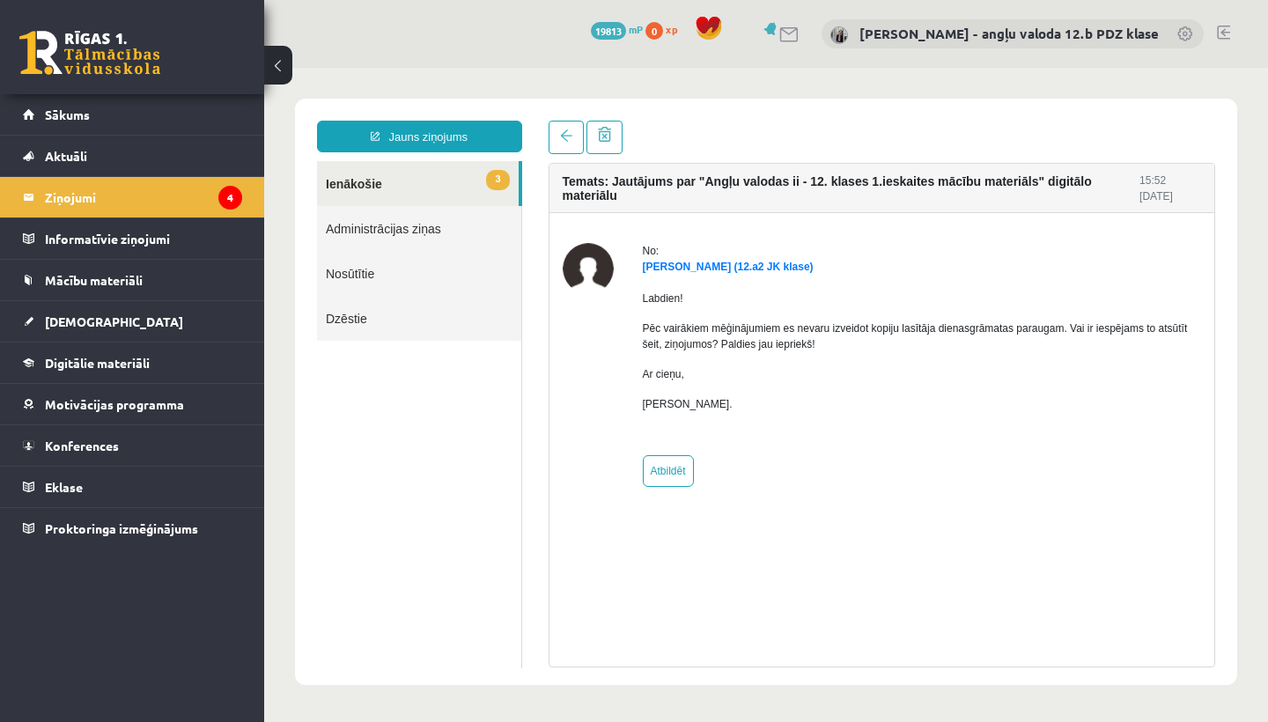
scroll to position [0, 0]
click at [106, 198] on legend "Ziņojumi 4" at bounding box center [143, 197] width 197 height 41
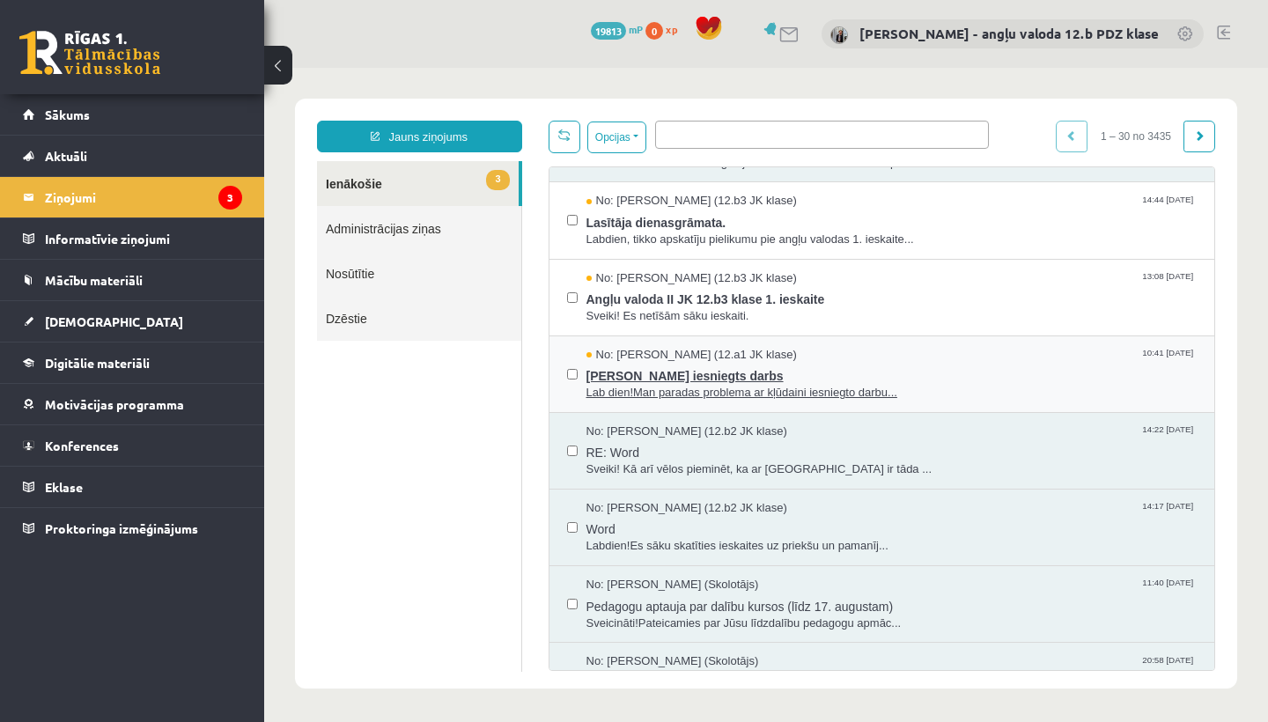
scroll to position [823, 0]
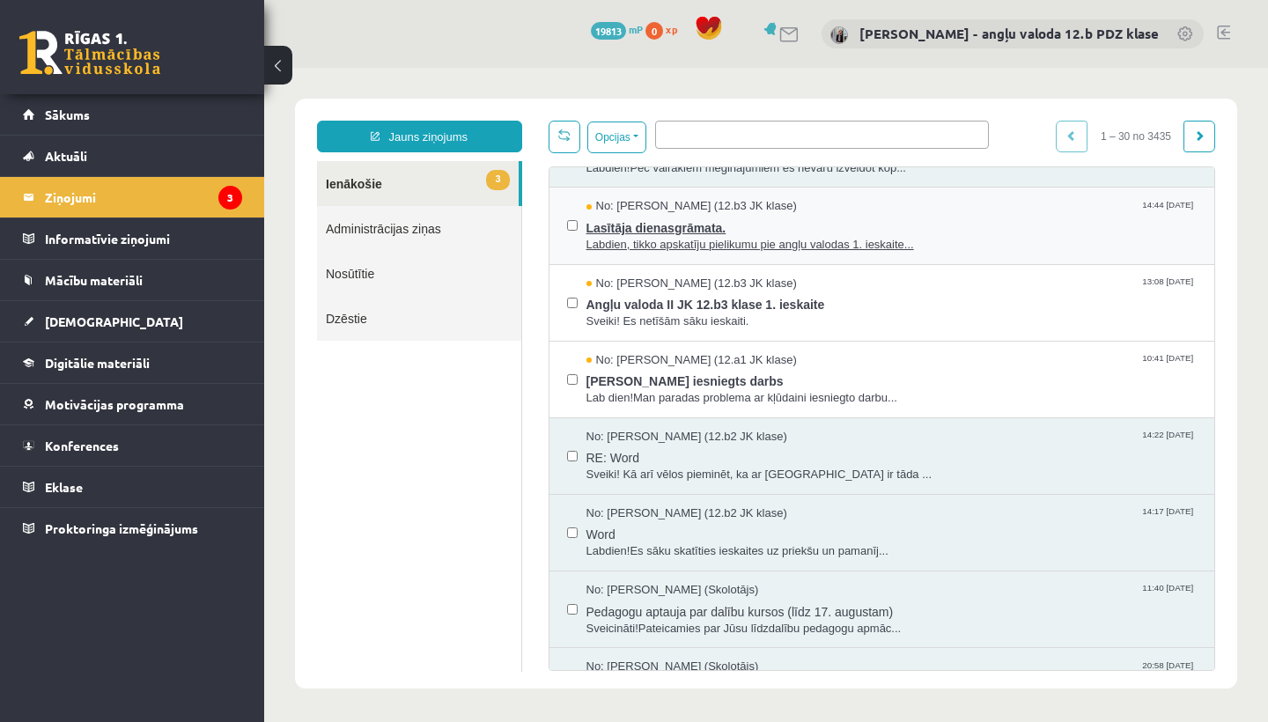
click at [719, 222] on span "Lasītāja dienasgrāmata." at bounding box center [891, 226] width 611 height 22
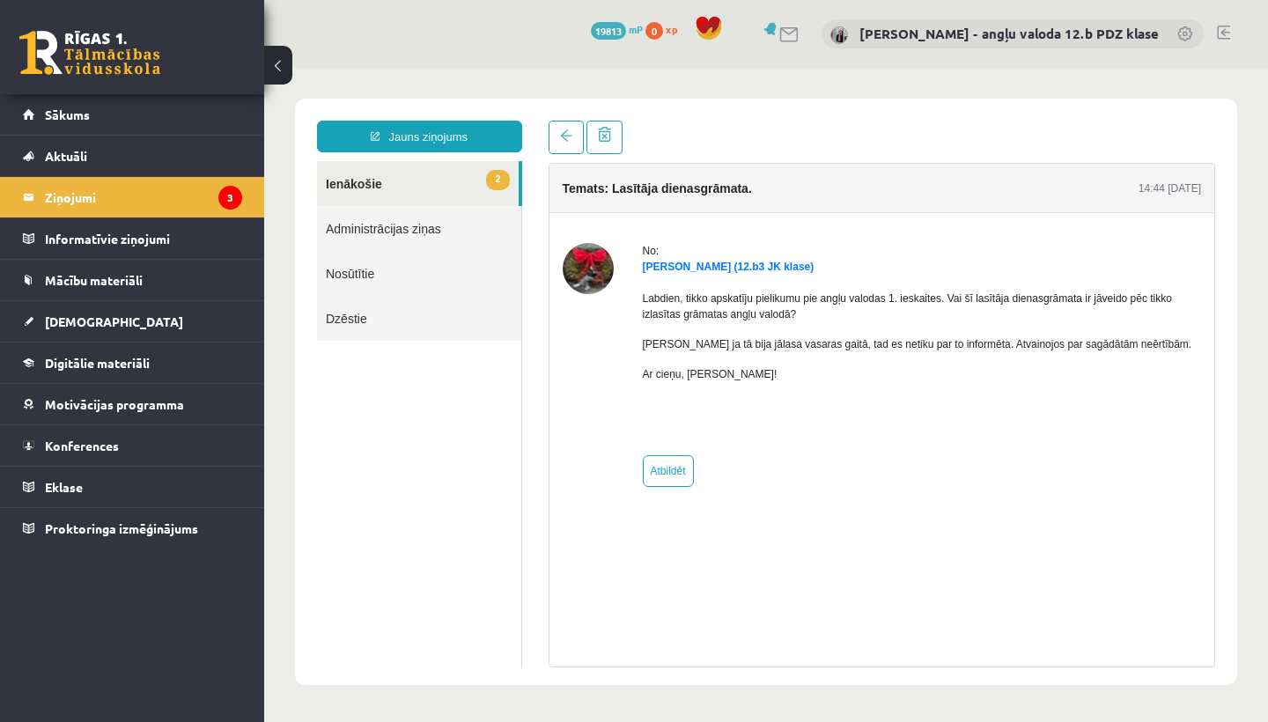
scroll to position [0, 0]
click at [90, 200] on legend "Ziņojumi 3" at bounding box center [143, 197] width 197 height 41
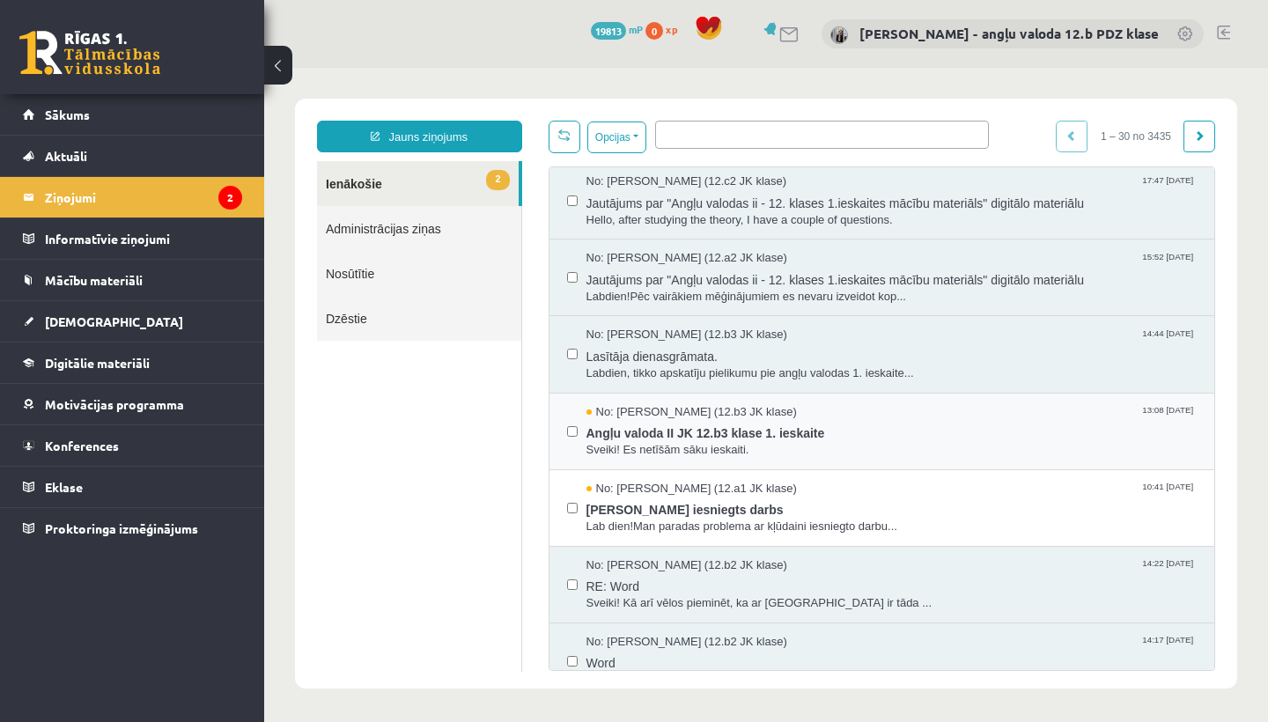
scroll to position [703, 0]
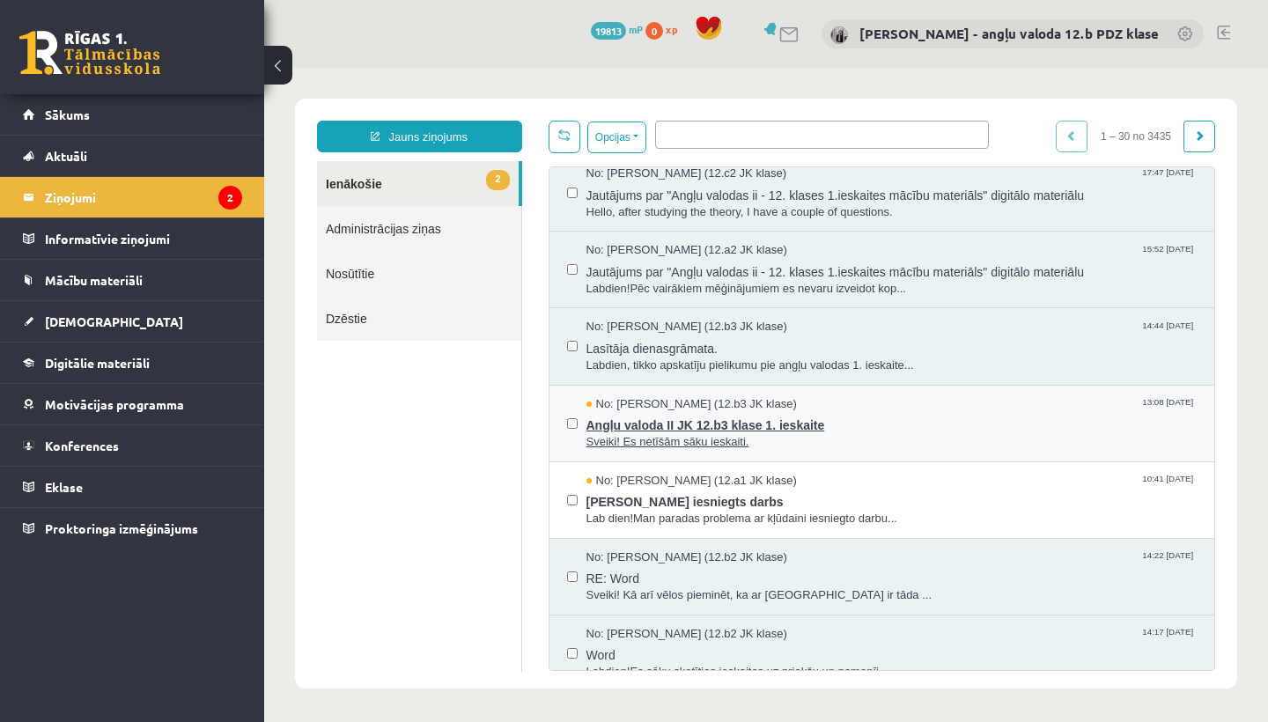
click at [707, 412] on span "Angļu valoda II JK 12.b3 klase 1. ieskaite" at bounding box center [891, 423] width 611 height 22
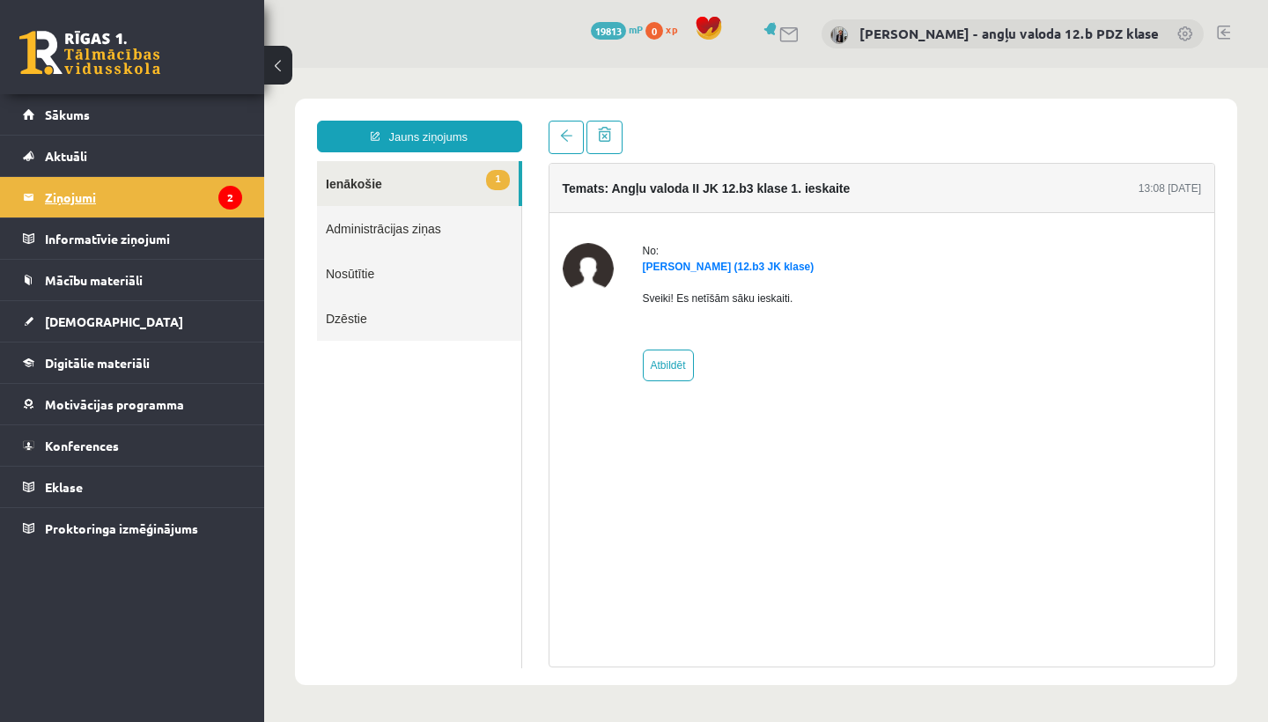
scroll to position [0, 0]
click at [62, 203] on legend "Ziņojumi 2" at bounding box center [143, 197] width 197 height 41
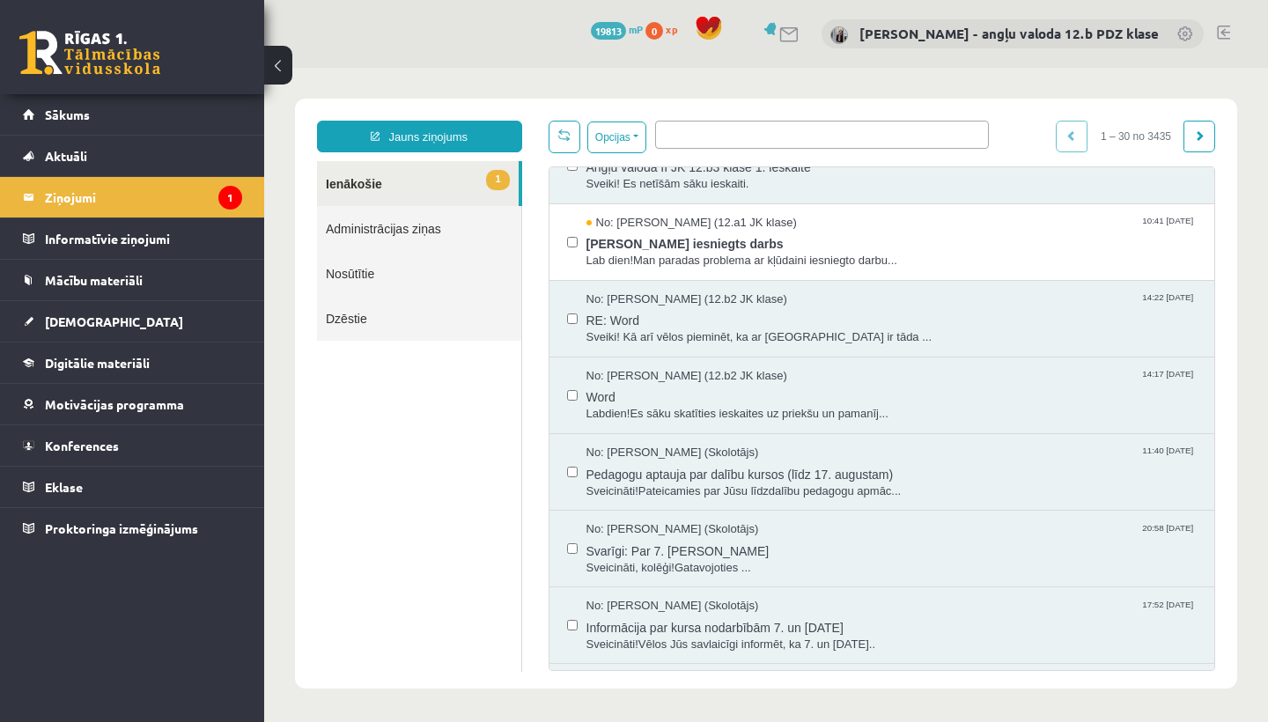
scroll to position [935, 0]
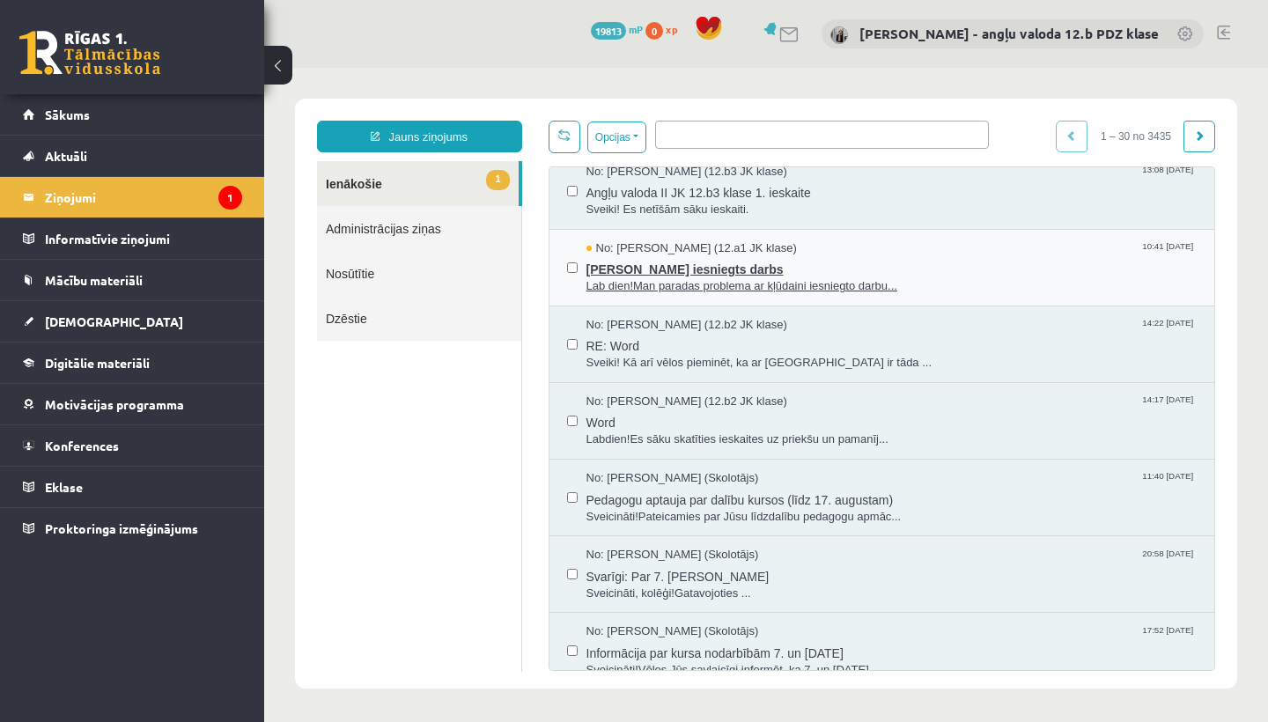
click at [634, 256] on span "Kļūdaini iesniegts darbs" at bounding box center [891, 267] width 611 height 22
click at [668, 256] on span "Kļūdaini iesniegts darbs" at bounding box center [891, 267] width 611 height 22
click at [636, 241] on span "No: Aleksandrs Demidenko (12.a1 JK klase)" at bounding box center [691, 248] width 210 height 17
click at [639, 256] on span "Kļūdaini iesniegts darbs" at bounding box center [891, 267] width 611 height 22
click at [64, 191] on legend "Ziņojumi 1" at bounding box center [143, 197] width 197 height 41
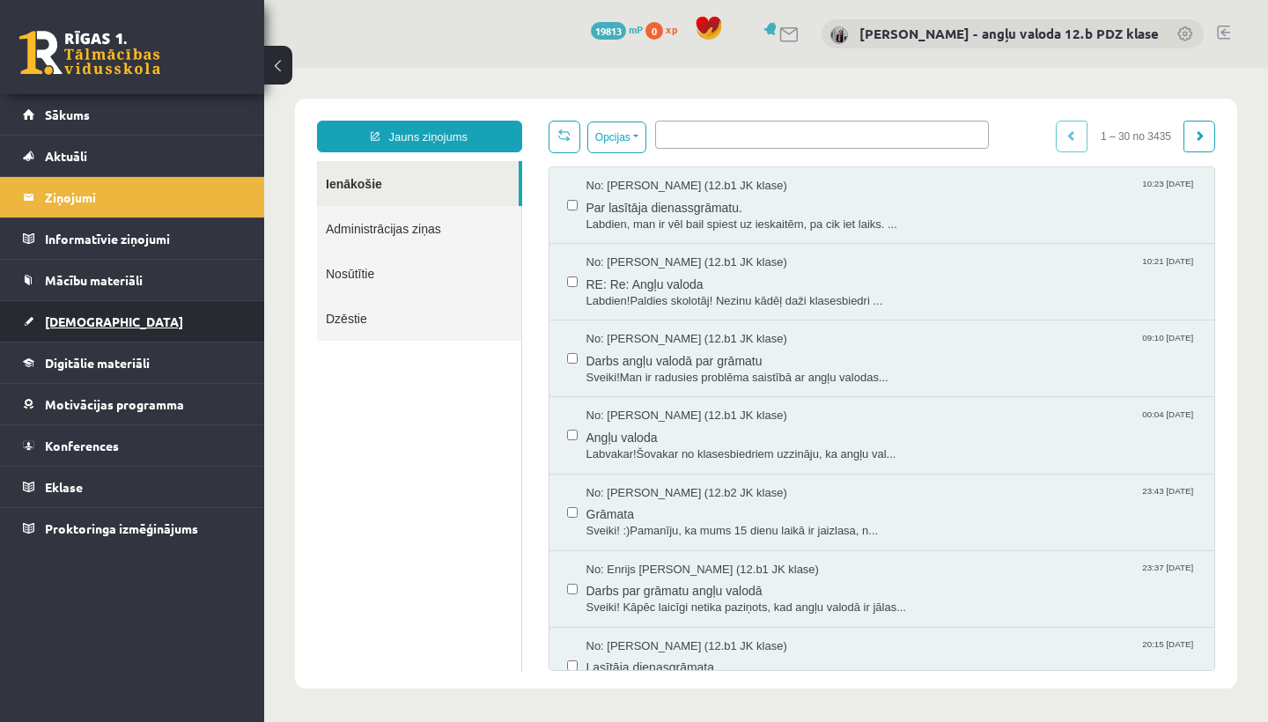
scroll to position [0, 0]
click at [81, 319] on span "[DEMOGRAPHIC_DATA]" at bounding box center [114, 321] width 138 height 16
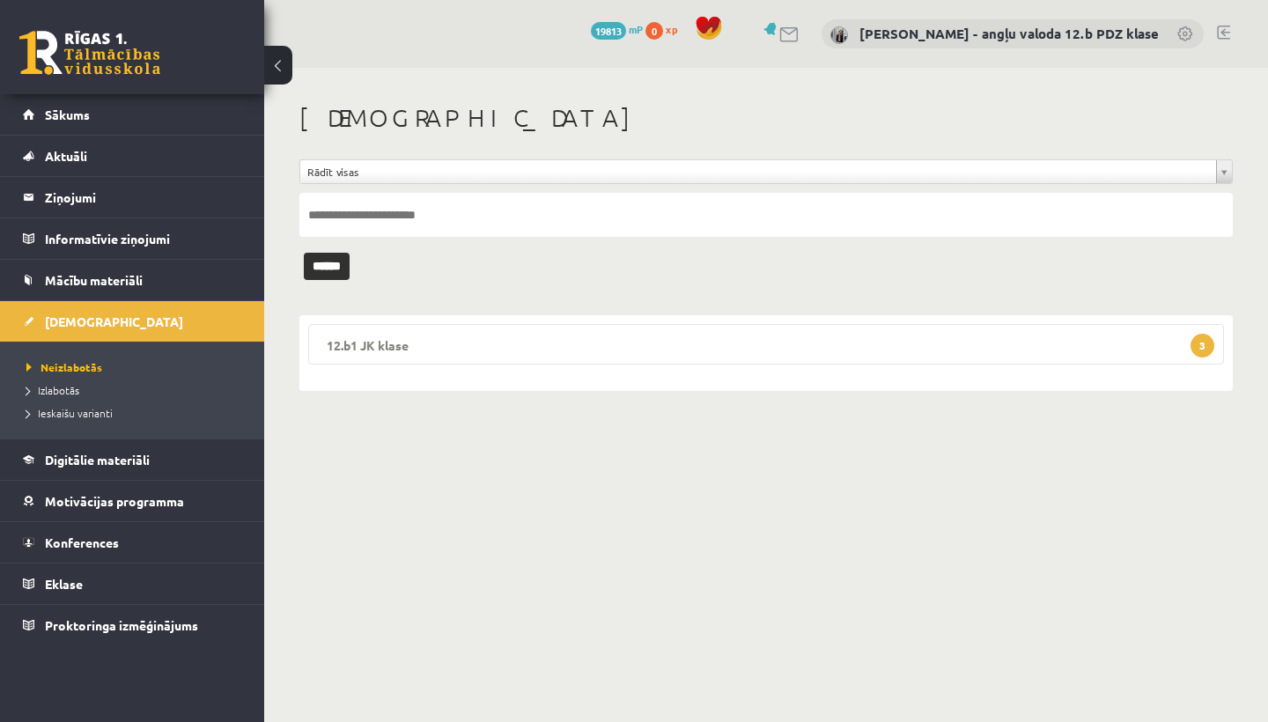
click at [446, 328] on legend "12.b1 JK klase 3" at bounding box center [766, 344] width 916 height 41
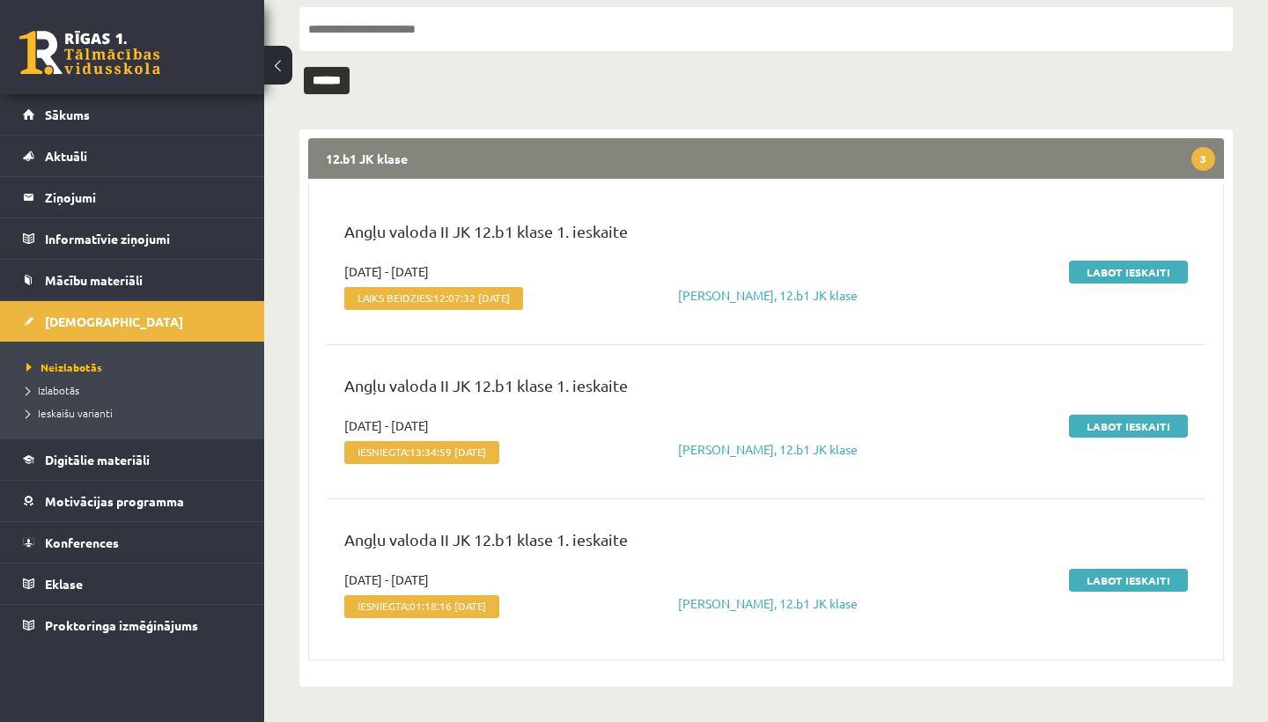
scroll to position [199, 0]
click at [61, 198] on legend "Ziņojumi 1" at bounding box center [143, 197] width 197 height 41
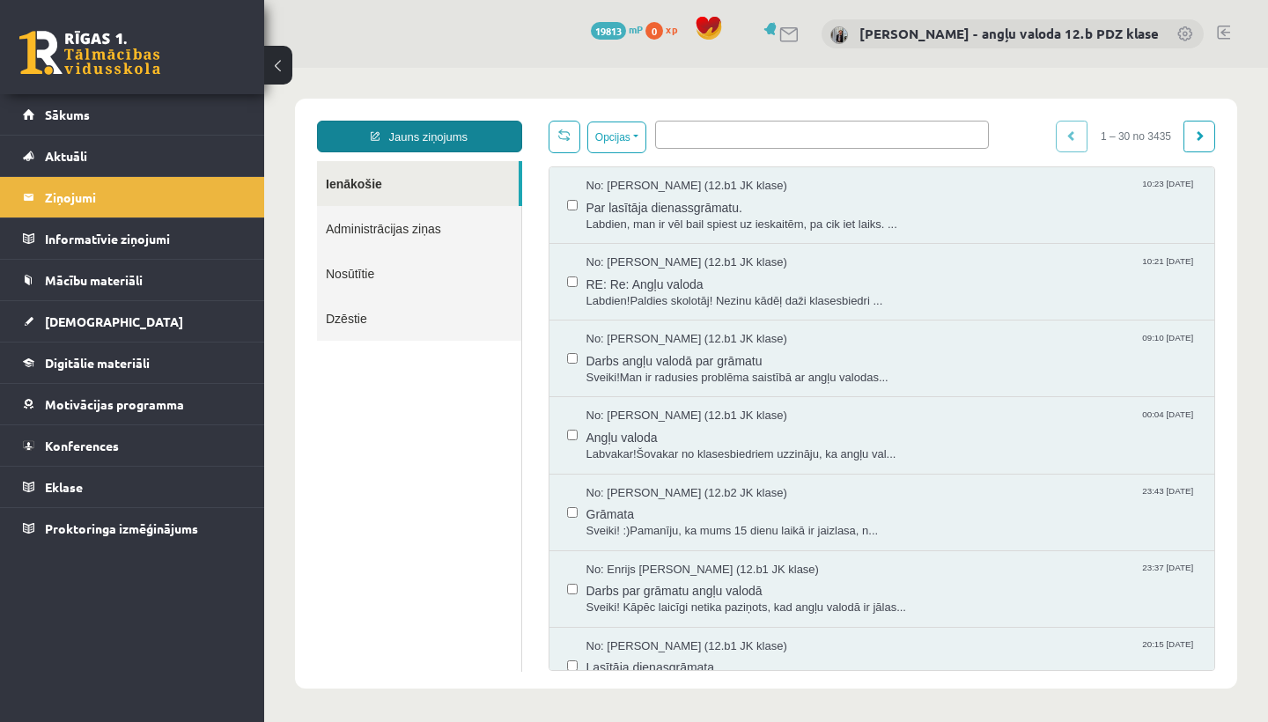
click at [437, 129] on link "Jauns ziņojums" at bounding box center [419, 137] width 205 height 32
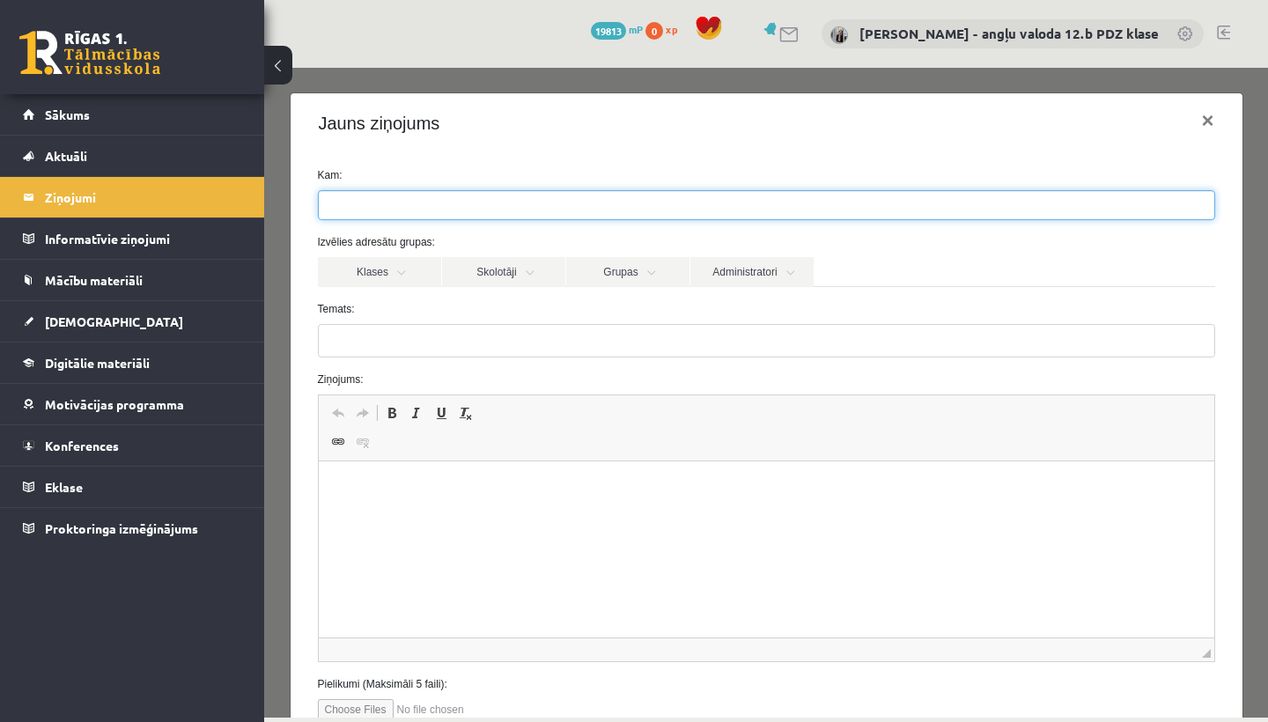
click at [373, 209] on input "search" at bounding box center [350, 205] width 62 height 28
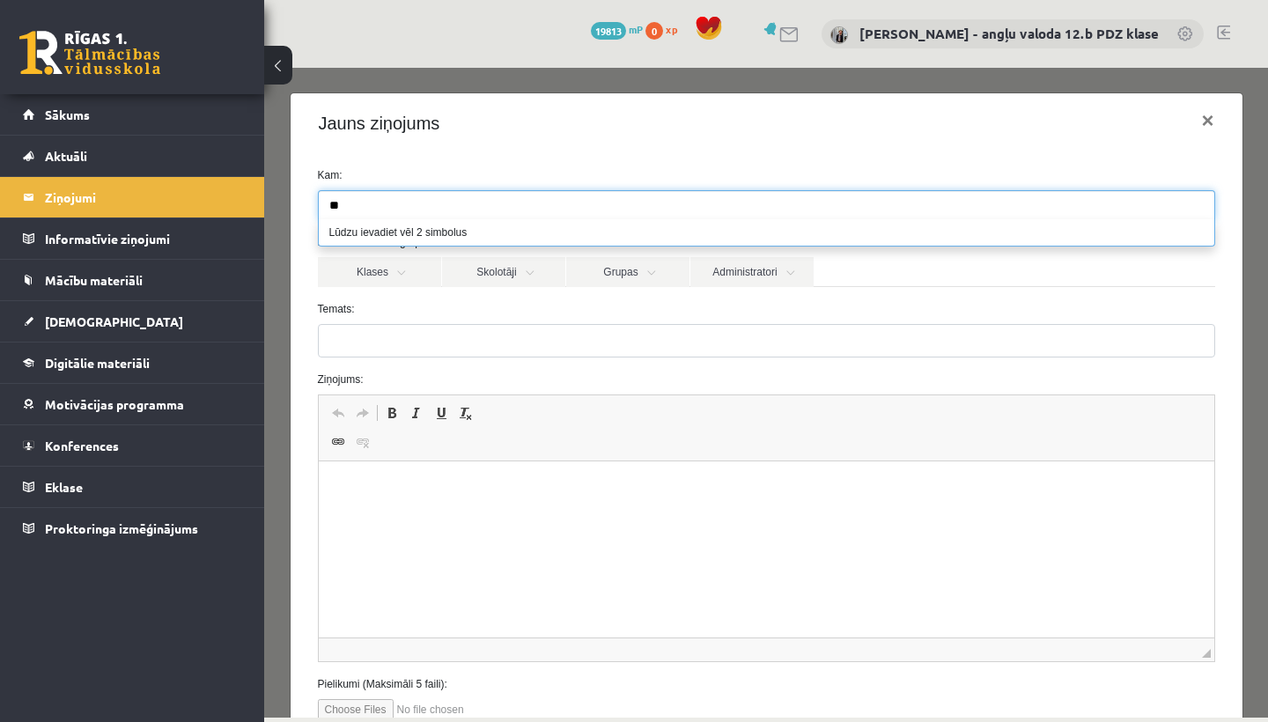
type input "*"
click at [332, 203] on input "**********" at bounding box center [420, 205] width 203 height 28
click at [332, 203] on input "**********" at bounding box center [425, 205] width 213 height 28
click at [397, 207] on input "**********" at bounding box center [420, 205] width 203 height 28
click at [484, 200] on input "**********" at bounding box center [420, 205] width 203 height 28
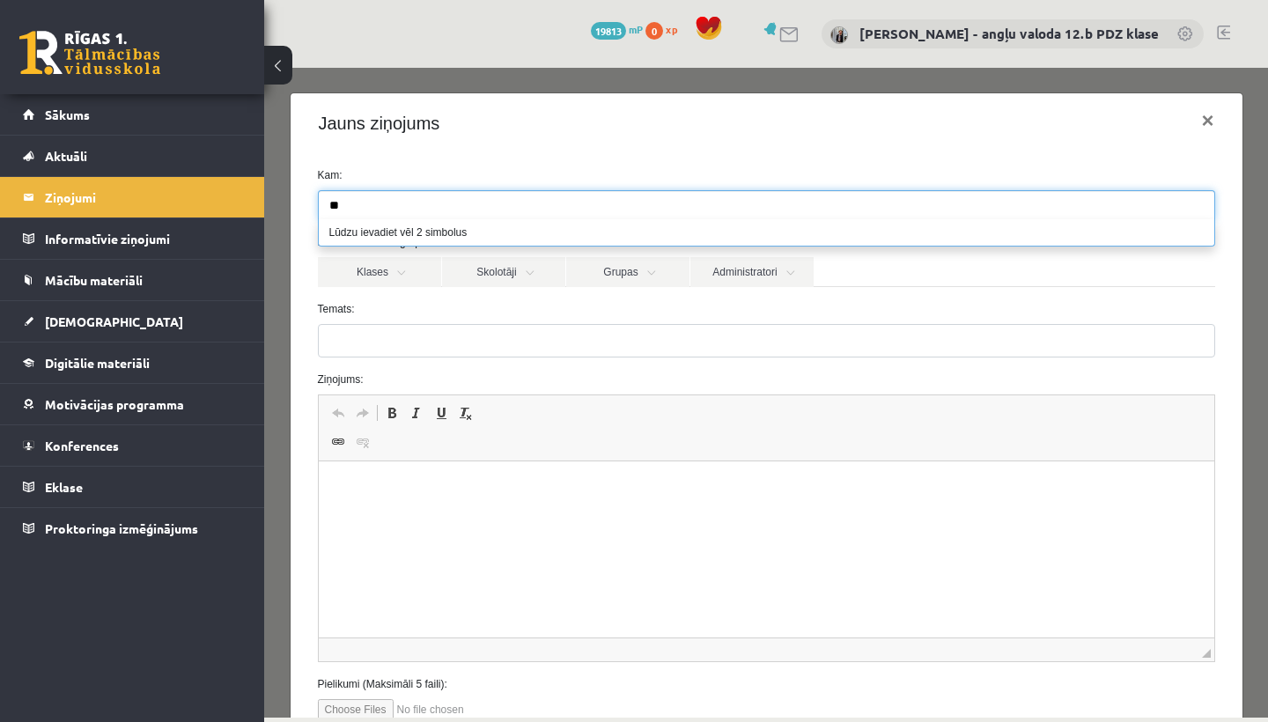
type input "*"
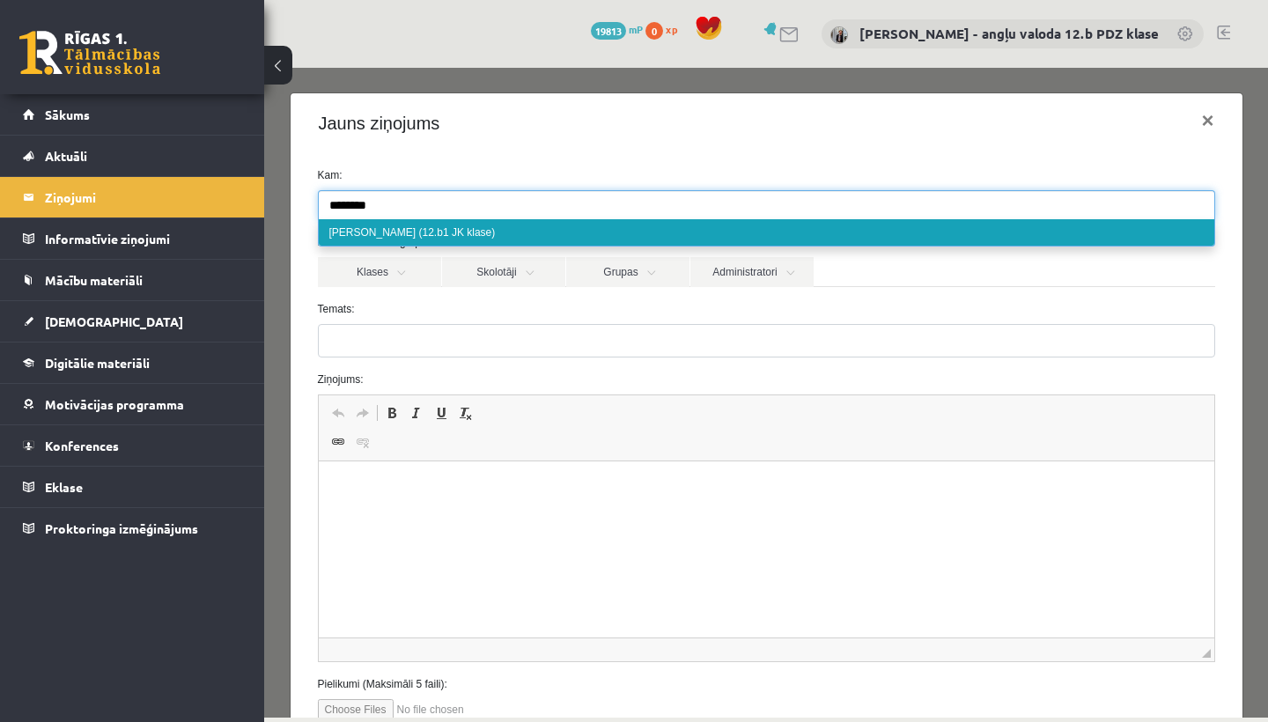
type input "********"
select select "*****"
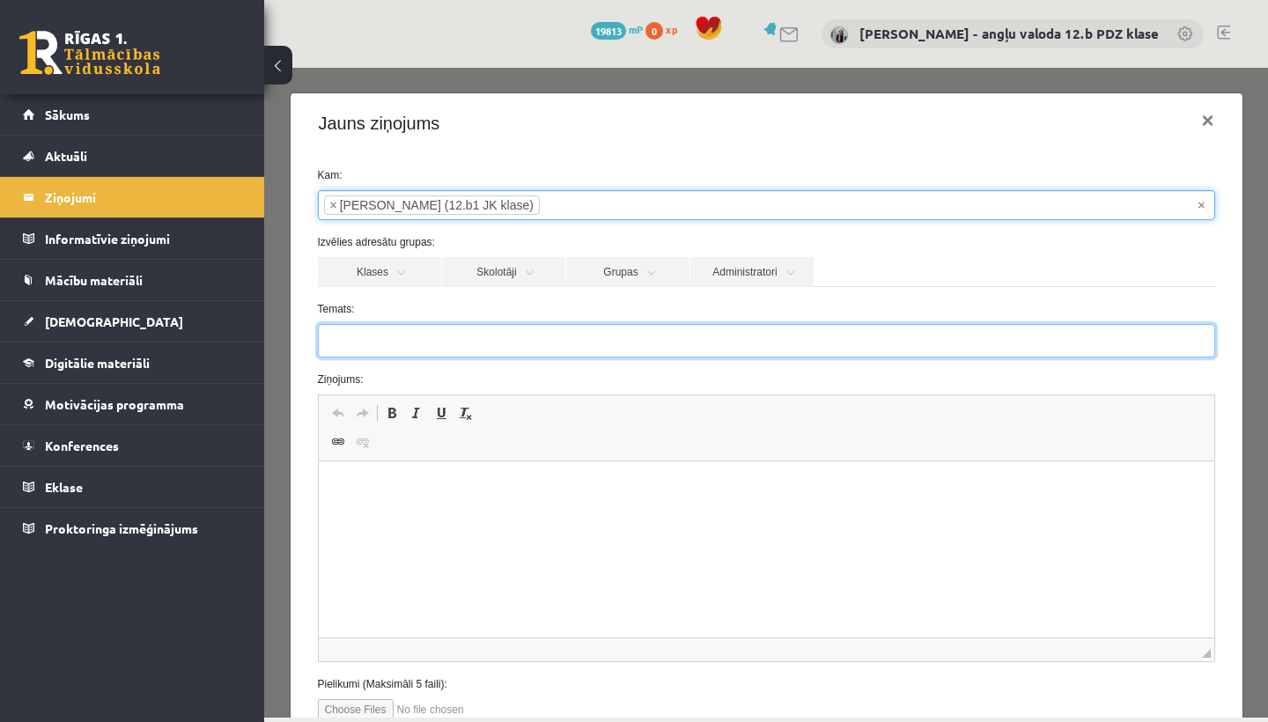
click at [365, 339] on input "Temats:" at bounding box center [766, 340] width 897 height 33
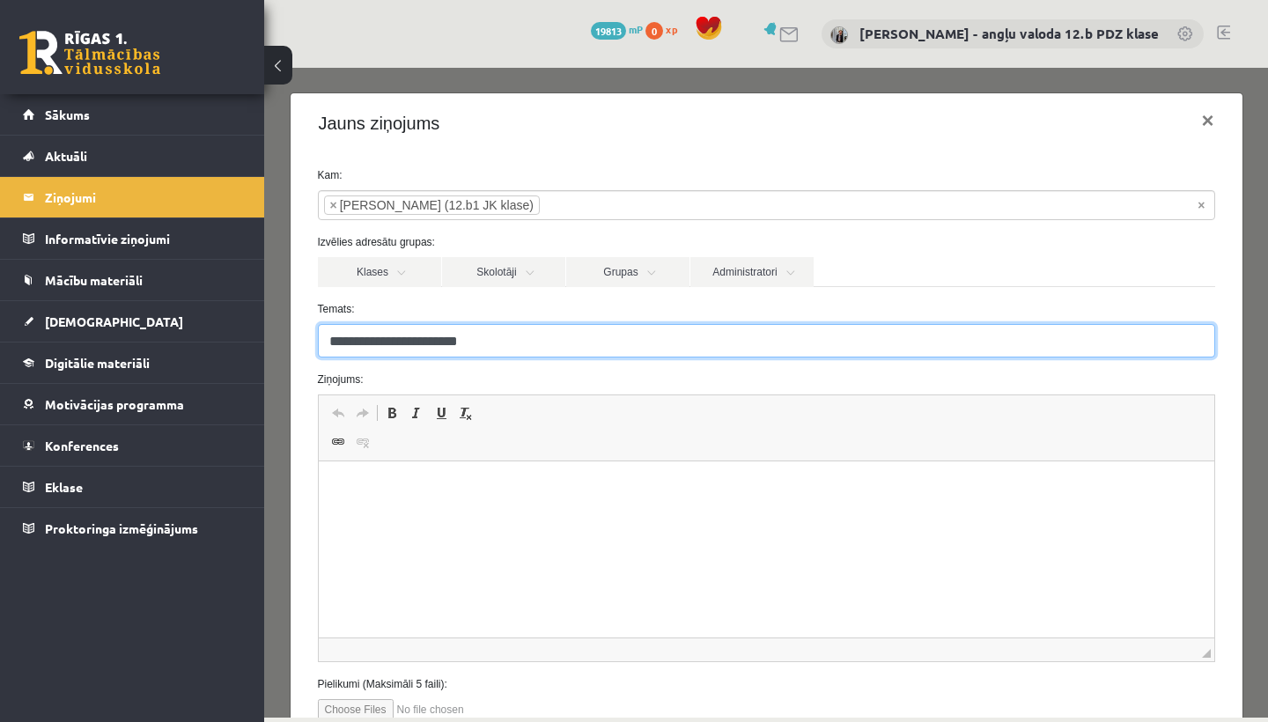
type input "**********"
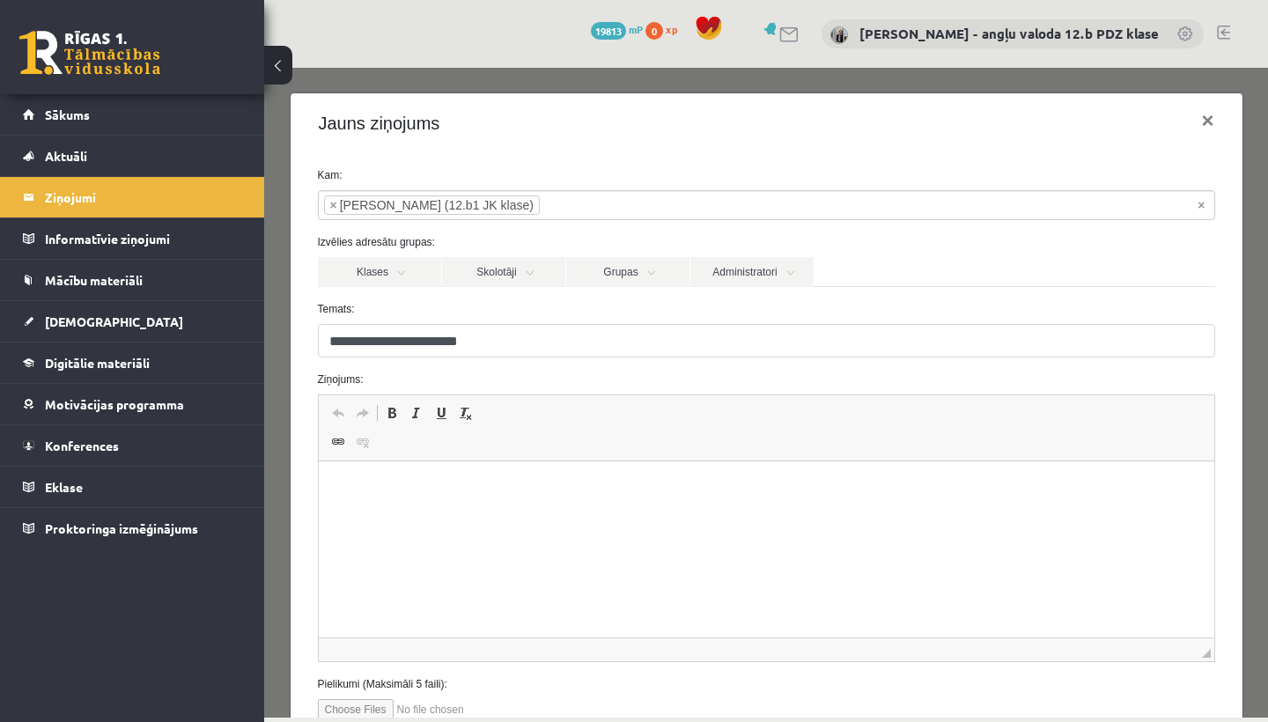
click at [370, 486] on p "Rich Text Editor, wiswyg-editor-47363932451160-1756905283-932" at bounding box center [765, 488] width 860 height 18
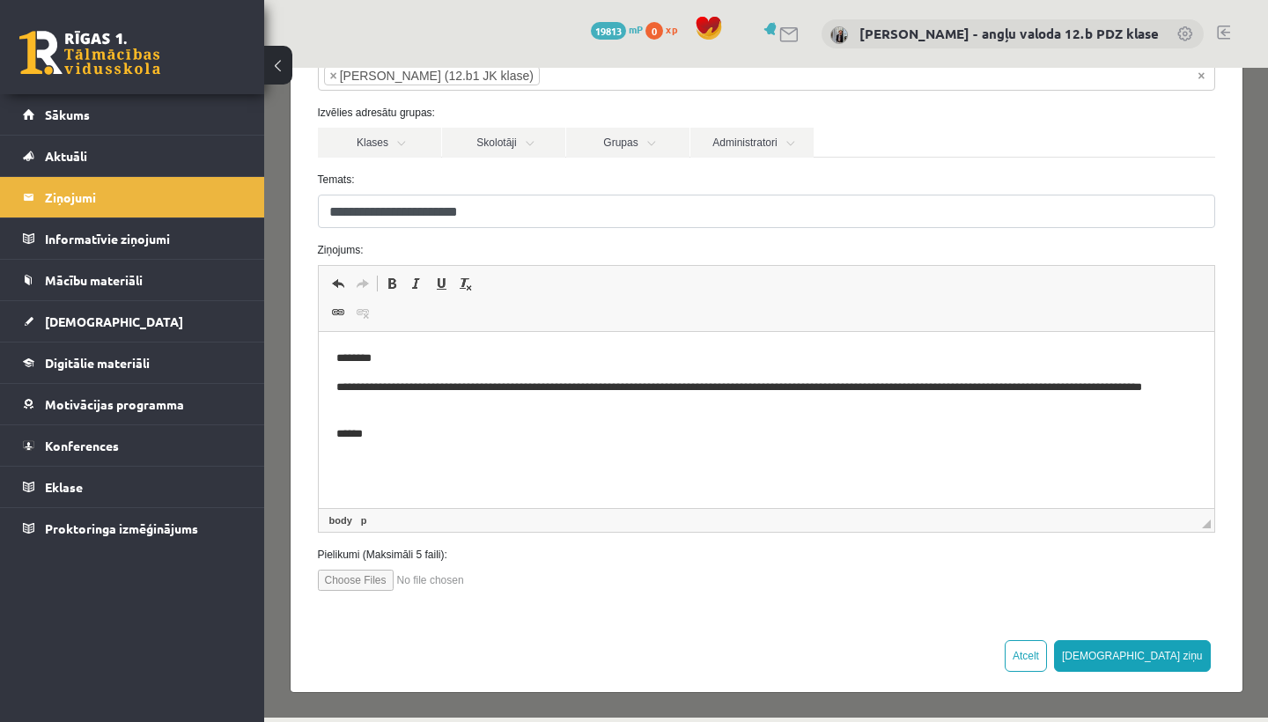
scroll to position [129, 0]
click at [1183, 662] on button "Sūtīt ziņu" at bounding box center [1132, 657] width 157 height 32
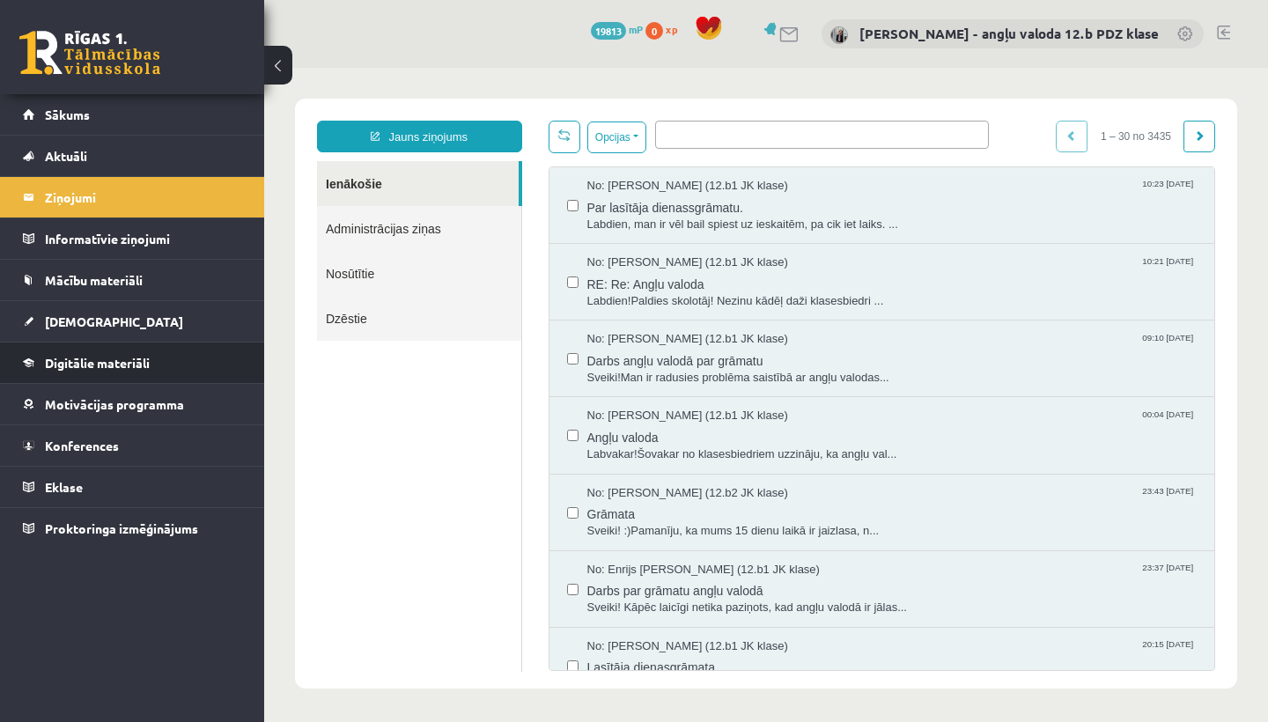
scroll to position [0, 0]
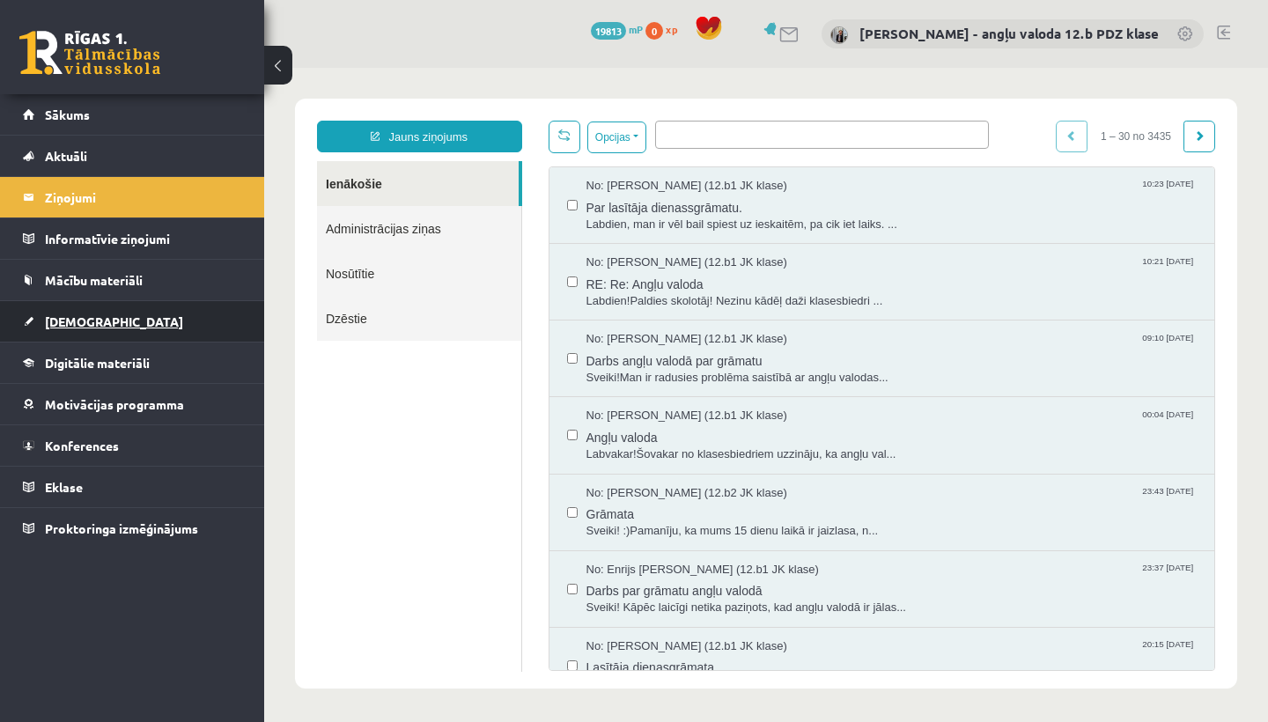
click at [73, 320] on span "[DEMOGRAPHIC_DATA]" at bounding box center [114, 321] width 138 height 16
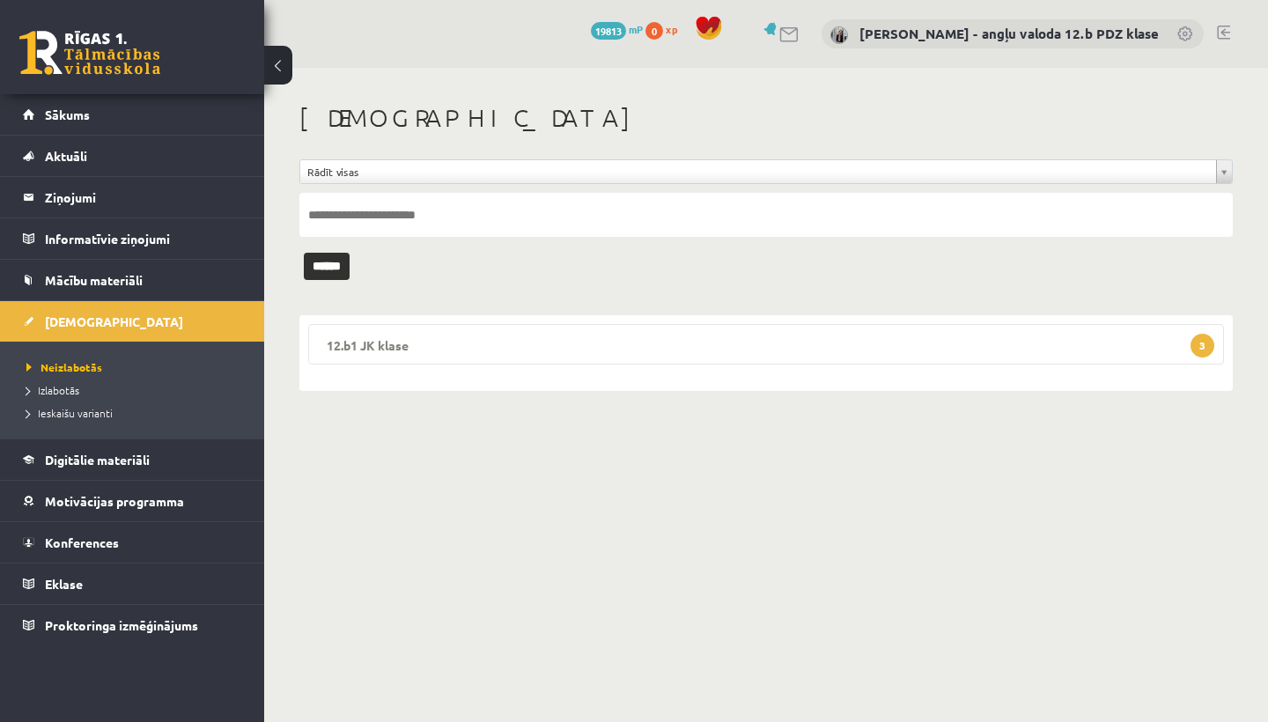
click at [463, 350] on legend "12.b1 JK klase 3" at bounding box center [766, 344] width 916 height 41
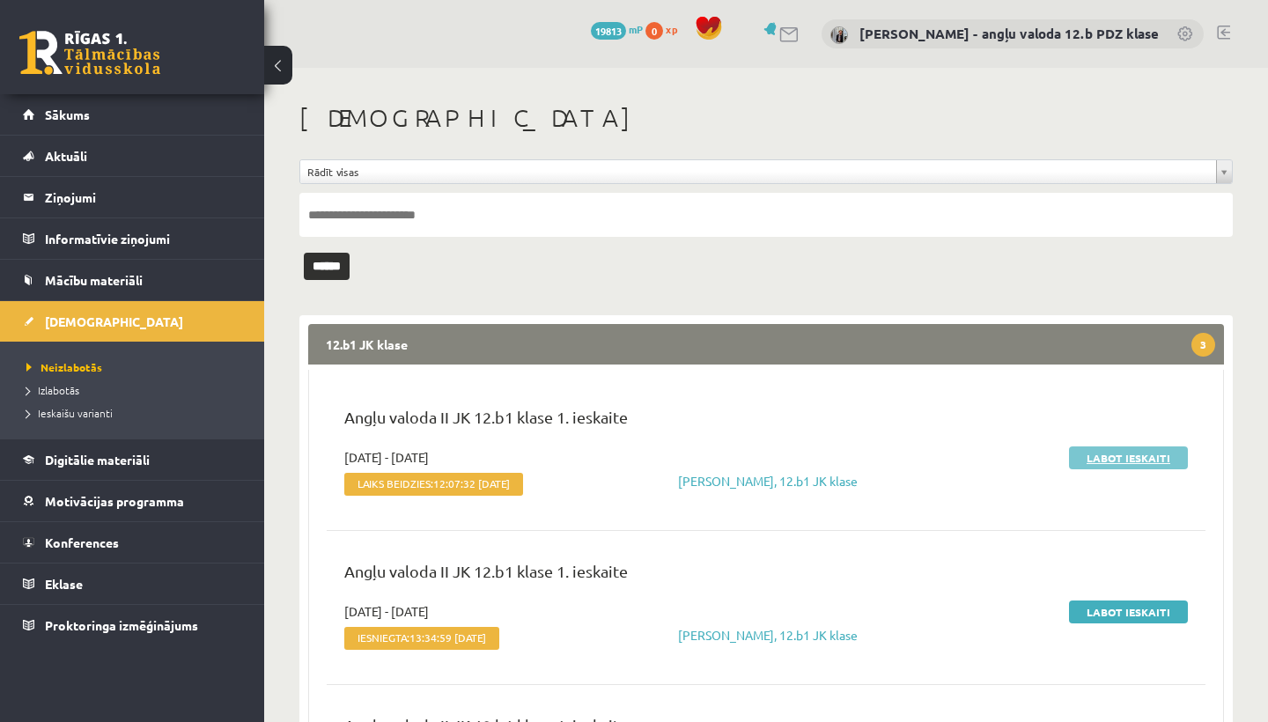
click at [1105, 459] on link "Labot ieskaiti" at bounding box center [1128, 457] width 119 height 23
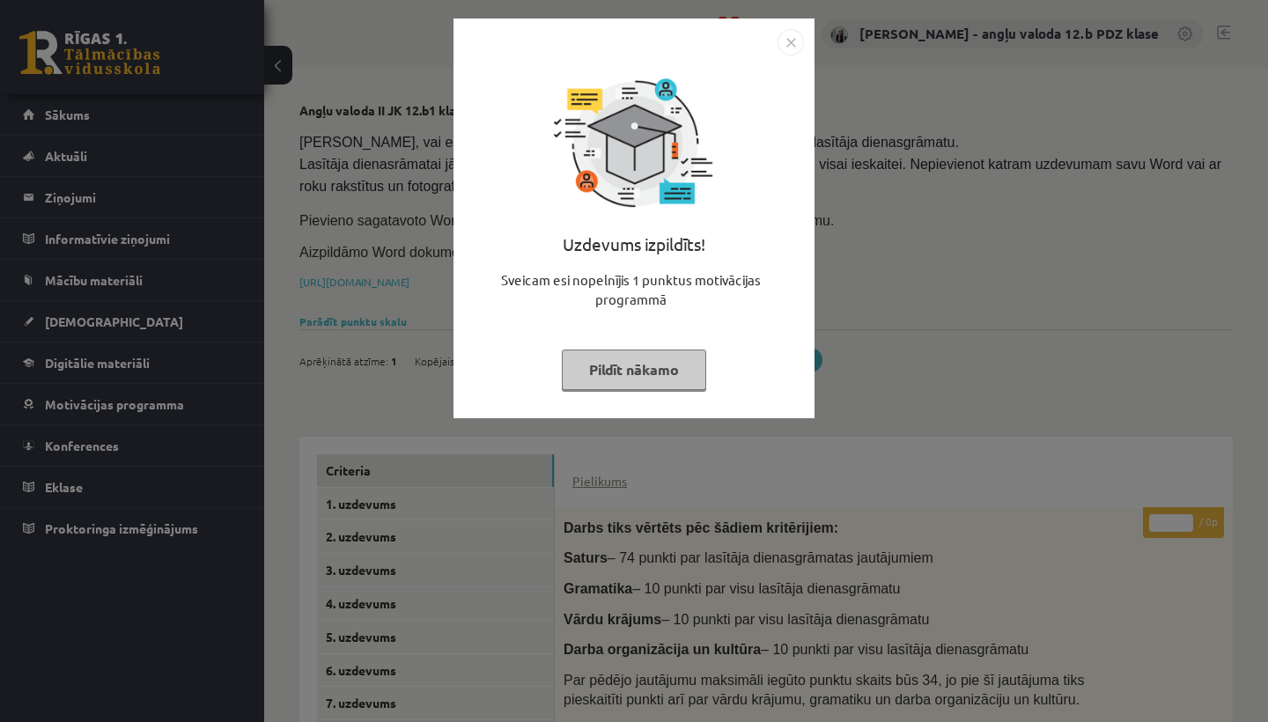
click at [792, 43] on img "Close" at bounding box center [791, 42] width 26 height 26
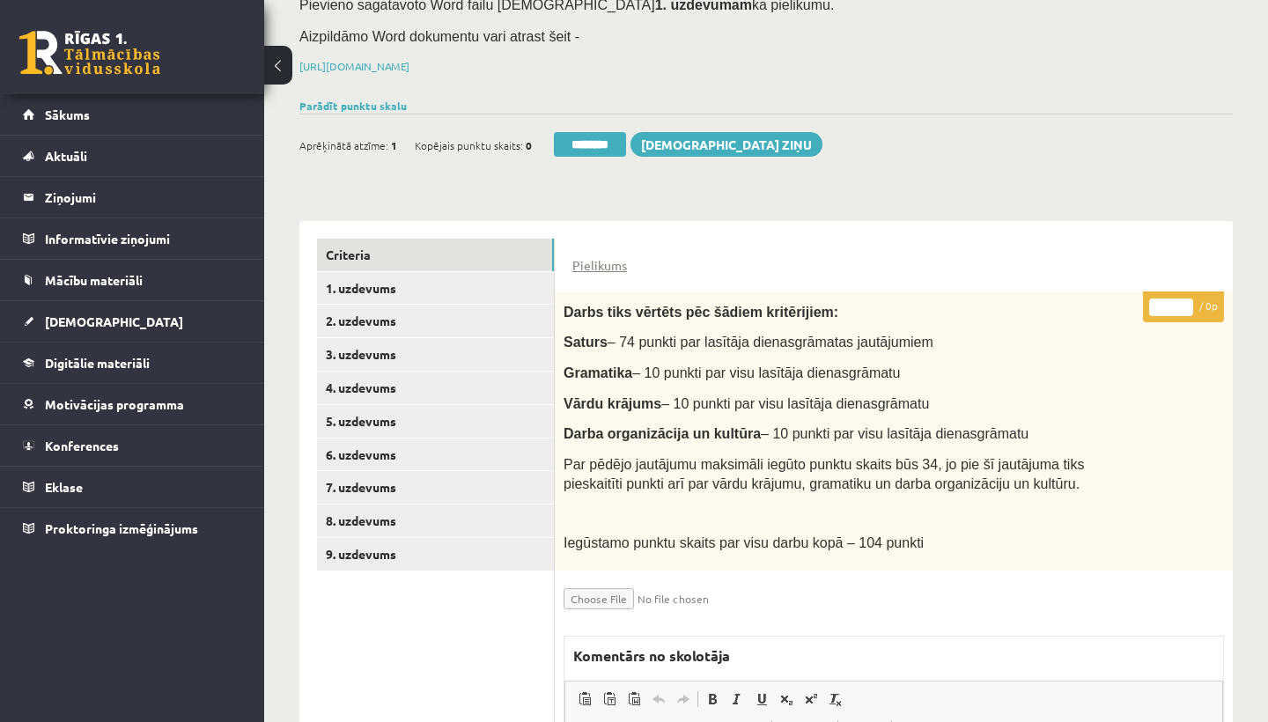
scroll to position [158, 0]
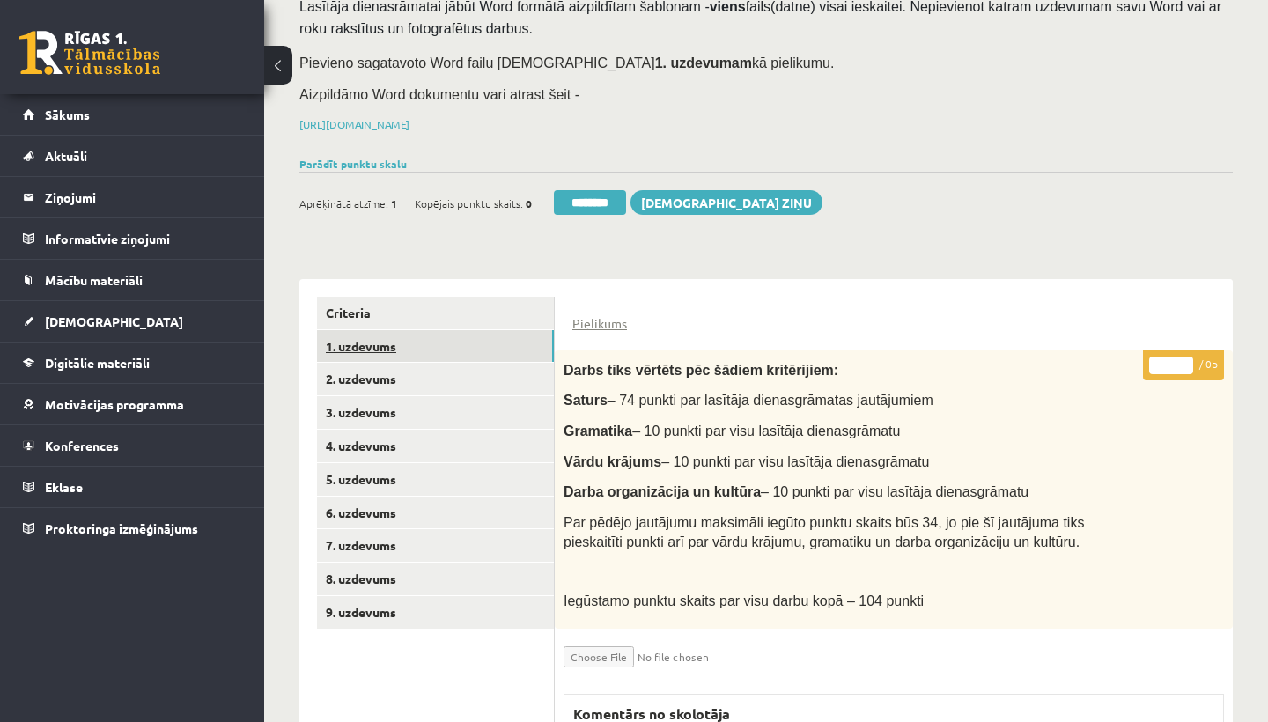
click at [344, 338] on link "1. uzdevums" at bounding box center [435, 346] width 237 height 33
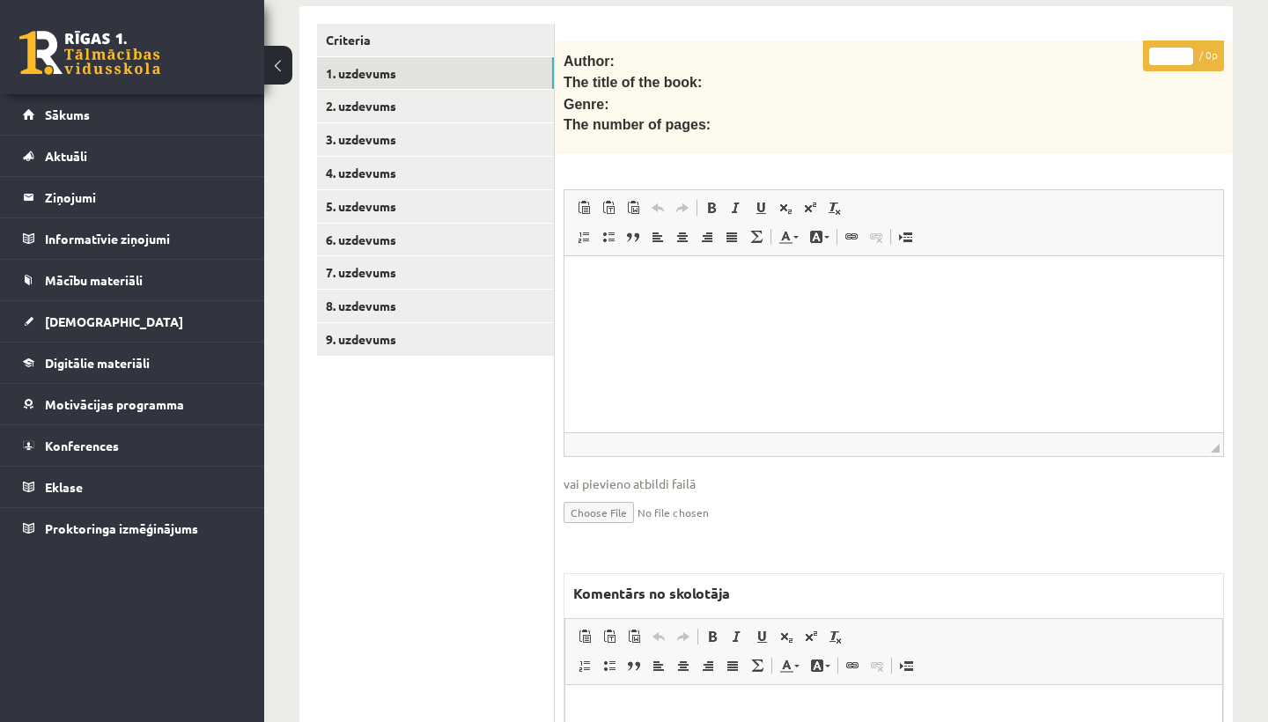
scroll to position [444, 0]
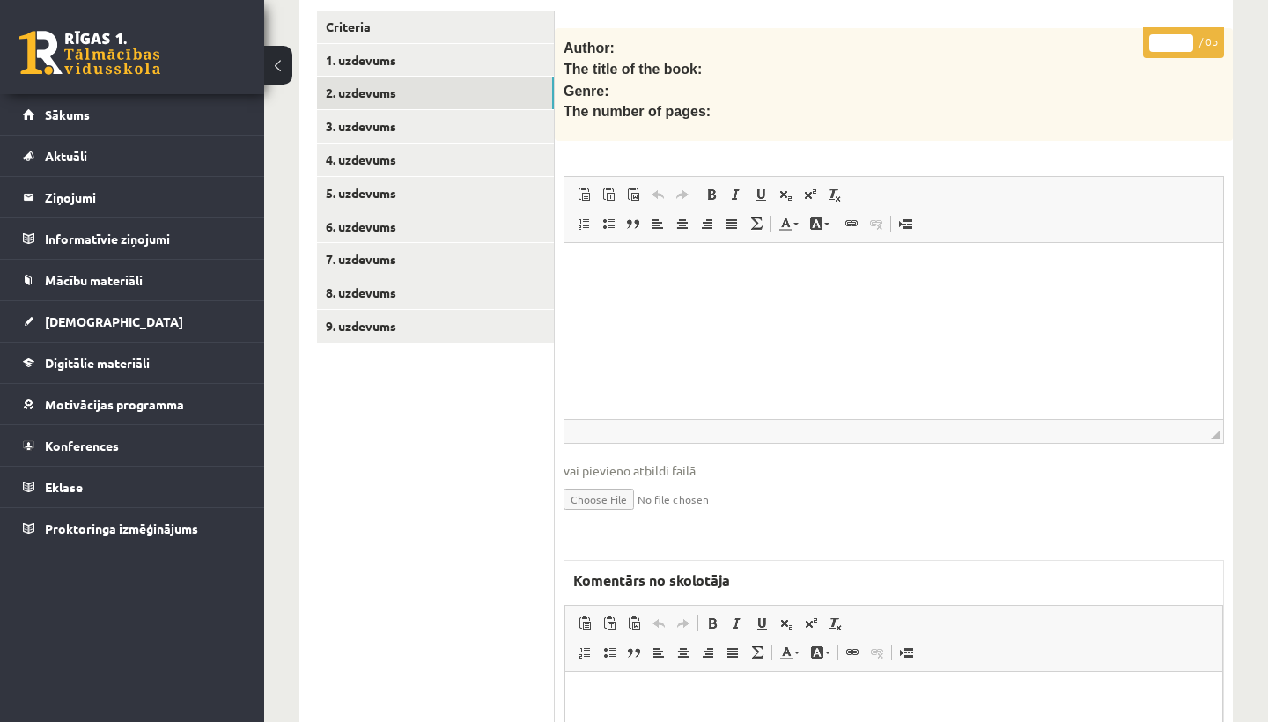
click at [380, 89] on link "2. uzdevums" at bounding box center [435, 93] width 237 height 33
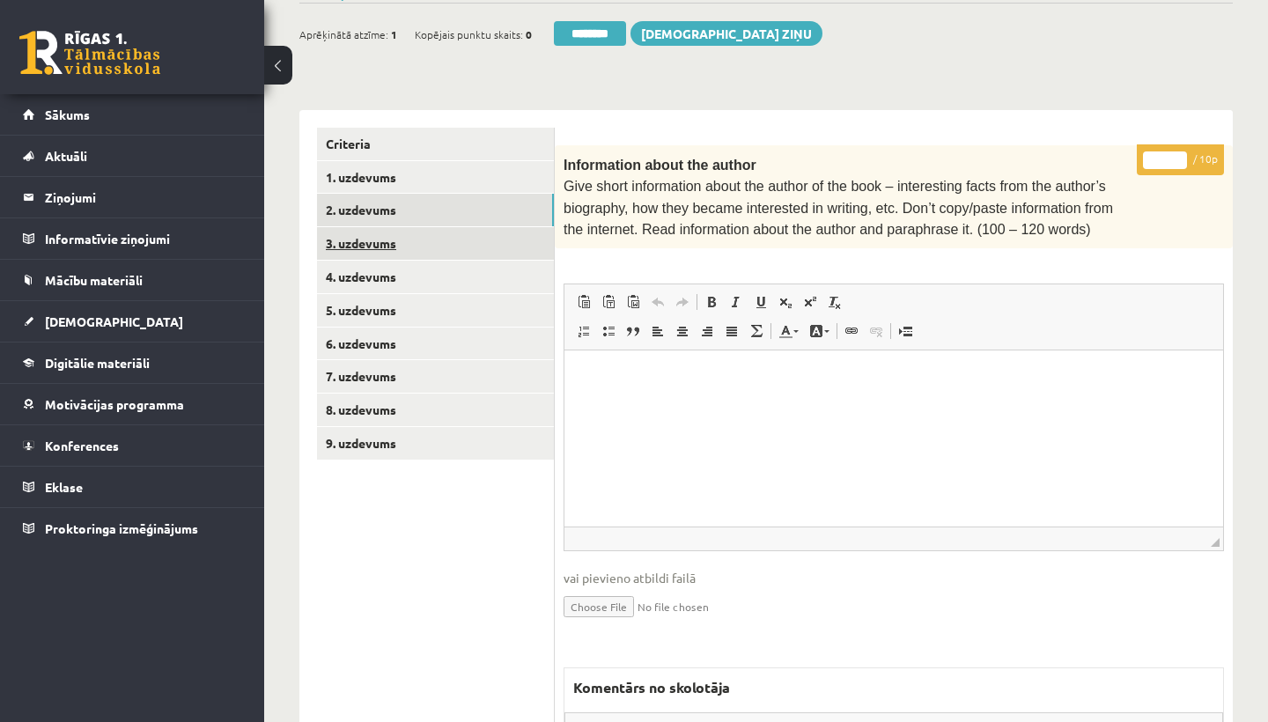
scroll to position [0, 0]
click at [380, 227] on link "3. uzdevums" at bounding box center [435, 243] width 237 height 33
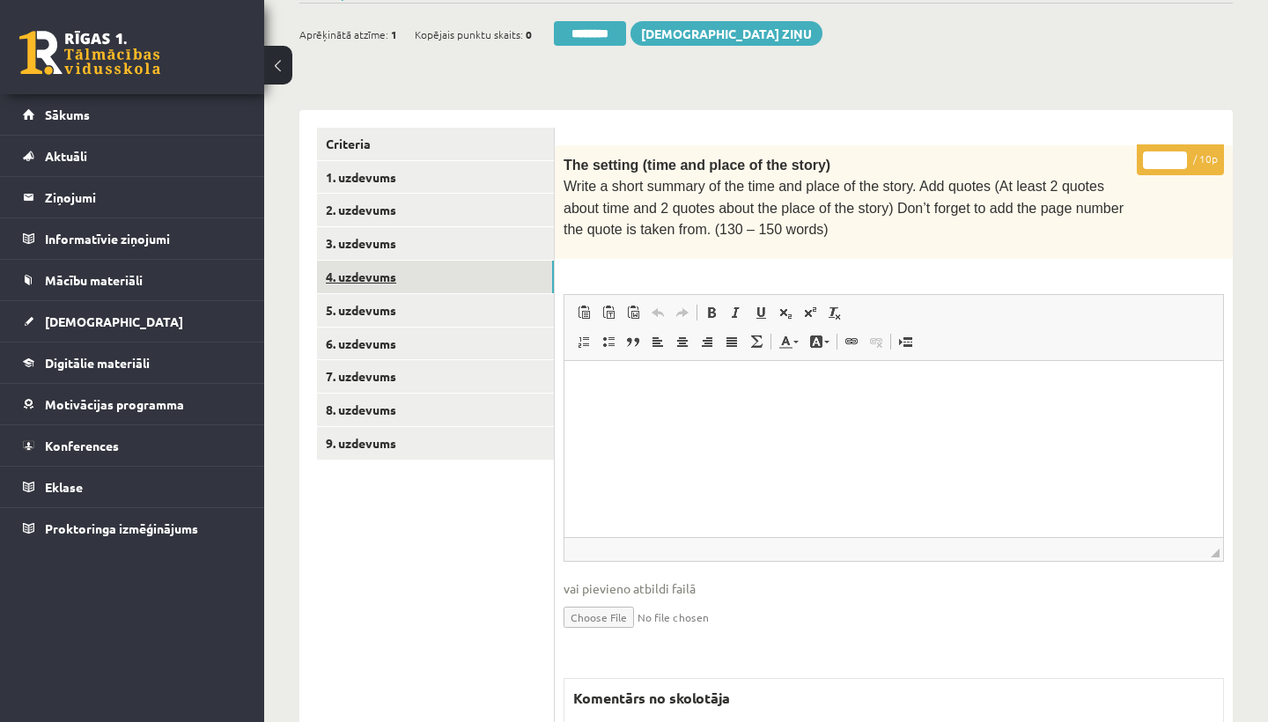
click at [380, 265] on link "4. uzdevums" at bounding box center [435, 277] width 237 height 33
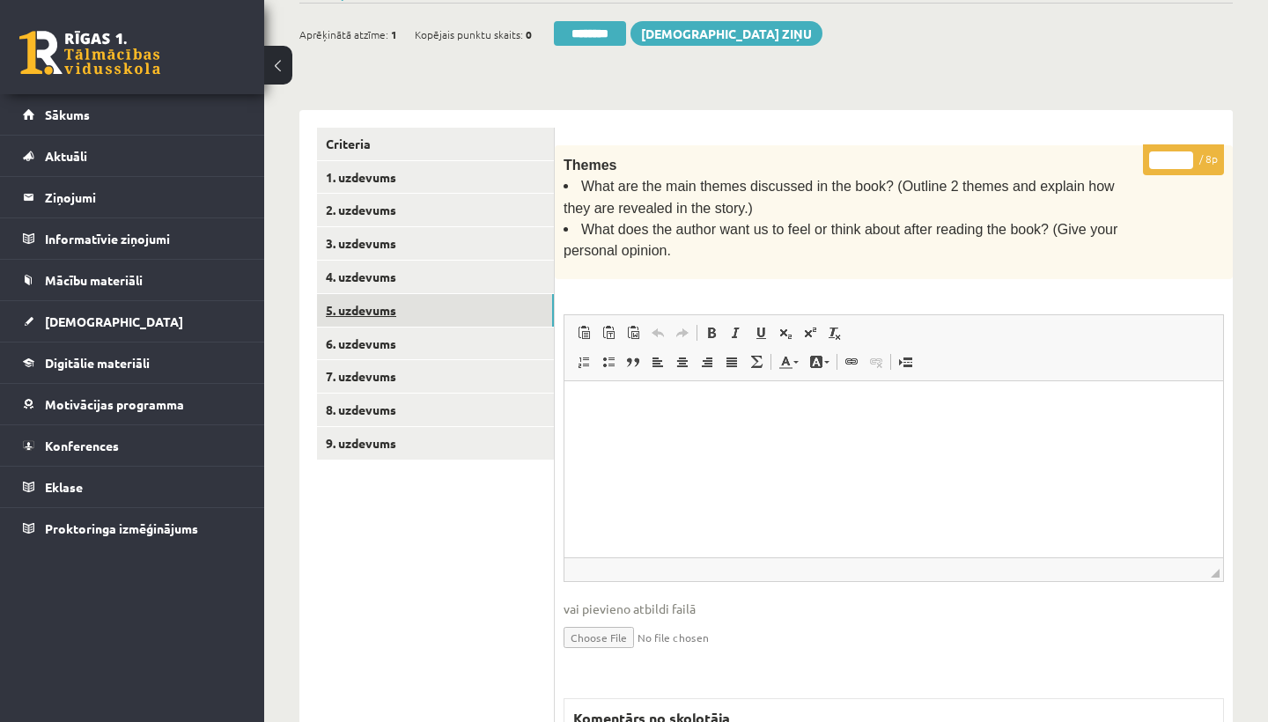
click at [383, 306] on link "5. uzdevums" at bounding box center [435, 310] width 237 height 33
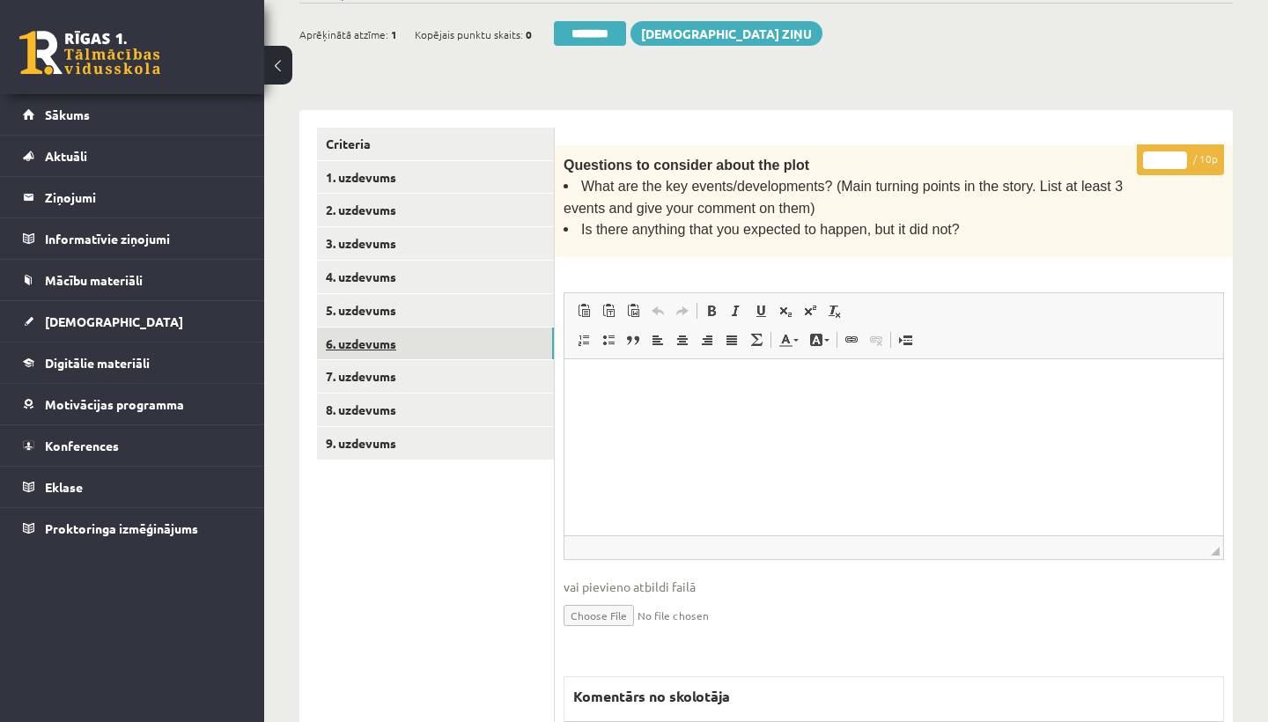
click at [377, 341] on link "6. uzdevums" at bounding box center [435, 344] width 237 height 33
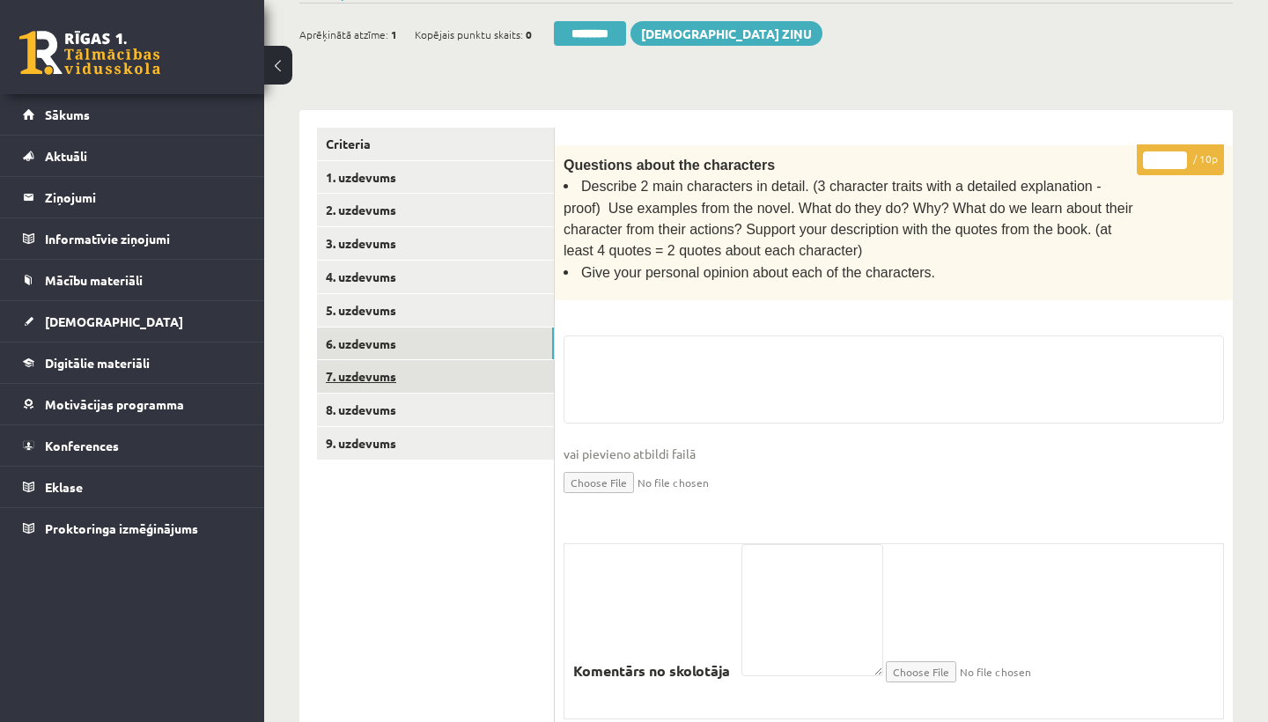
click at [376, 374] on link "7. uzdevums" at bounding box center [435, 376] width 237 height 33
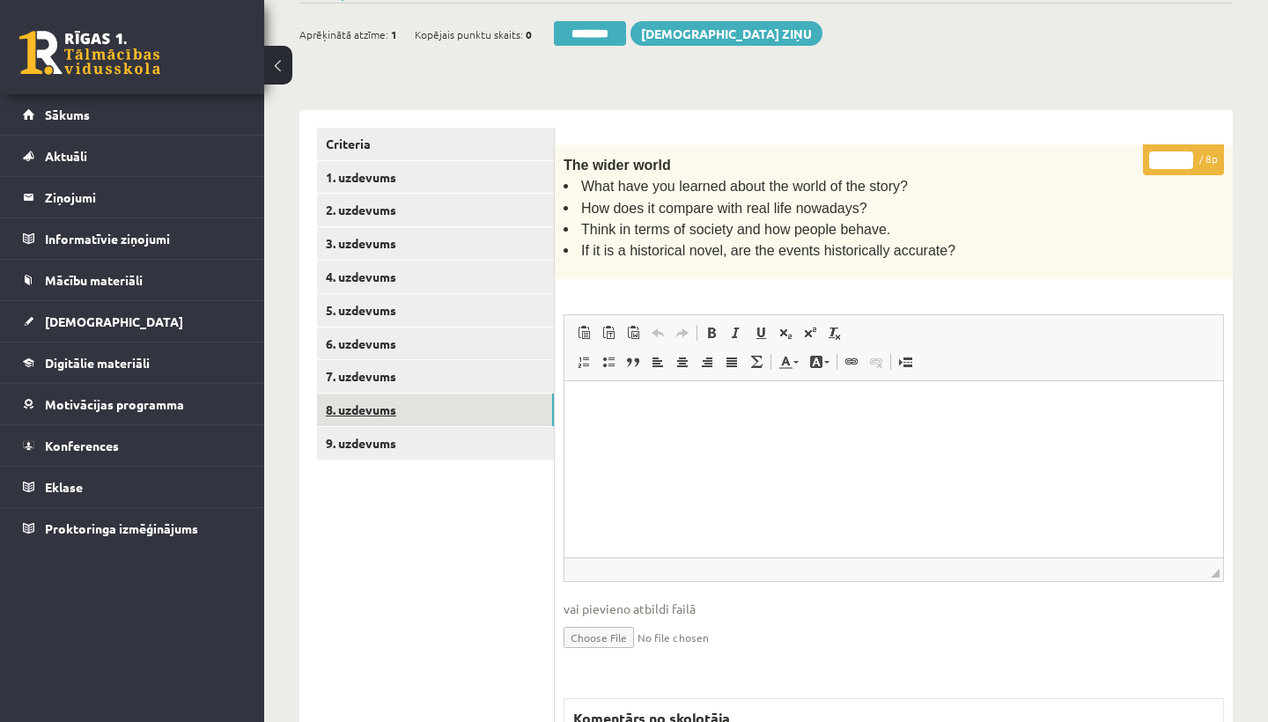
click at [374, 404] on link "8. uzdevums" at bounding box center [435, 410] width 237 height 33
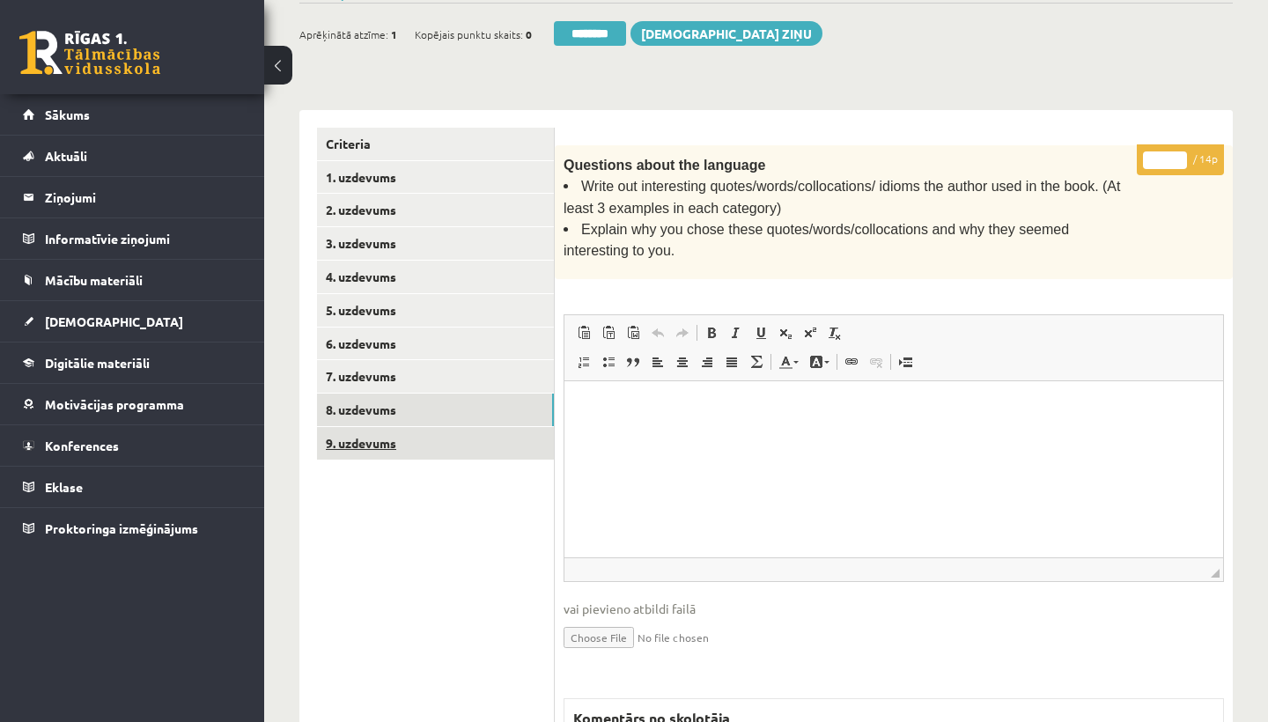
click at [370, 427] on link "9. uzdevums" at bounding box center [435, 443] width 237 height 33
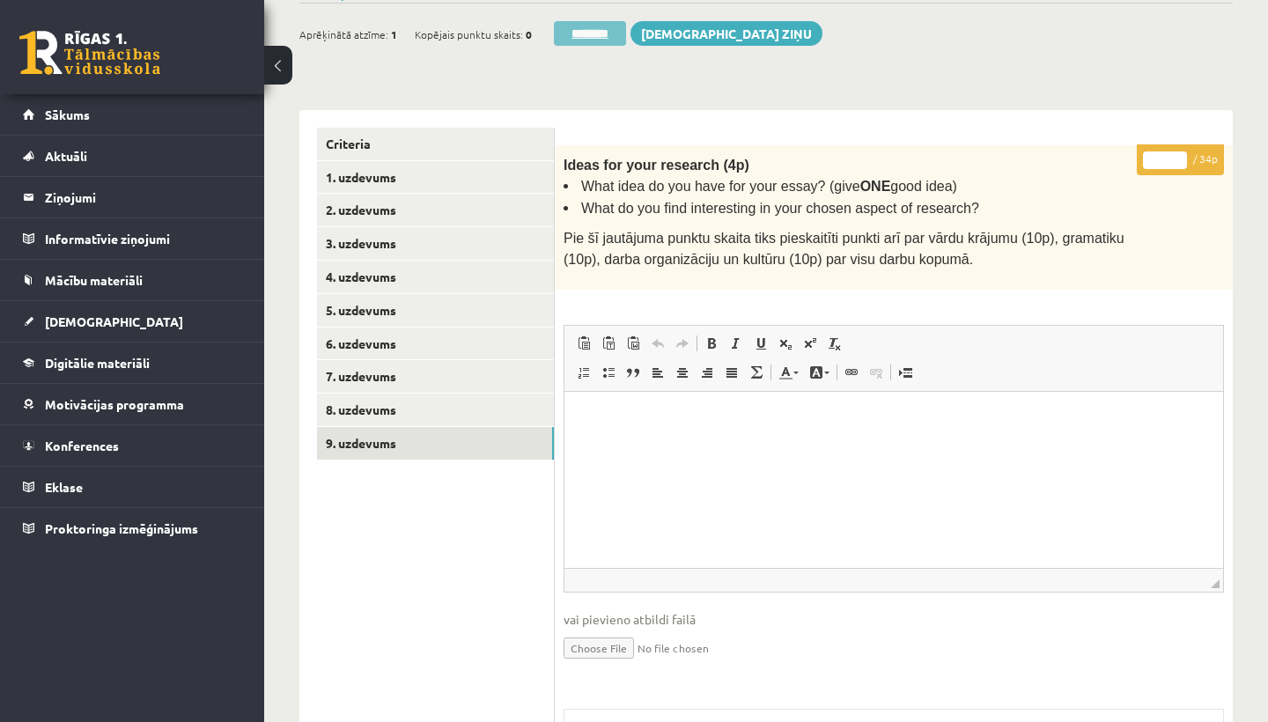
click at [596, 26] on input "********" at bounding box center [590, 33] width 72 height 25
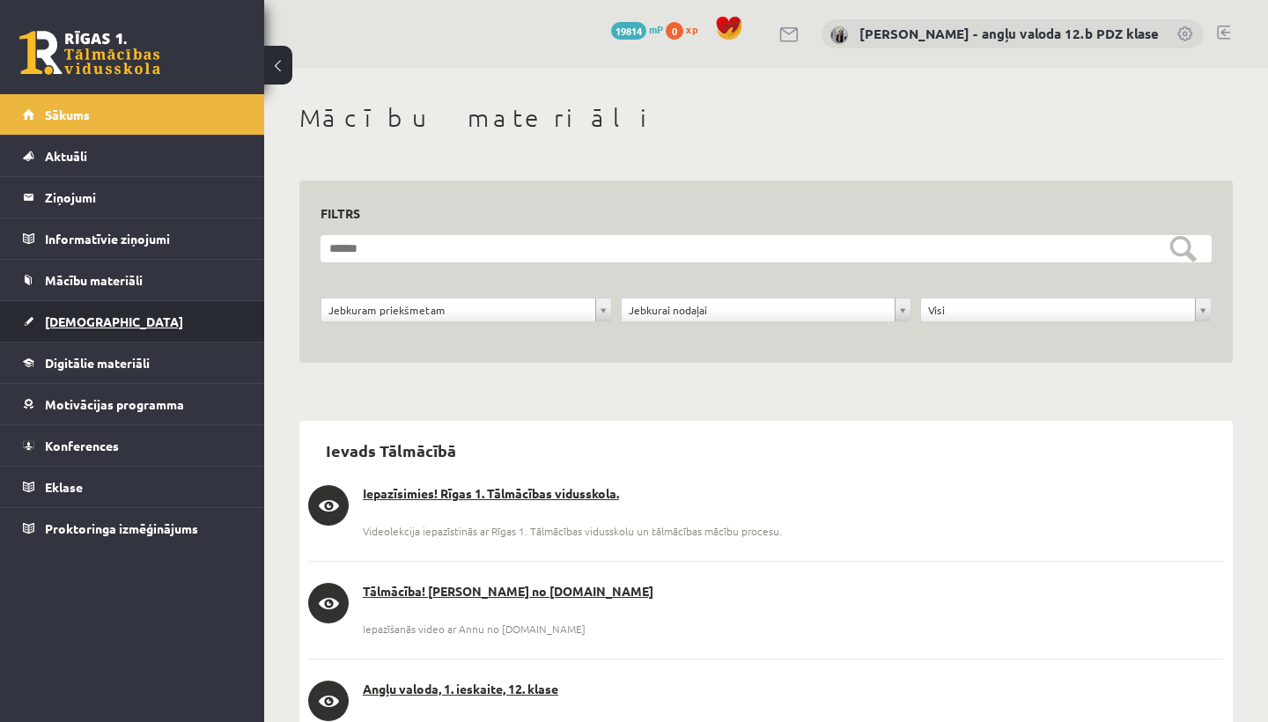
click at [64, 320] on span "[DEMOGRAPHIC_DATA]" at bounding box center [114, 321] width 138 height 16
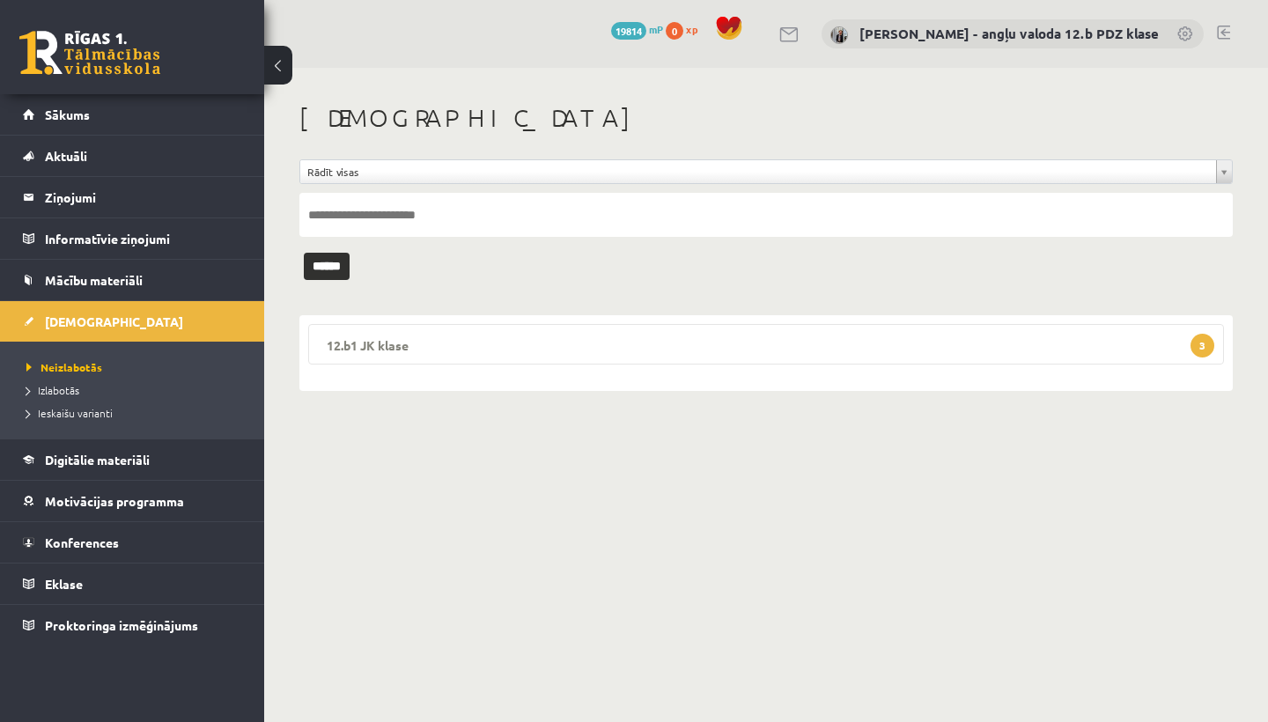
click at [483, 343] on legend "12.b1 JK klase 3" at bounding box center [766, 344] width 916 height 41
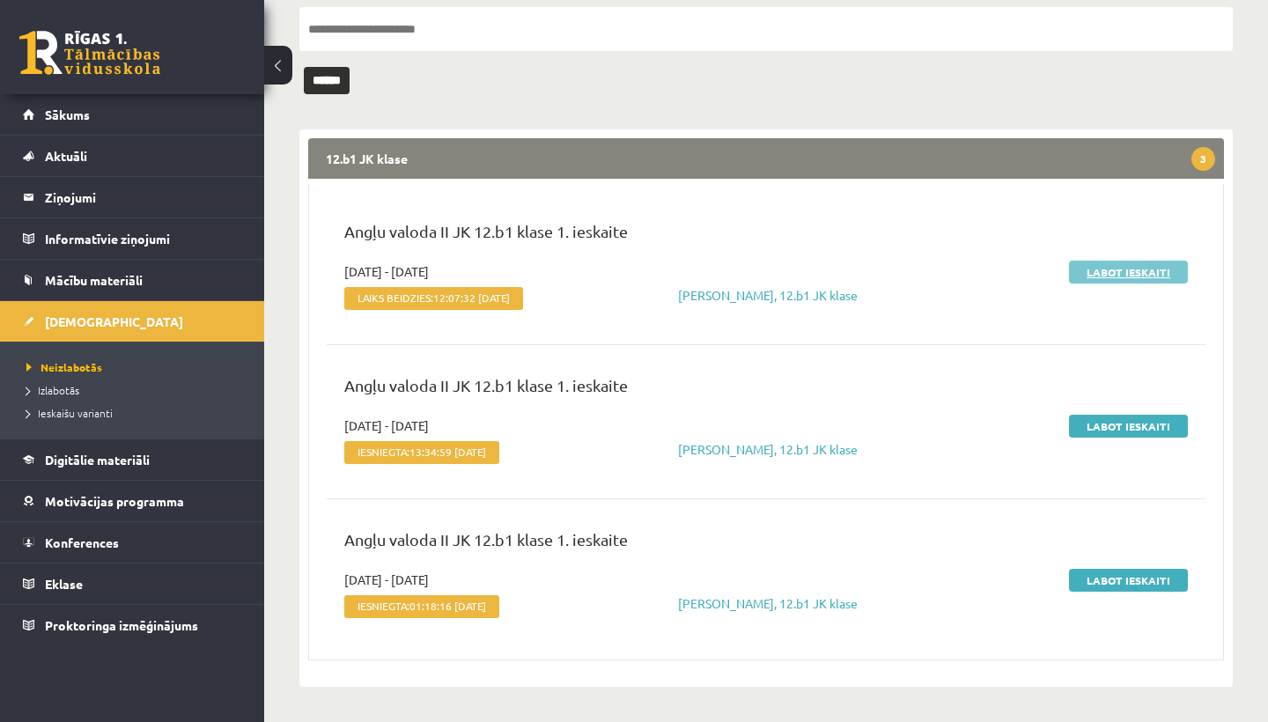
scroll to position [199, 0]
click at [1151, 261] on link "Labot ieskaiti" at bounding box center [1128, 272] width 119 height 23
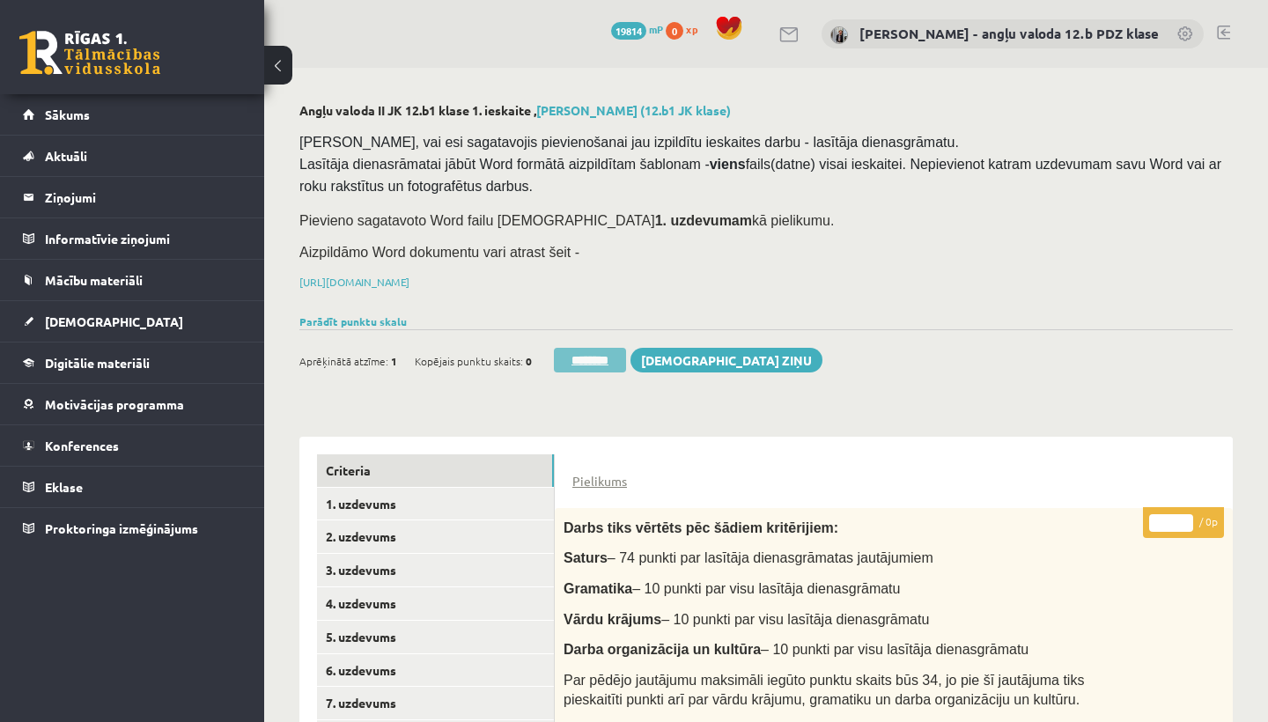
click at [609, 350] on input "********" at bounding box center [590, 360] width 72 height 25
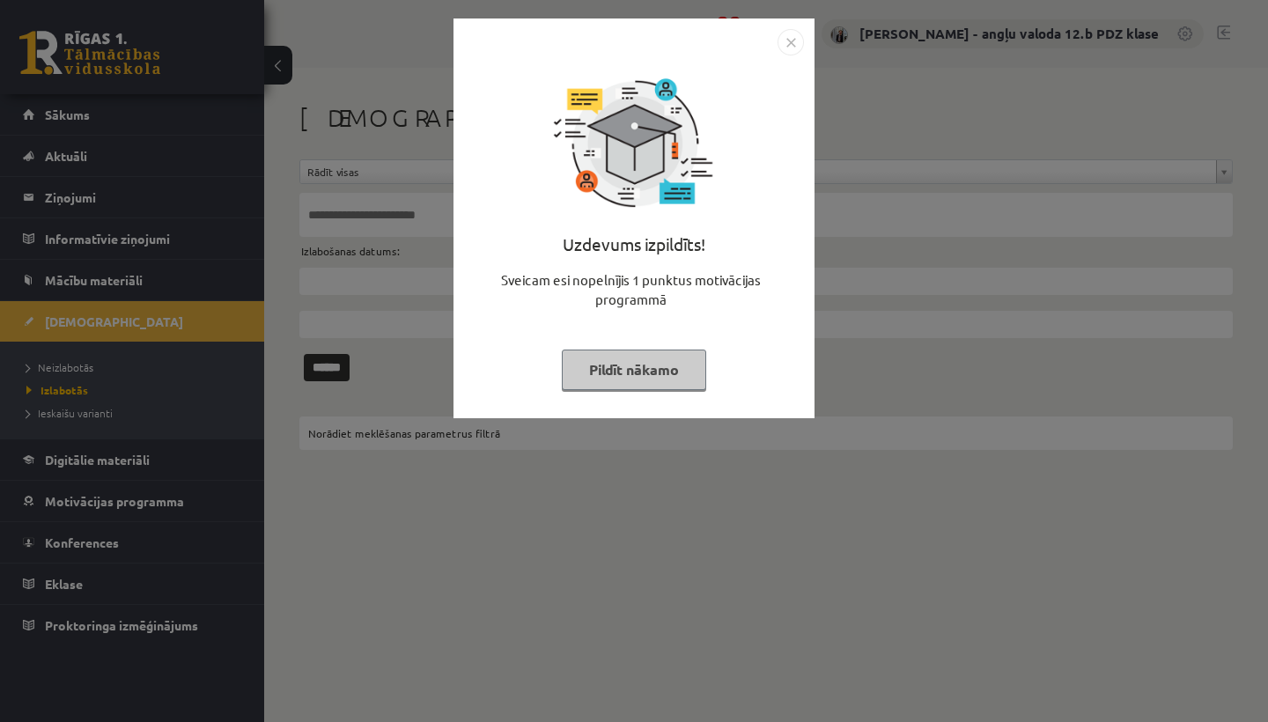
click at [792, 45] on img "Close" at bounding box center [791, 42] width 26 height 26
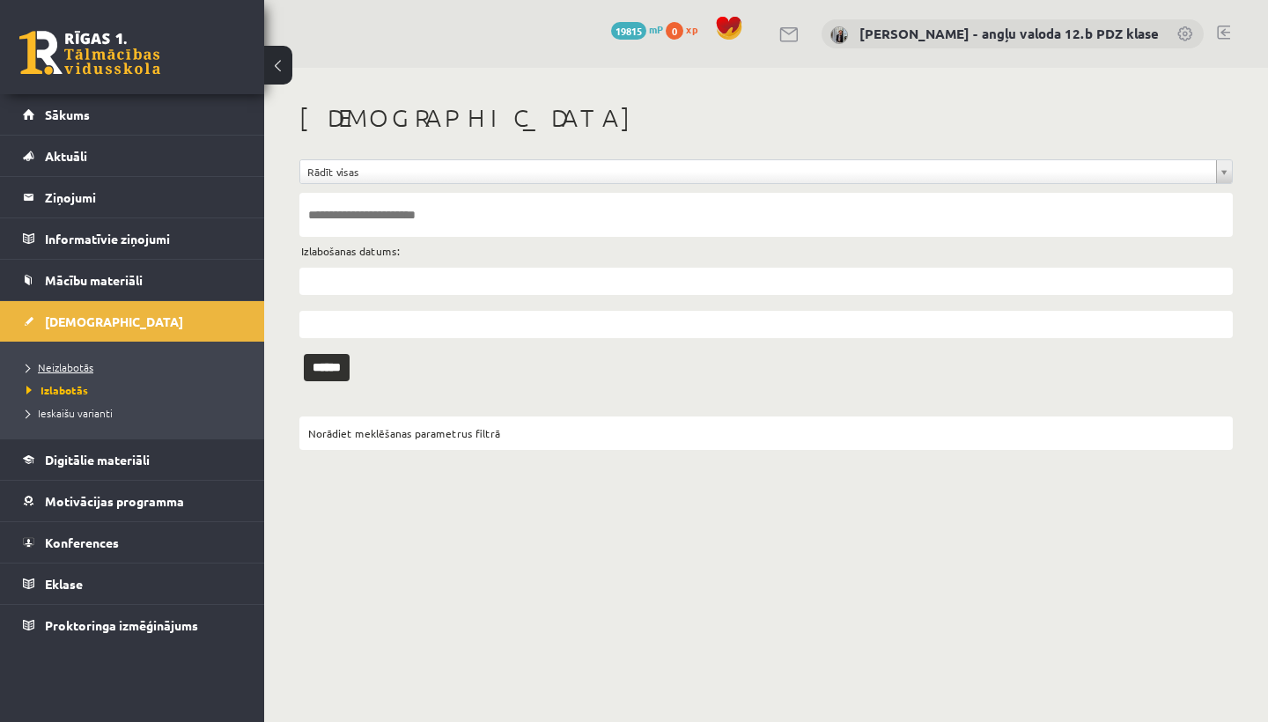
click at [57, 368] on span "Neizlabotās" at bounding box center [59, 367] width 67 height 14
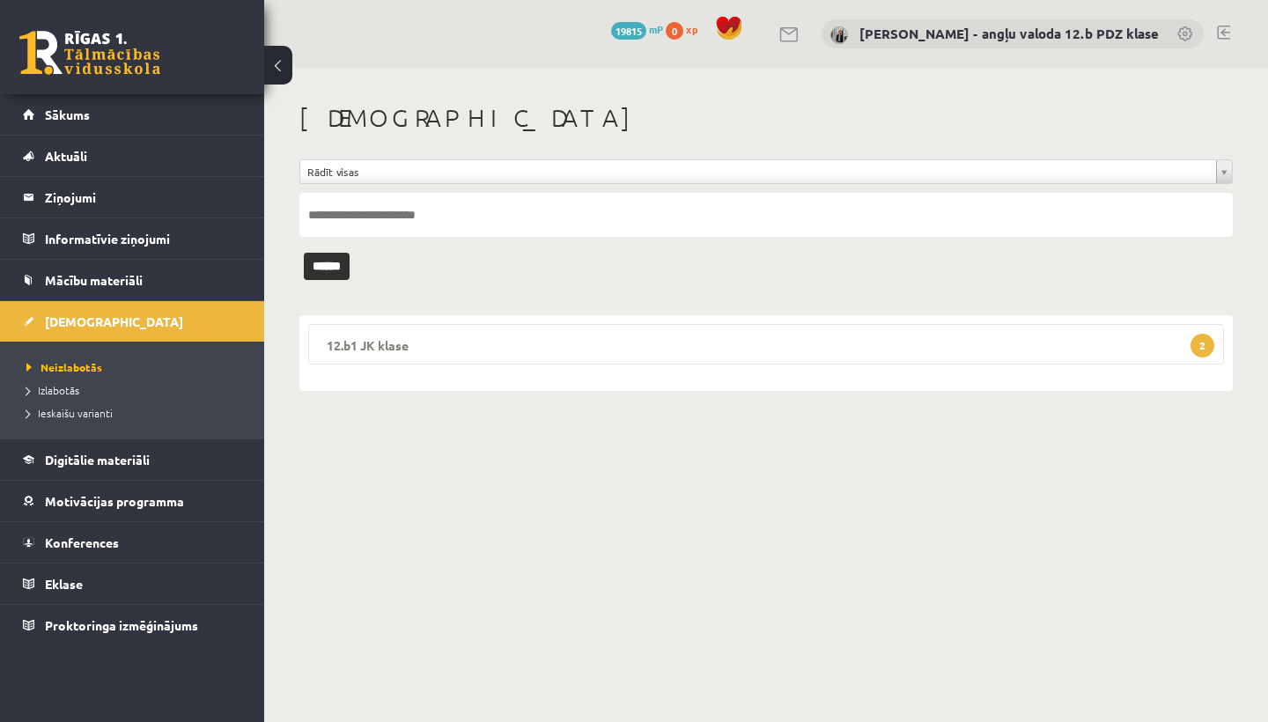
click at [380, 345] on legend "12.b1 JK klase 2" at bounding box center [766, 344] width 916 height 41
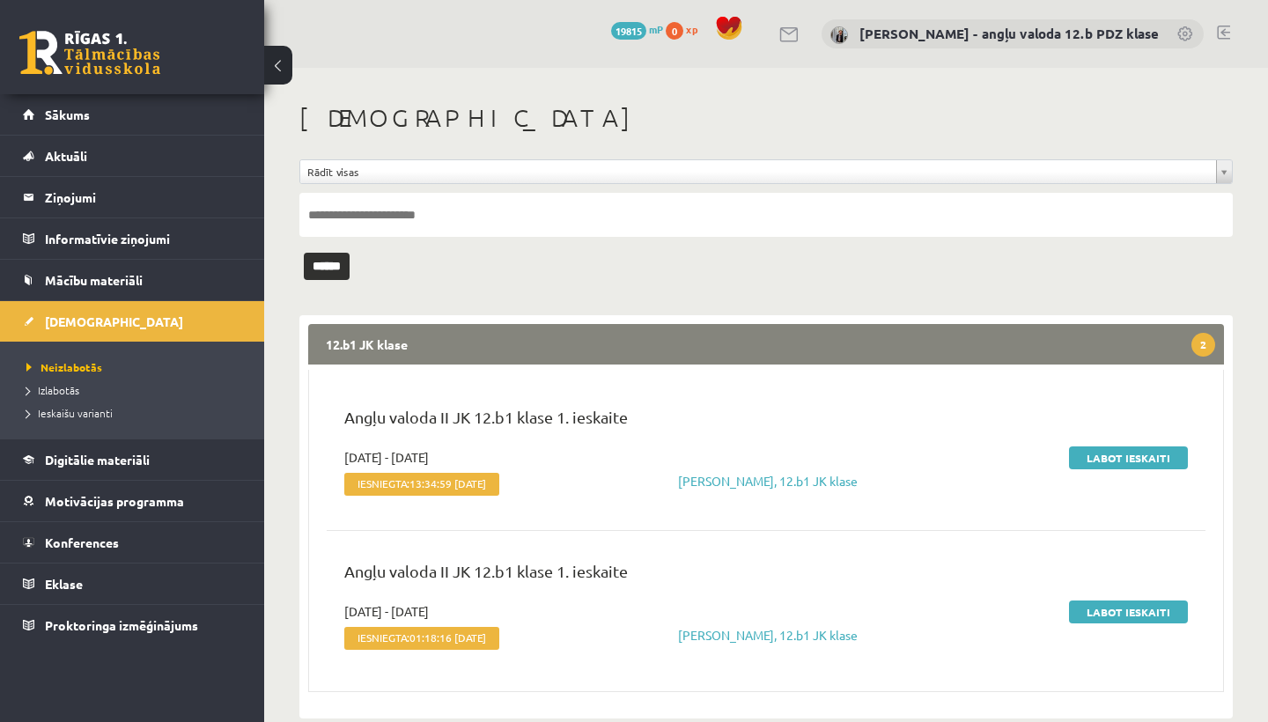
click at [1226, 31] on link at bounding box center [1223, 33] width 13 height 14
